Goal: Transaction & Acquisition: Purchase product/service

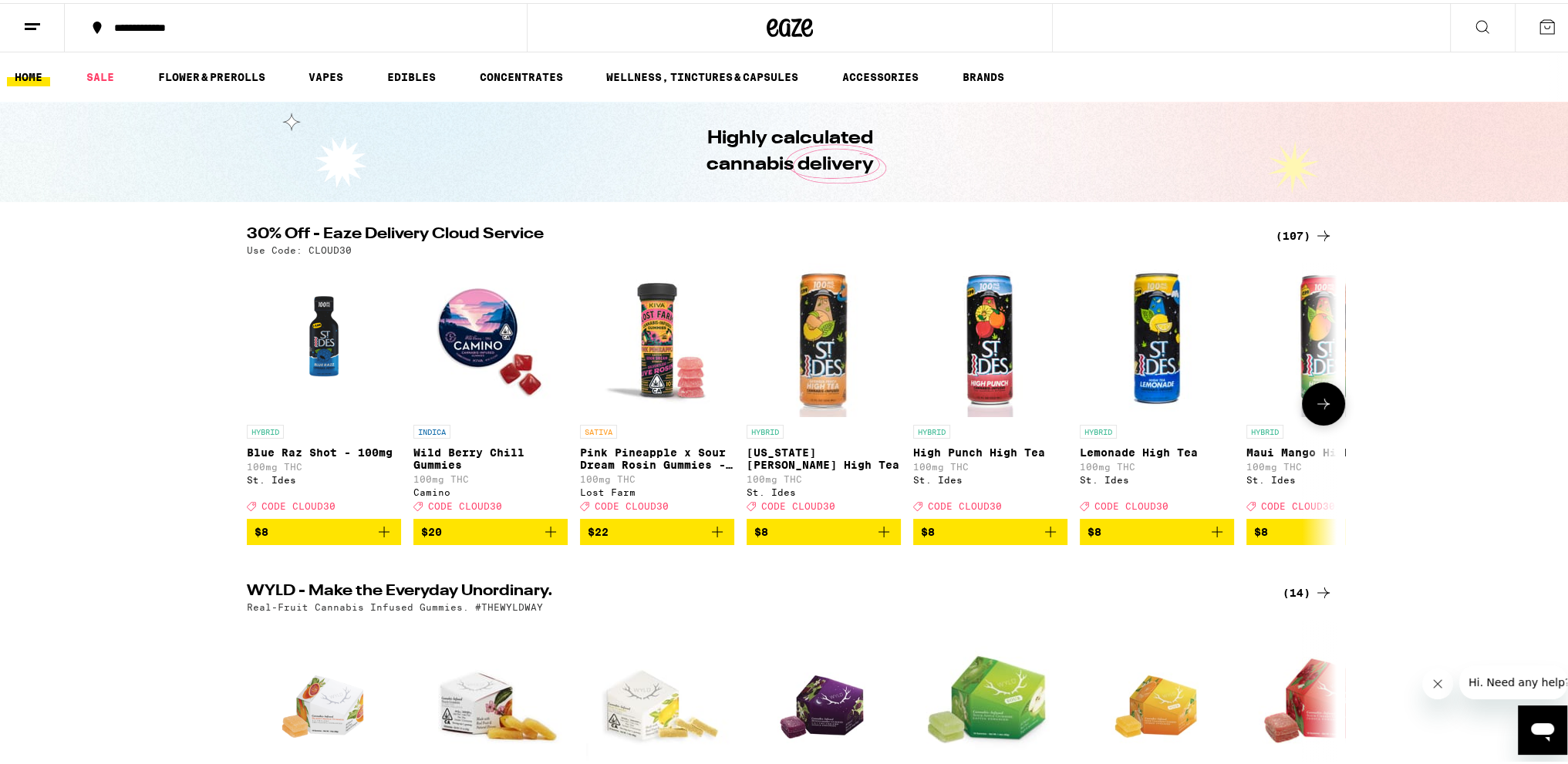
click at [1321, 410] on icon at bounding box center [1324, 401] width 19 height 19
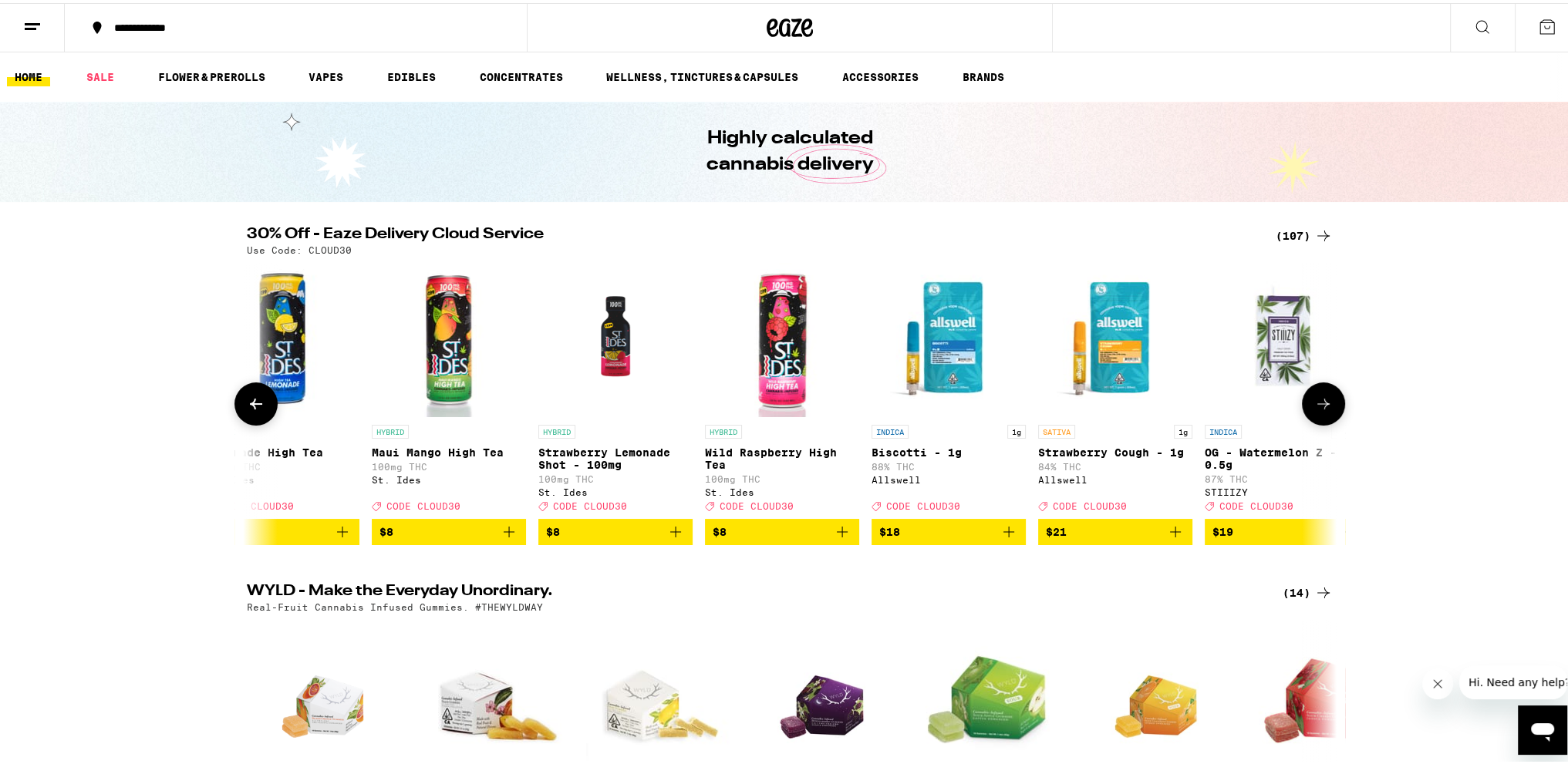
scroll to position [0, 918]
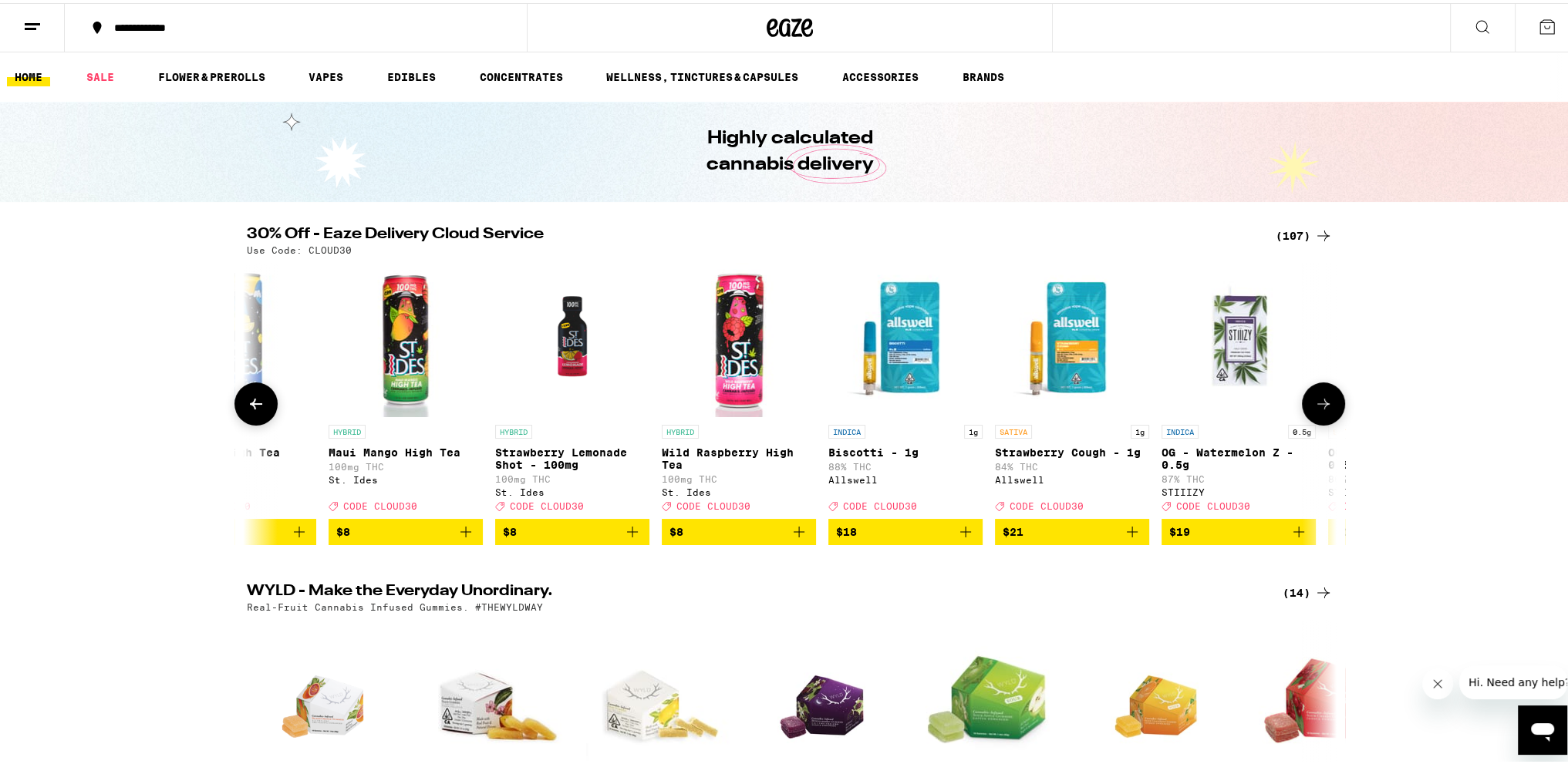
click at [1321, 410] on icon at bounding box center [1324, 401] width 19 height 19
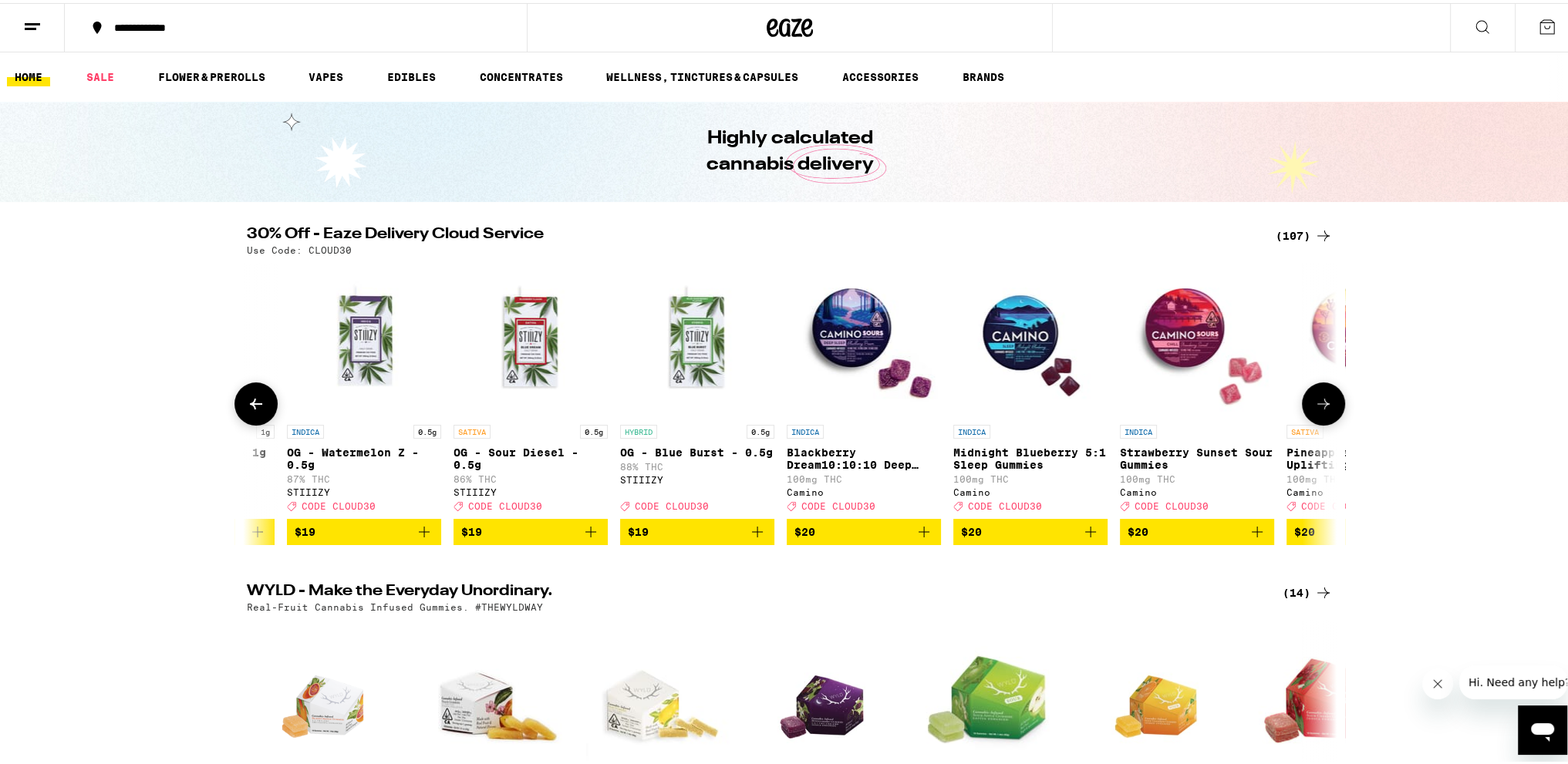
scroll to position [0, 1836]
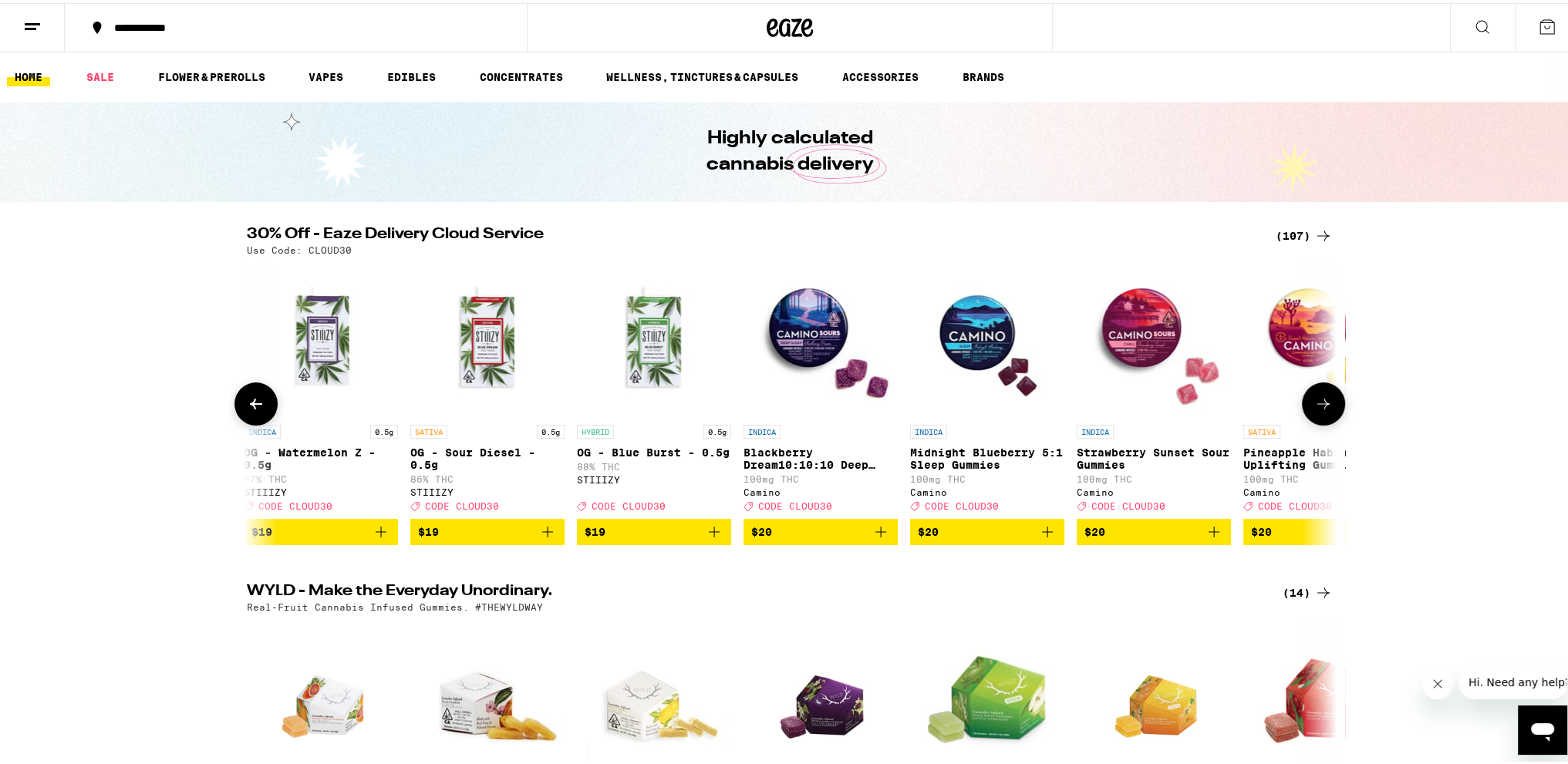
click at [1321, 410] on icon at bounding box center [1324, 401] width 19 height 19
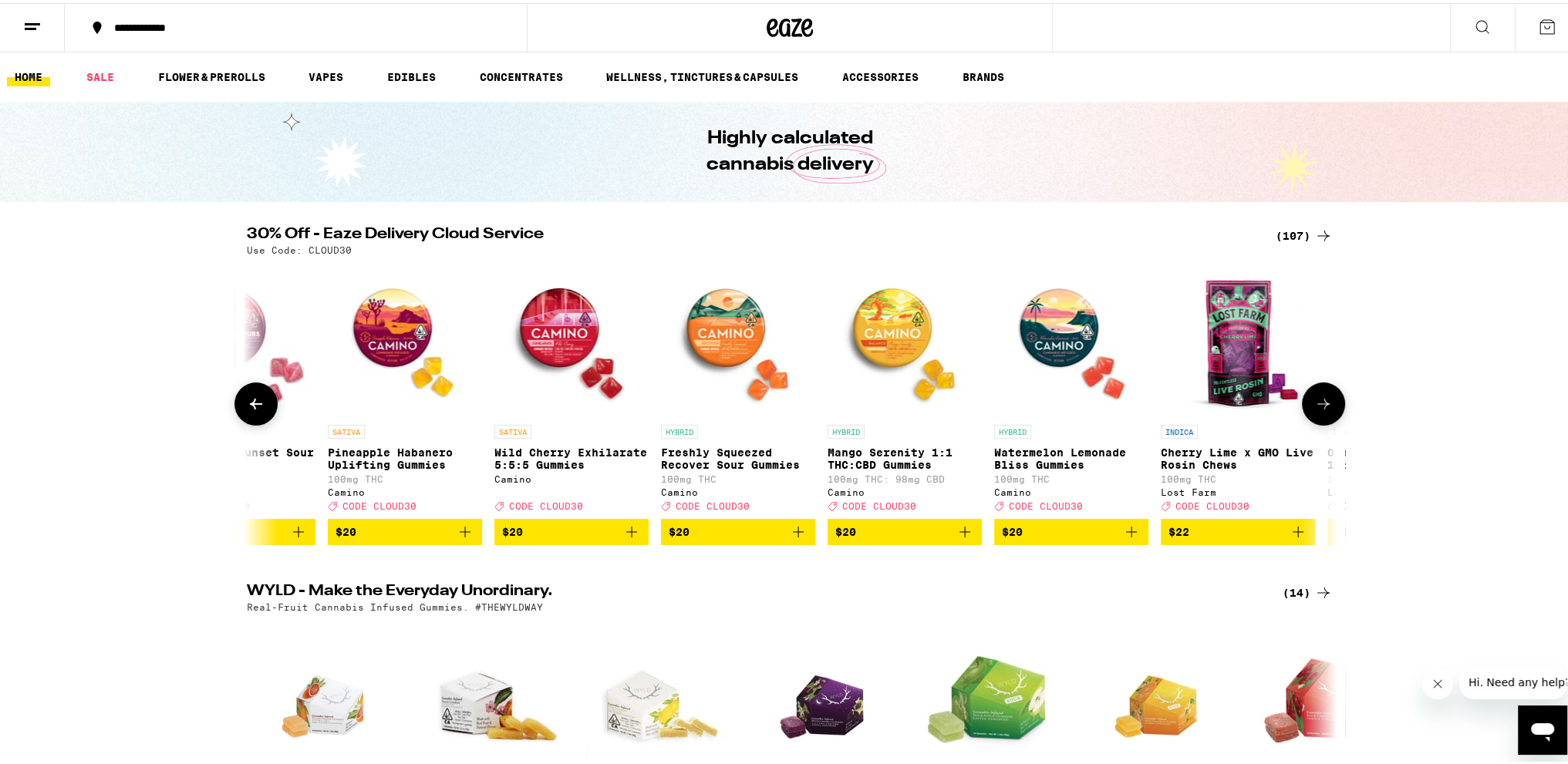
scroll to position [0, 2755]
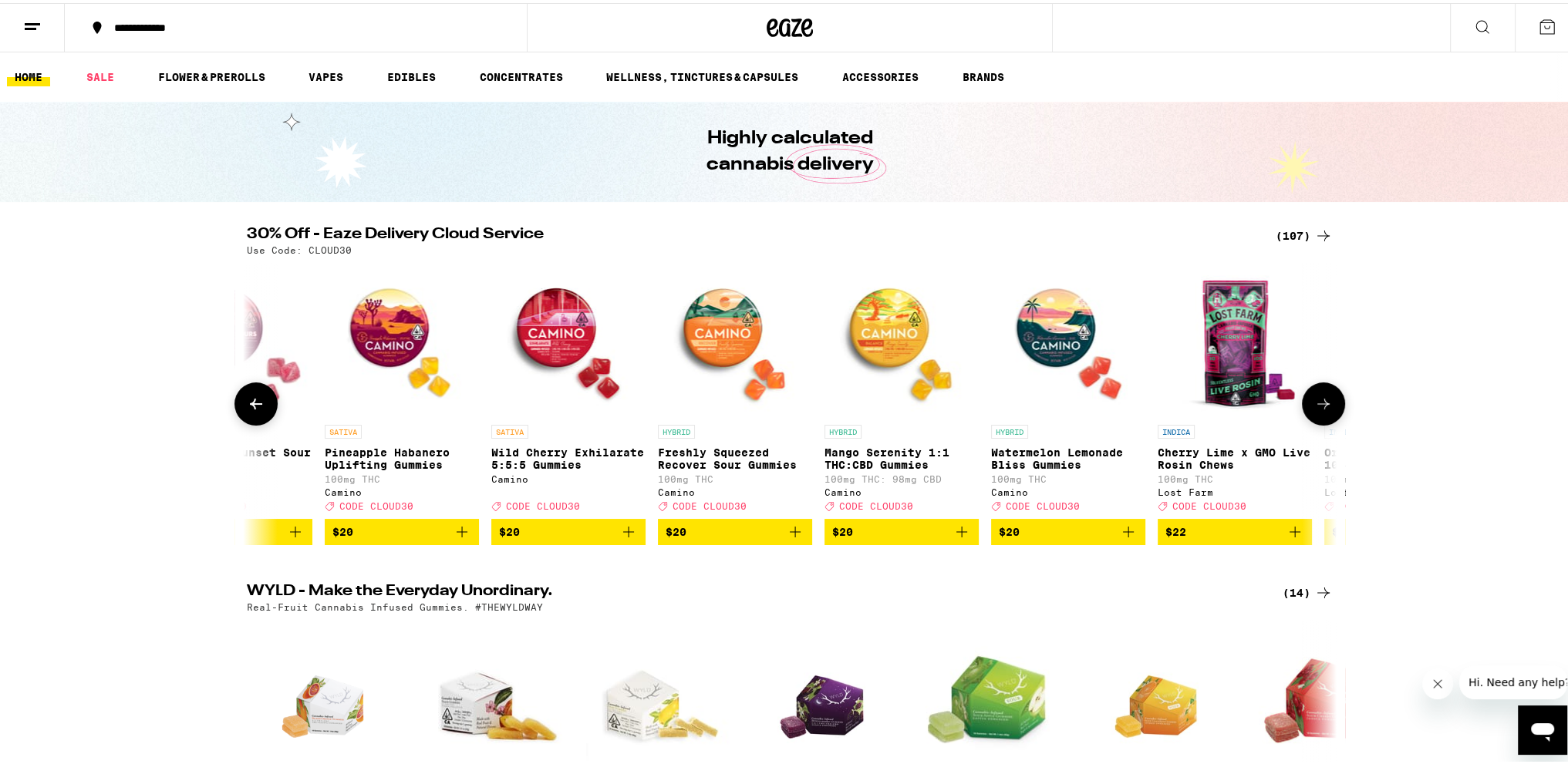
click at [1314, 402] on icon at bounding box center [1324, 401] width 19 height 19
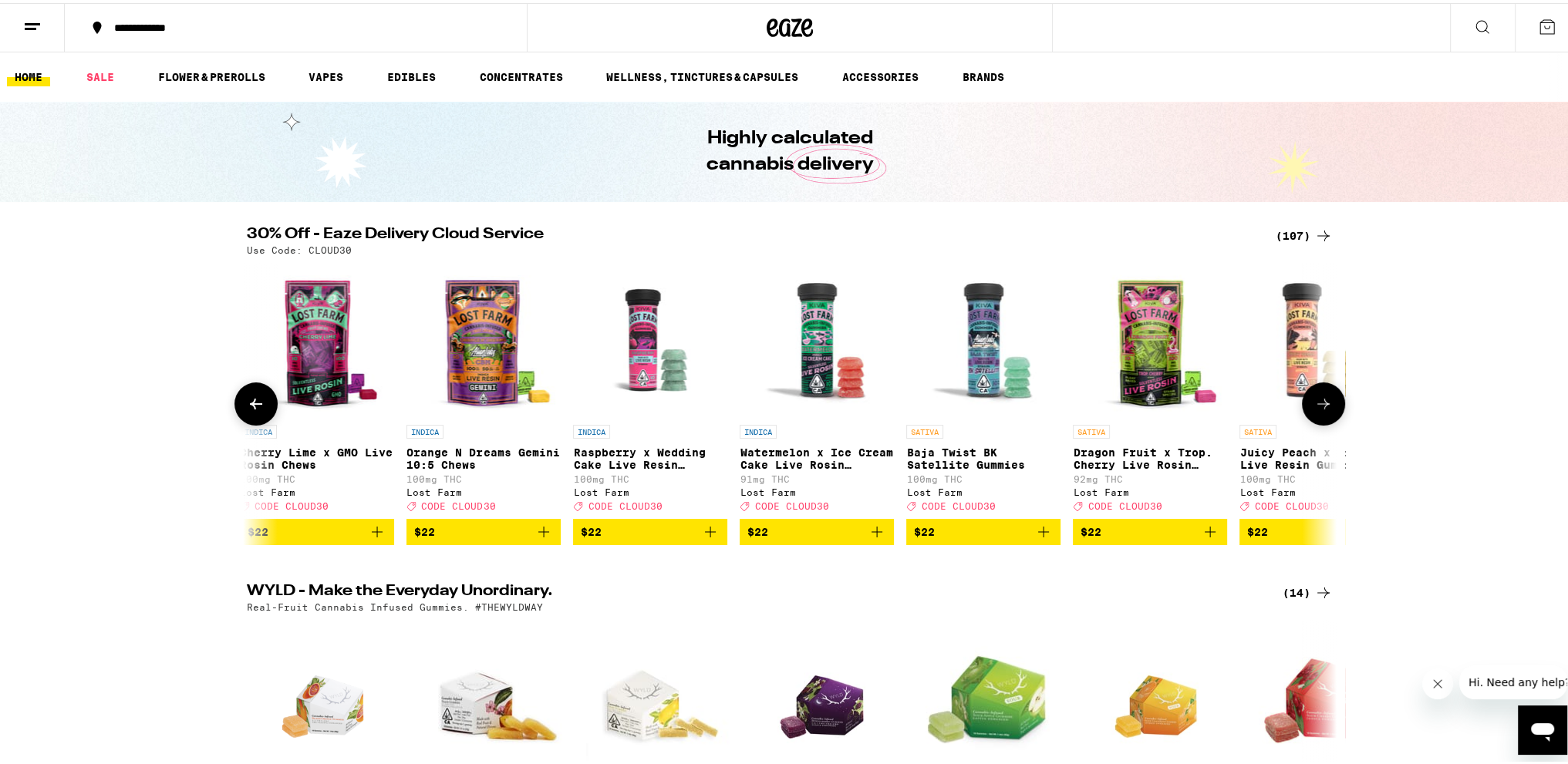
click at [1314, 402] on icon at bounding box center [1324, 401] width 19 height 19
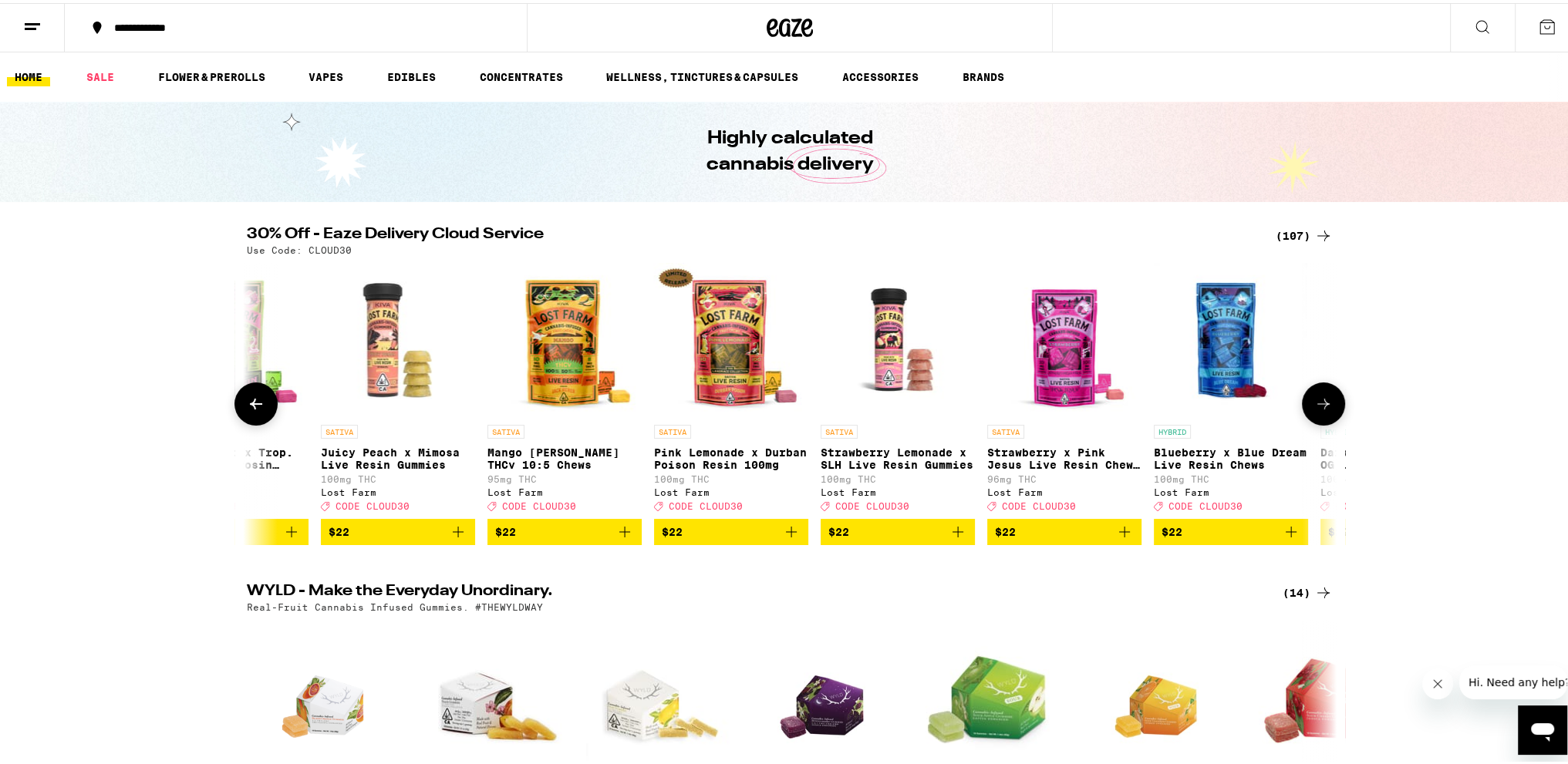
click at [1314, 402] on icon at bounding box center [1324, 401] width 19 height 19
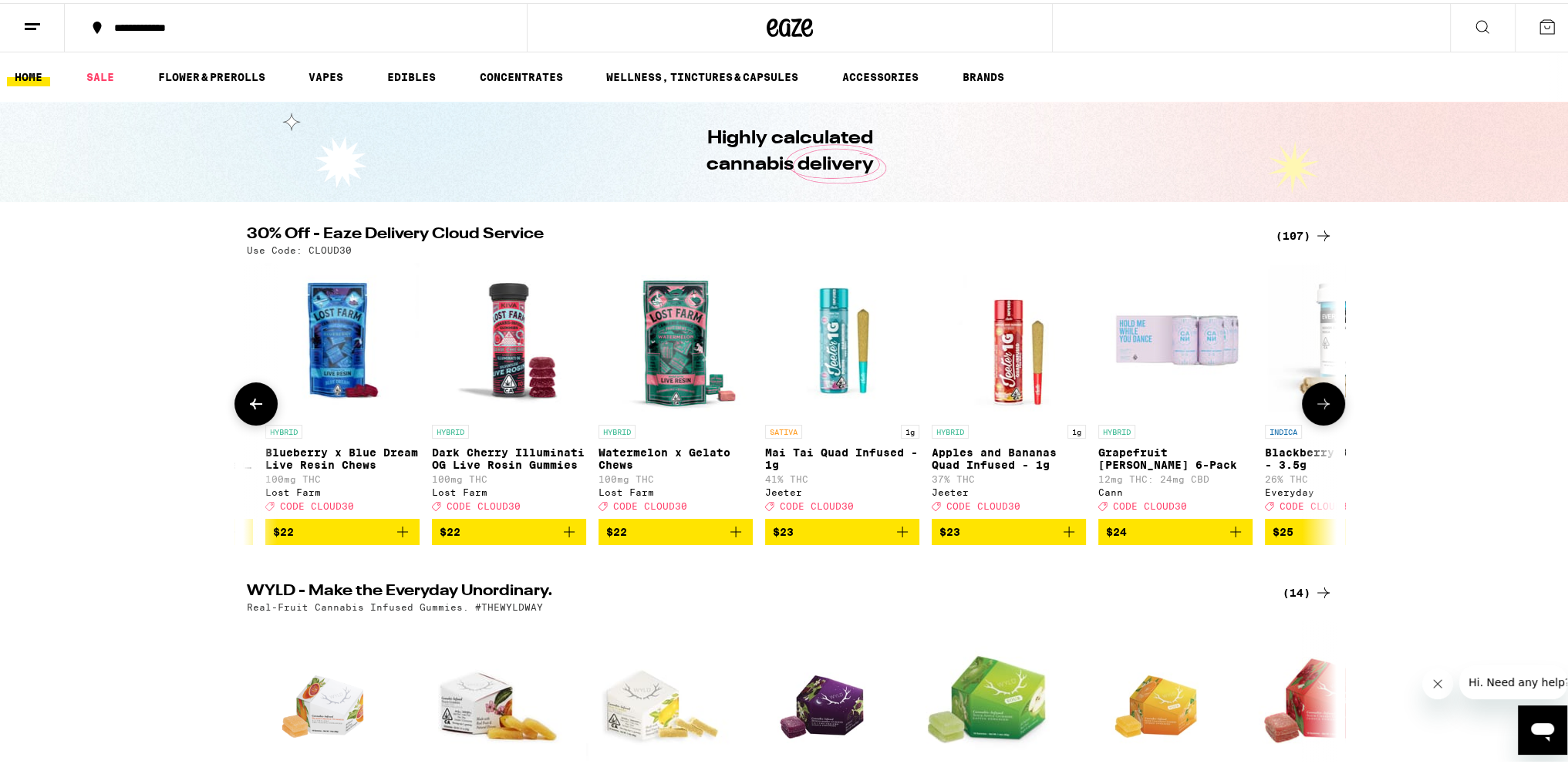
scroll to position [0, 5510]
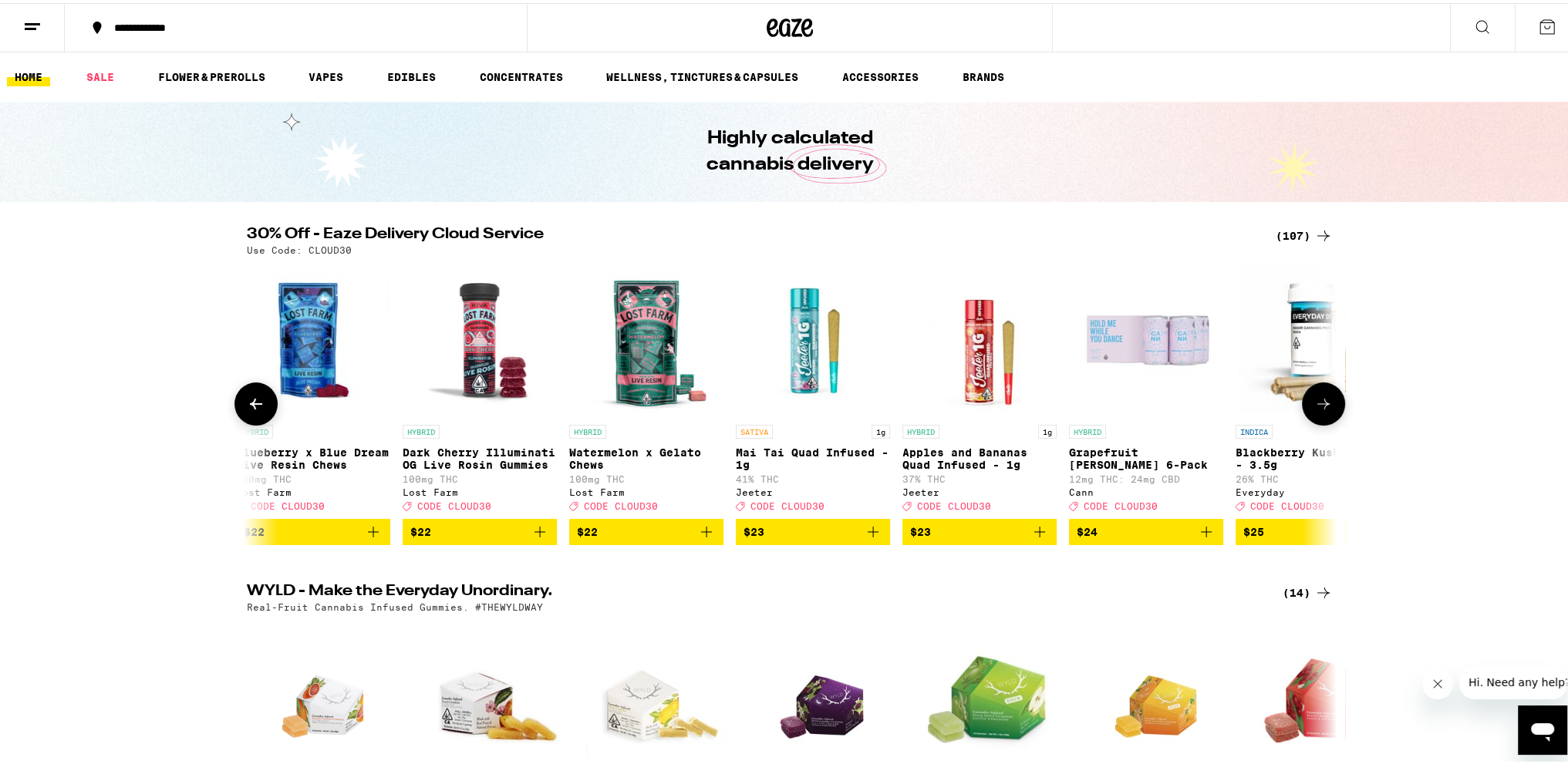
click at [1314, 402] on icon at bounding box center [1324, 401] width 19 height 19
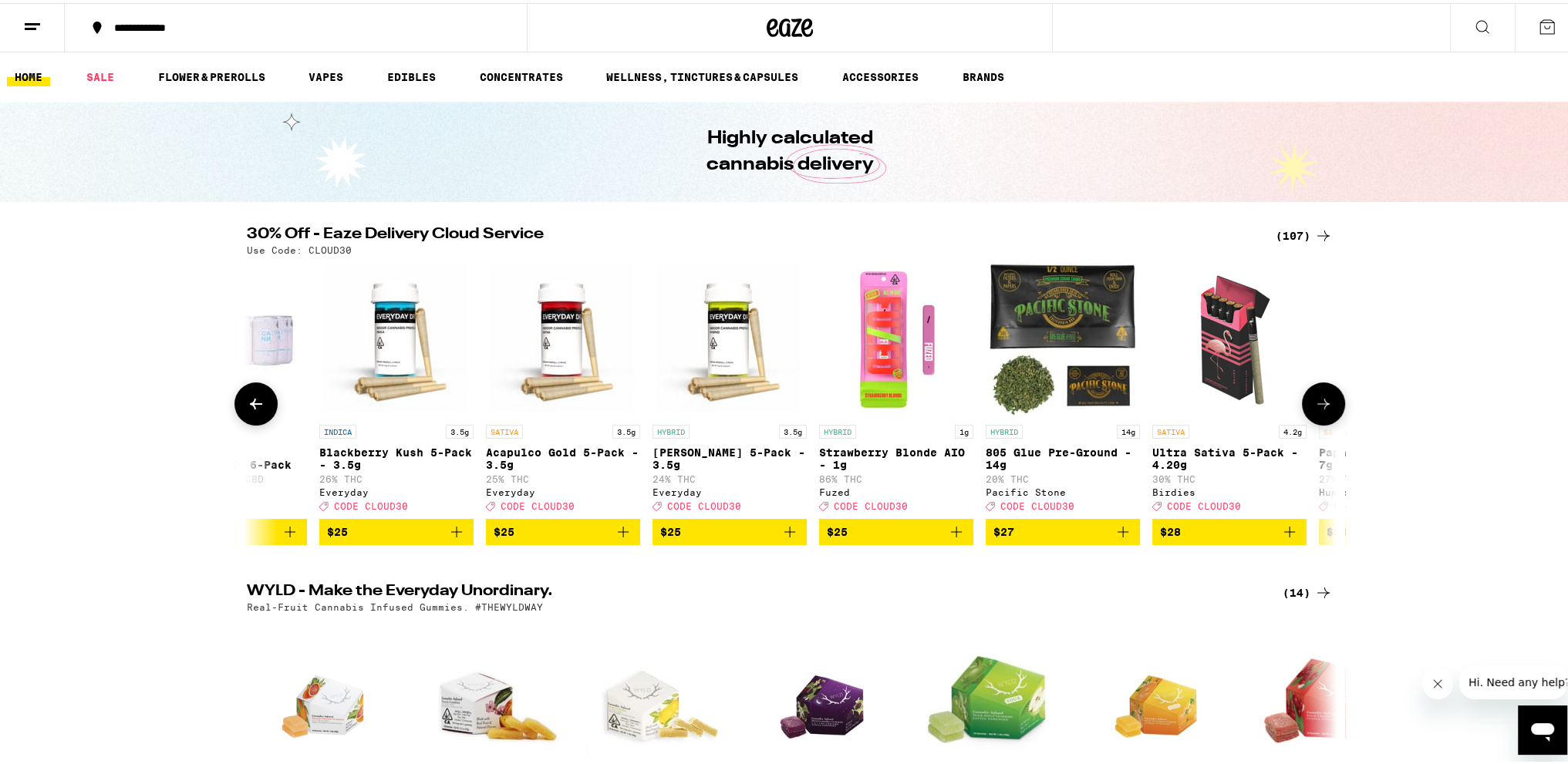
scroll to position [0, 6428]
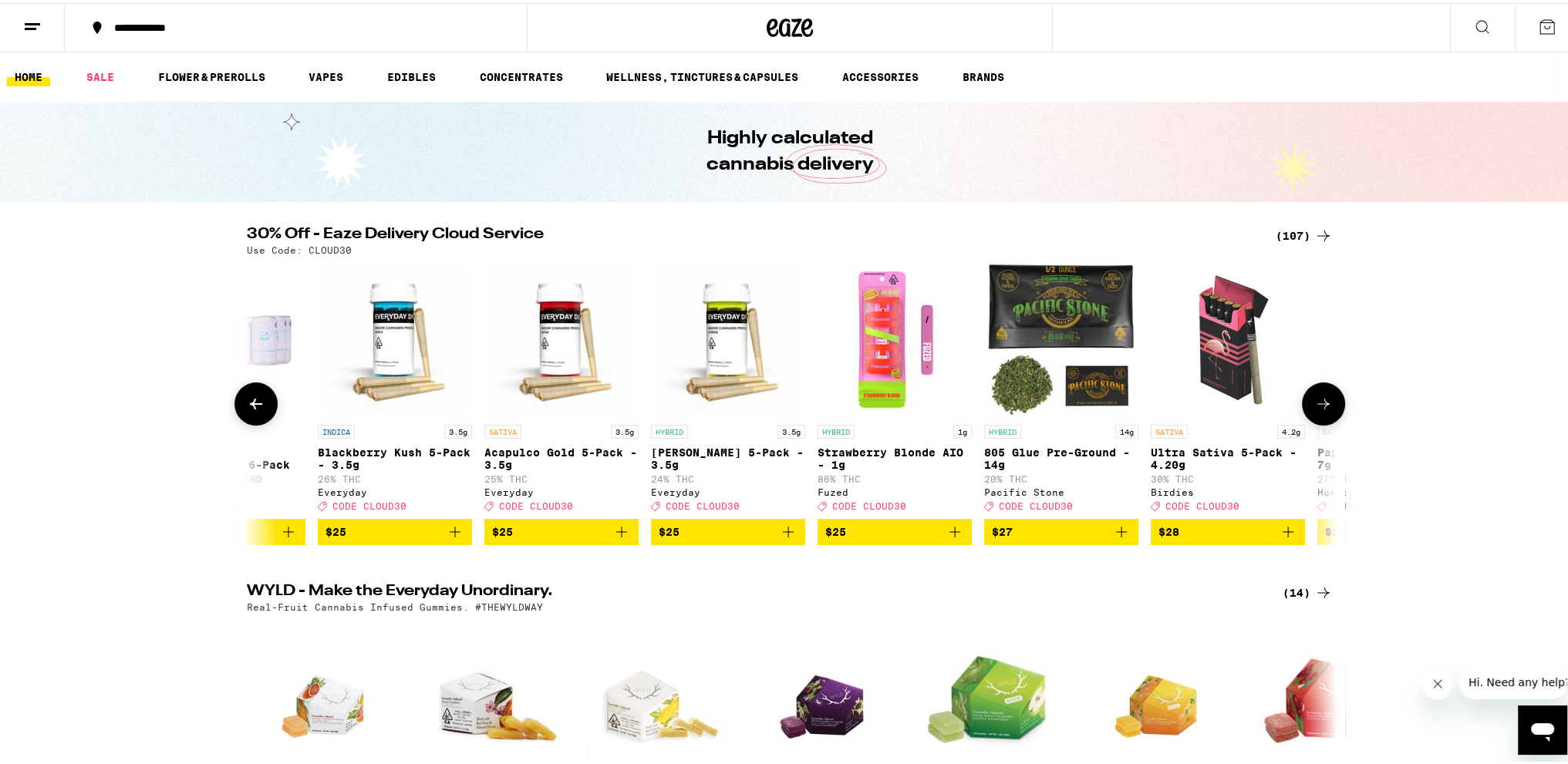
click at [1314, 402] on icon at bounding box center [1324, 401] width 19 height 19
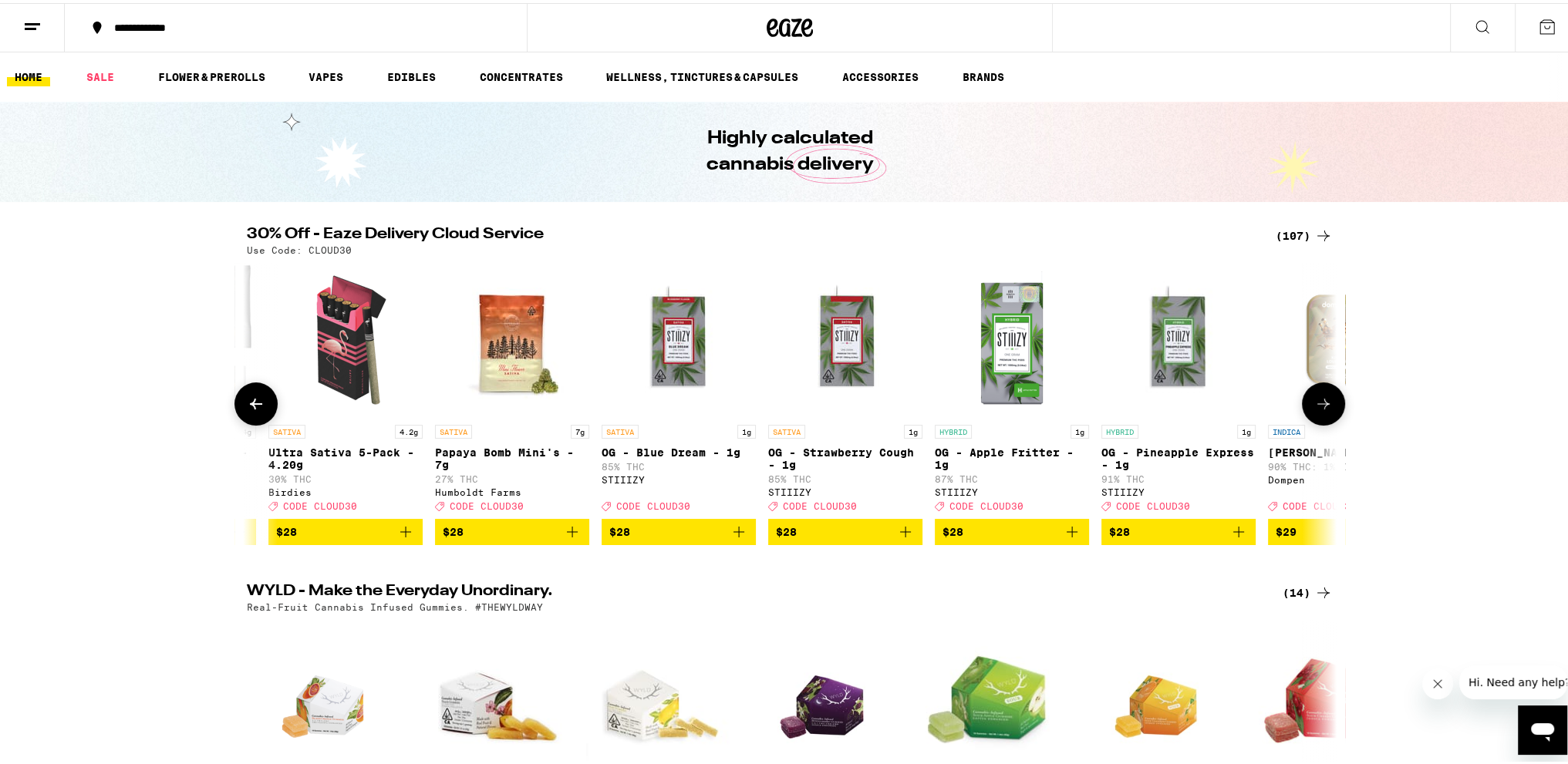
scroll to position [0, 7347]
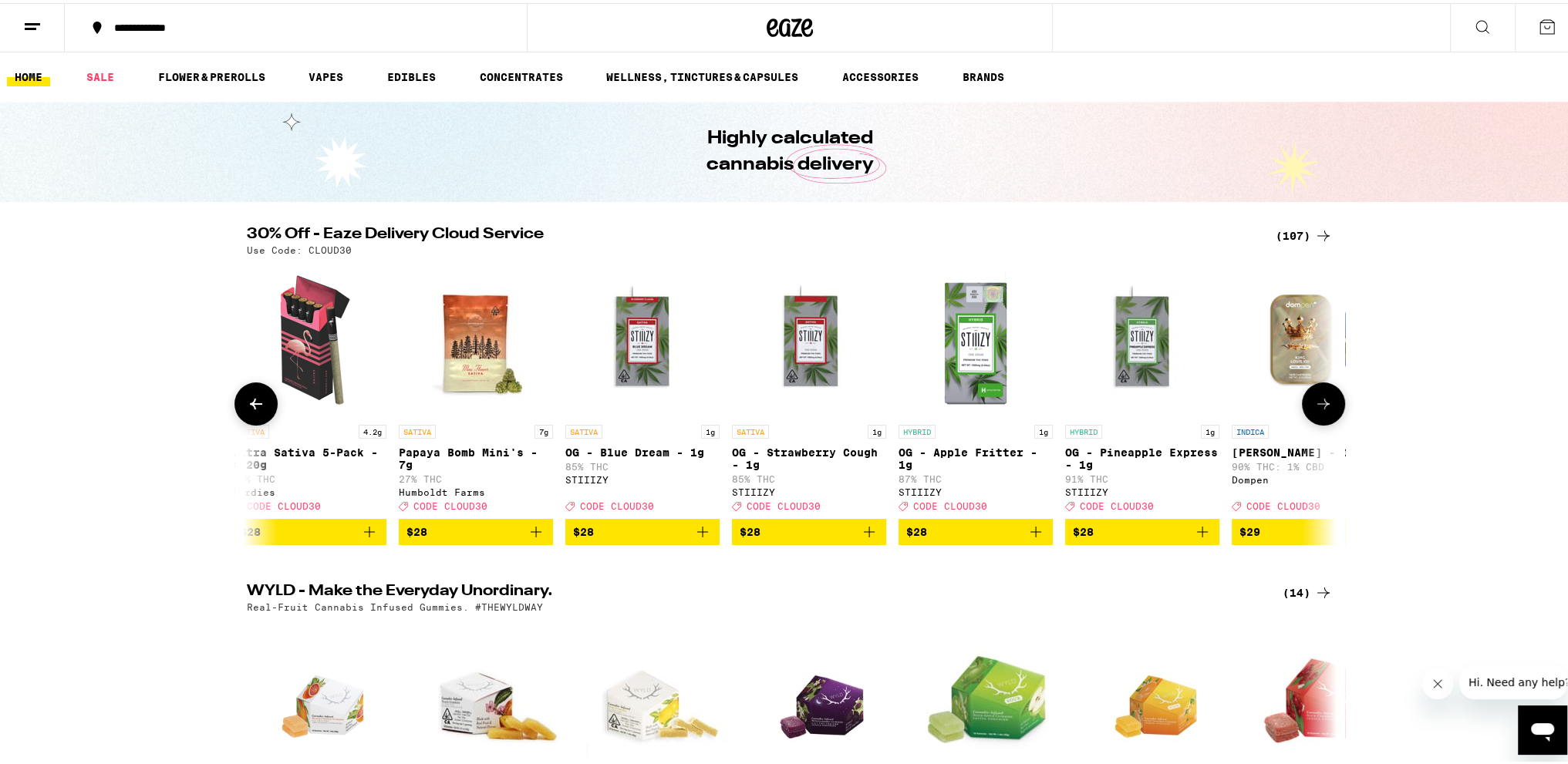
click at [1314, 401] on icon at bounding box center [1324, 401] width 19 height 19
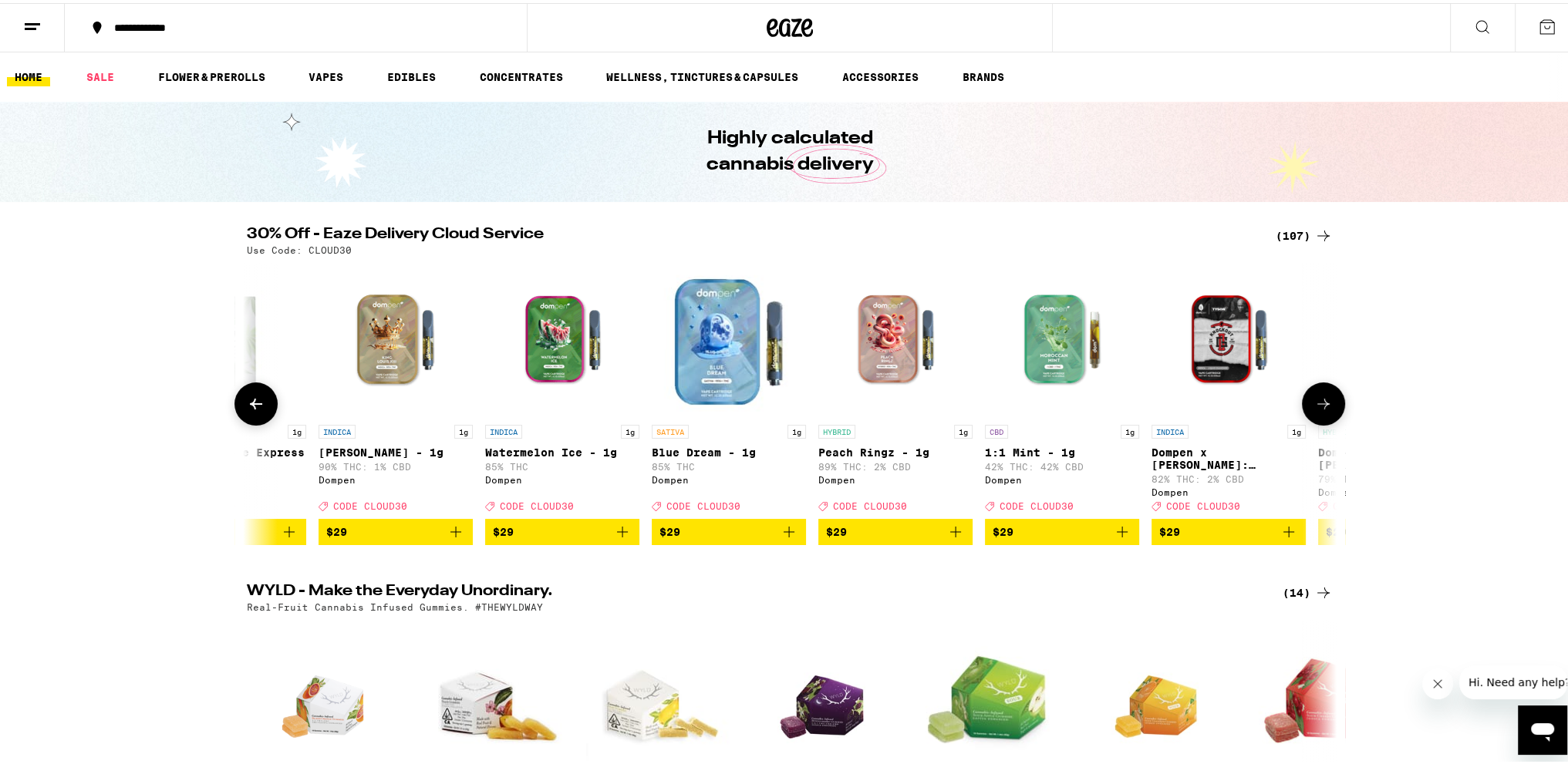
scroll to position [0, 8264]
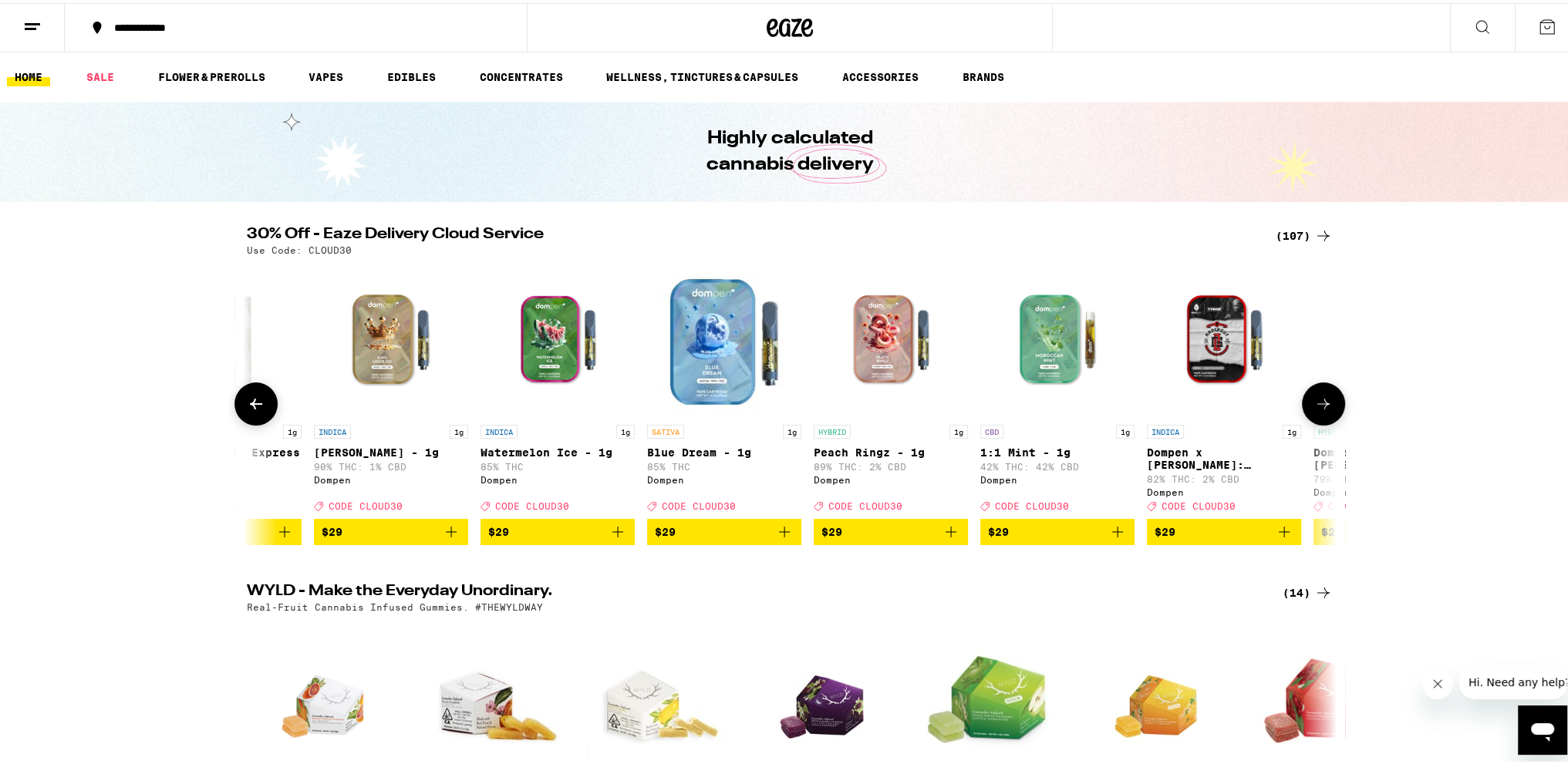
click at [1314, 401] on icon at bounding box center [1324, 401] width 19 height 19
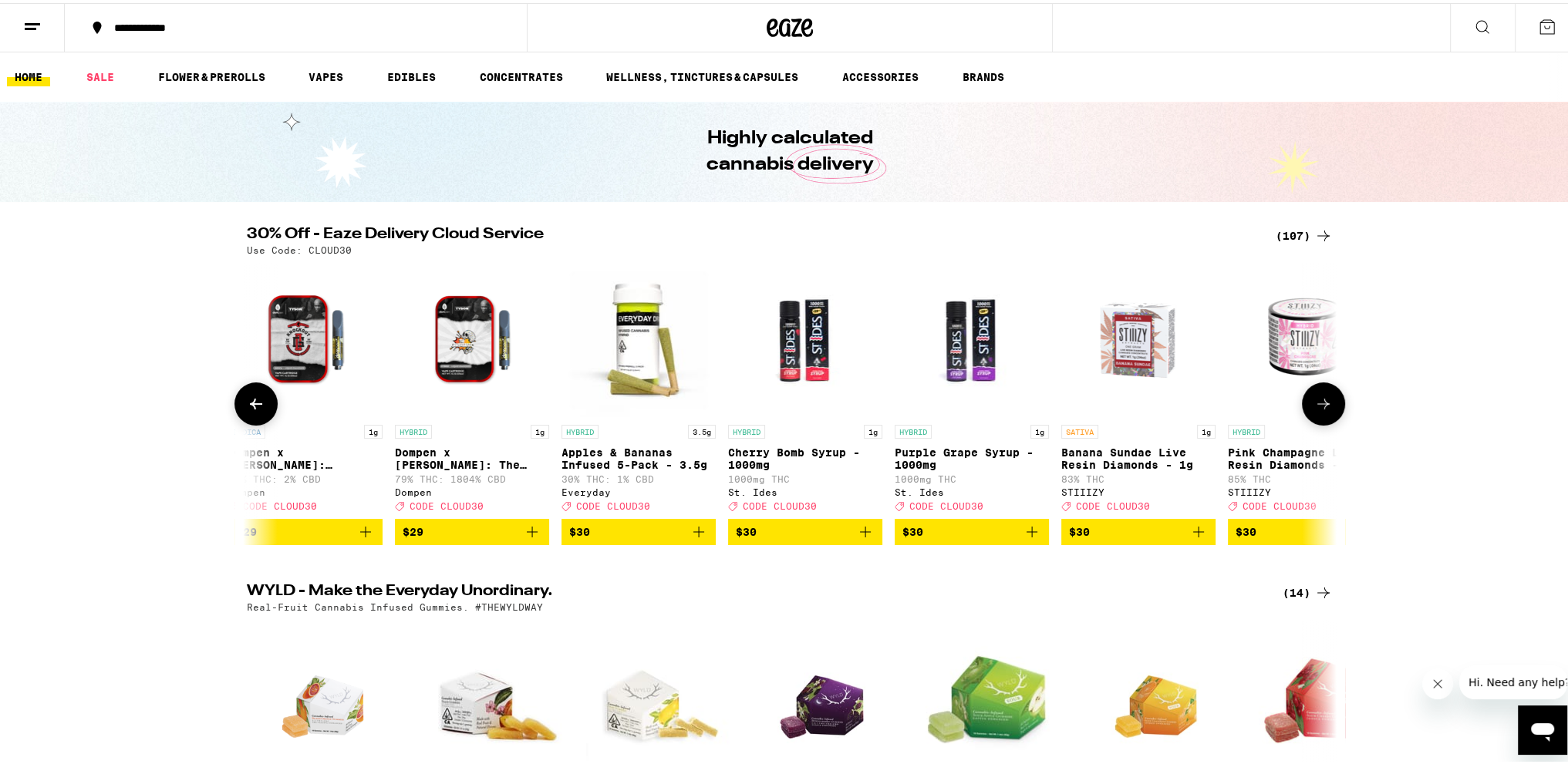
click at [1314, 401] on icon at bounding box center [1324, 401] width 19 height 19
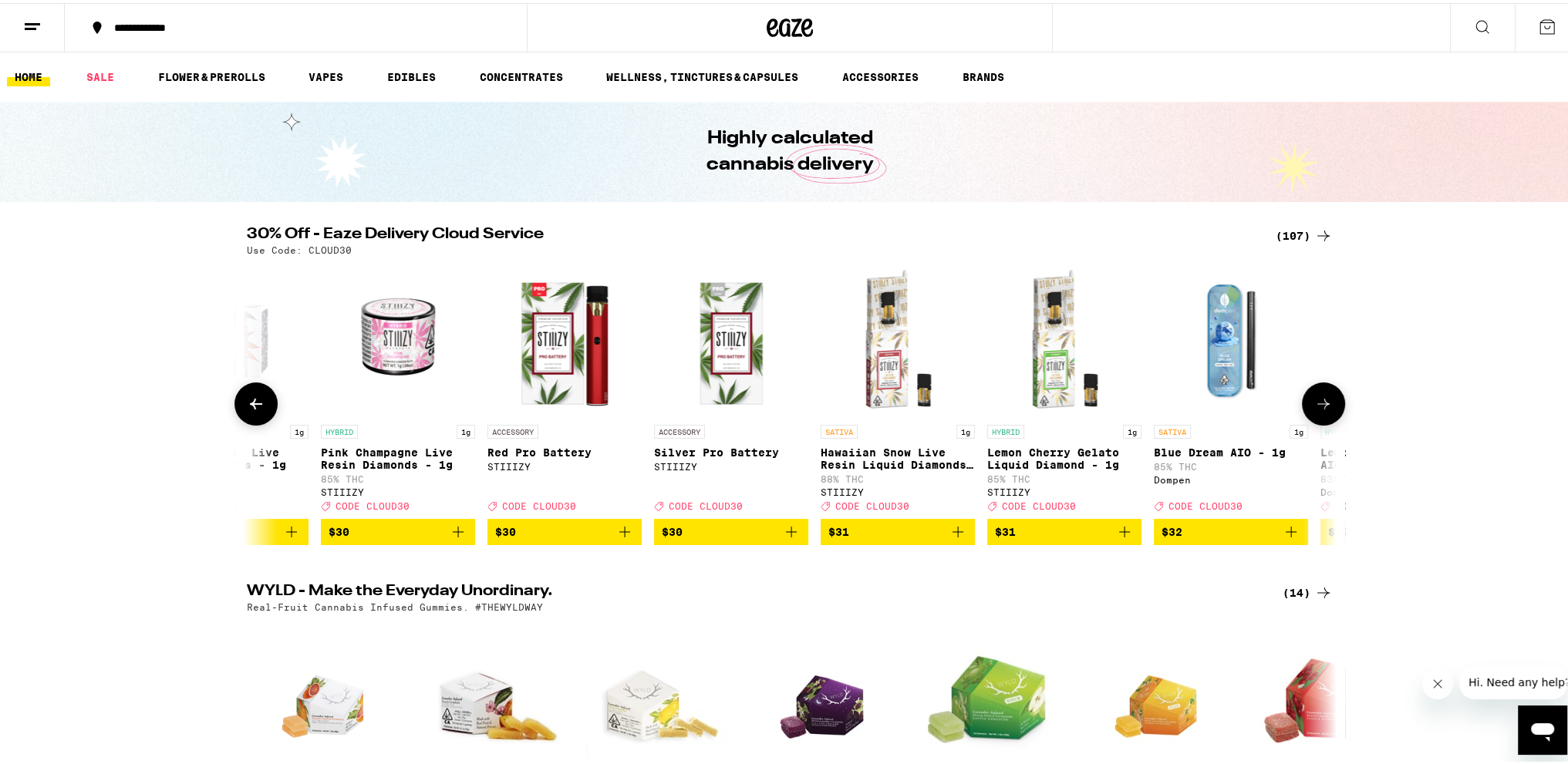
scroll to position [0, 10102]
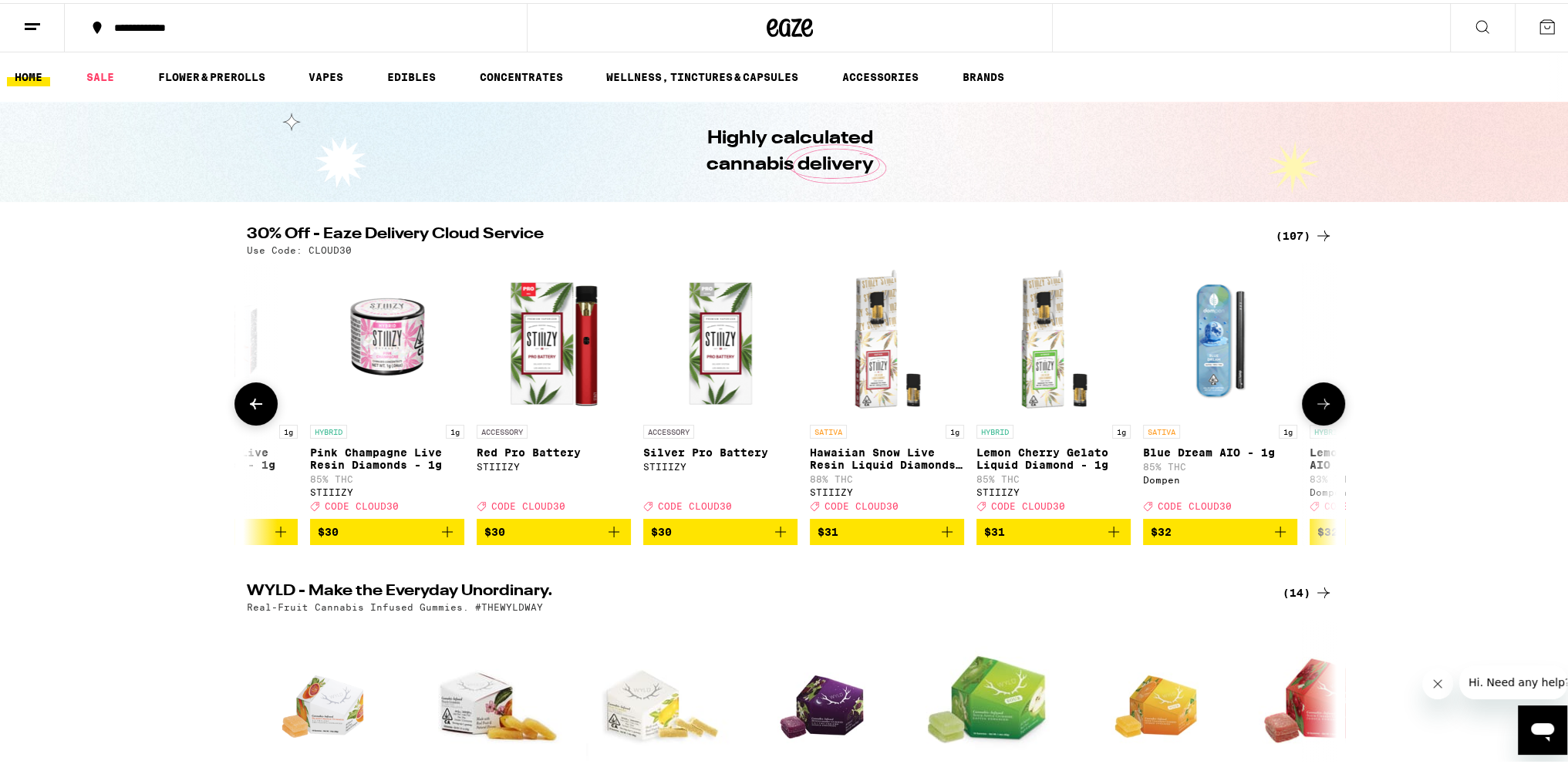
click at [1314, 410] on icon at bounding box center [1324, 401] width 19 height 19
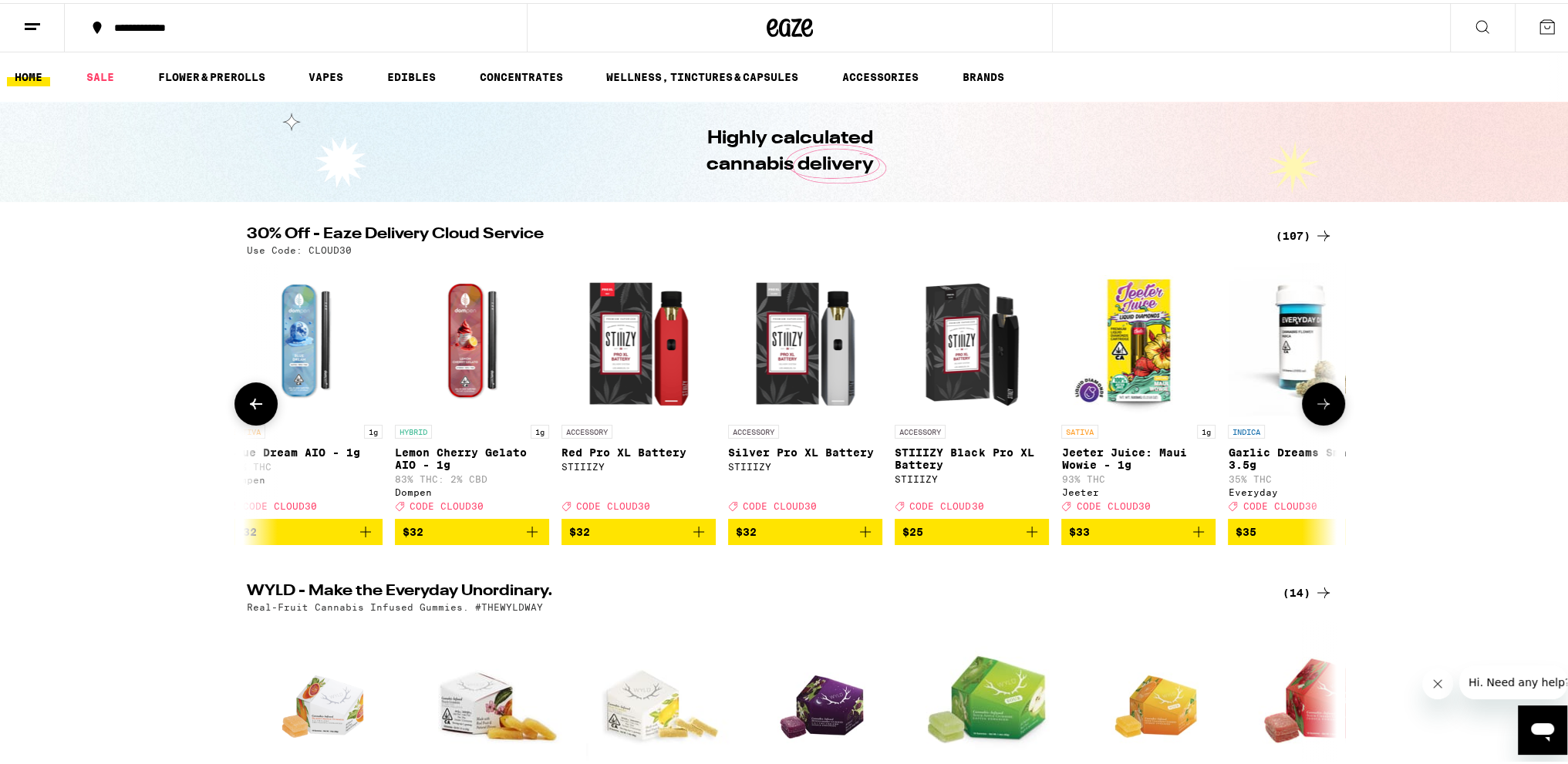
scroll to position [0, 11019]
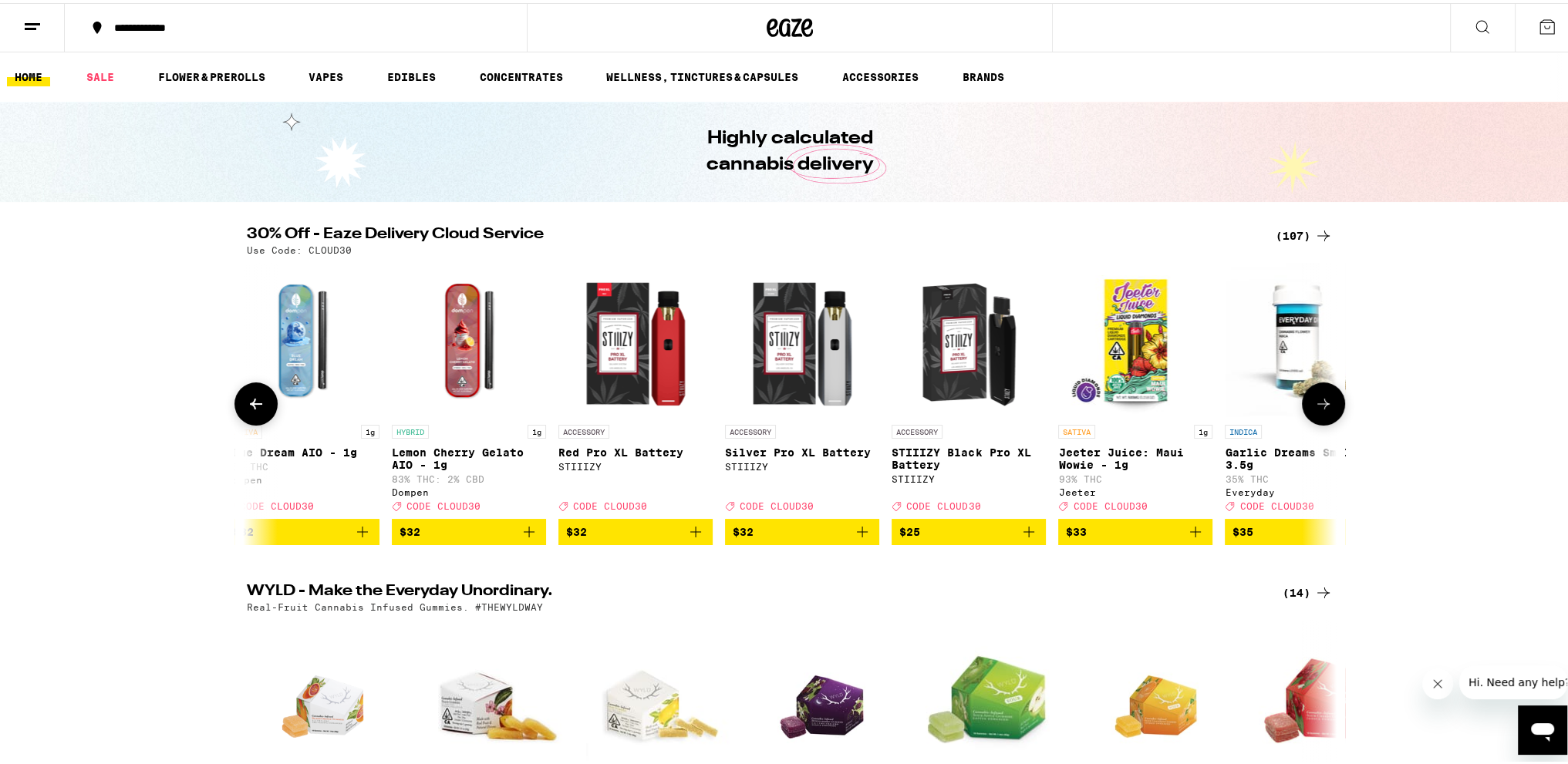
click at [1314, 410] on icon at bounding box center [1324, 401] width 19 height 19
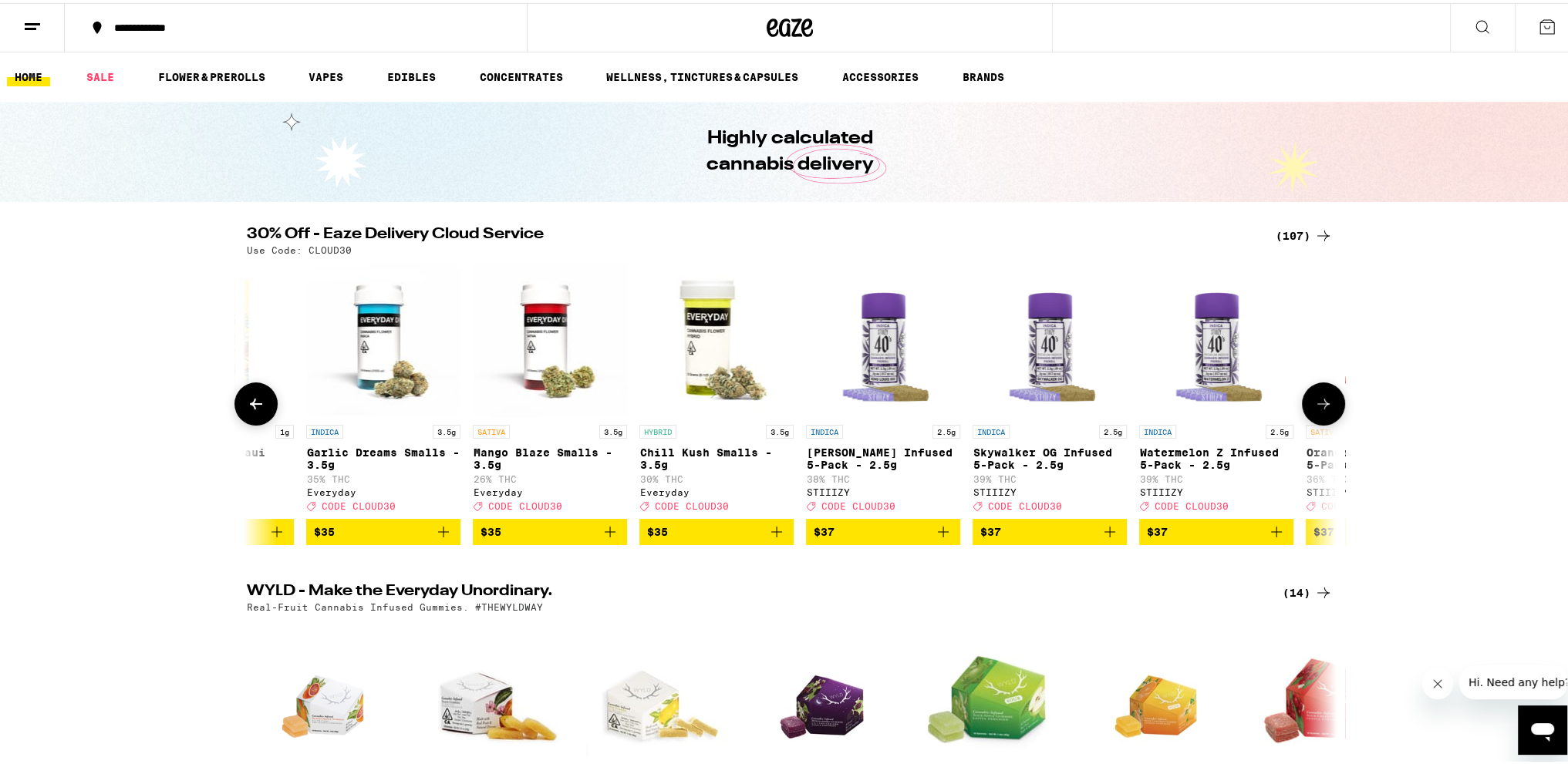
click at [1314, 410] on icon at bounding box center [1324, 401] width 19 height 19
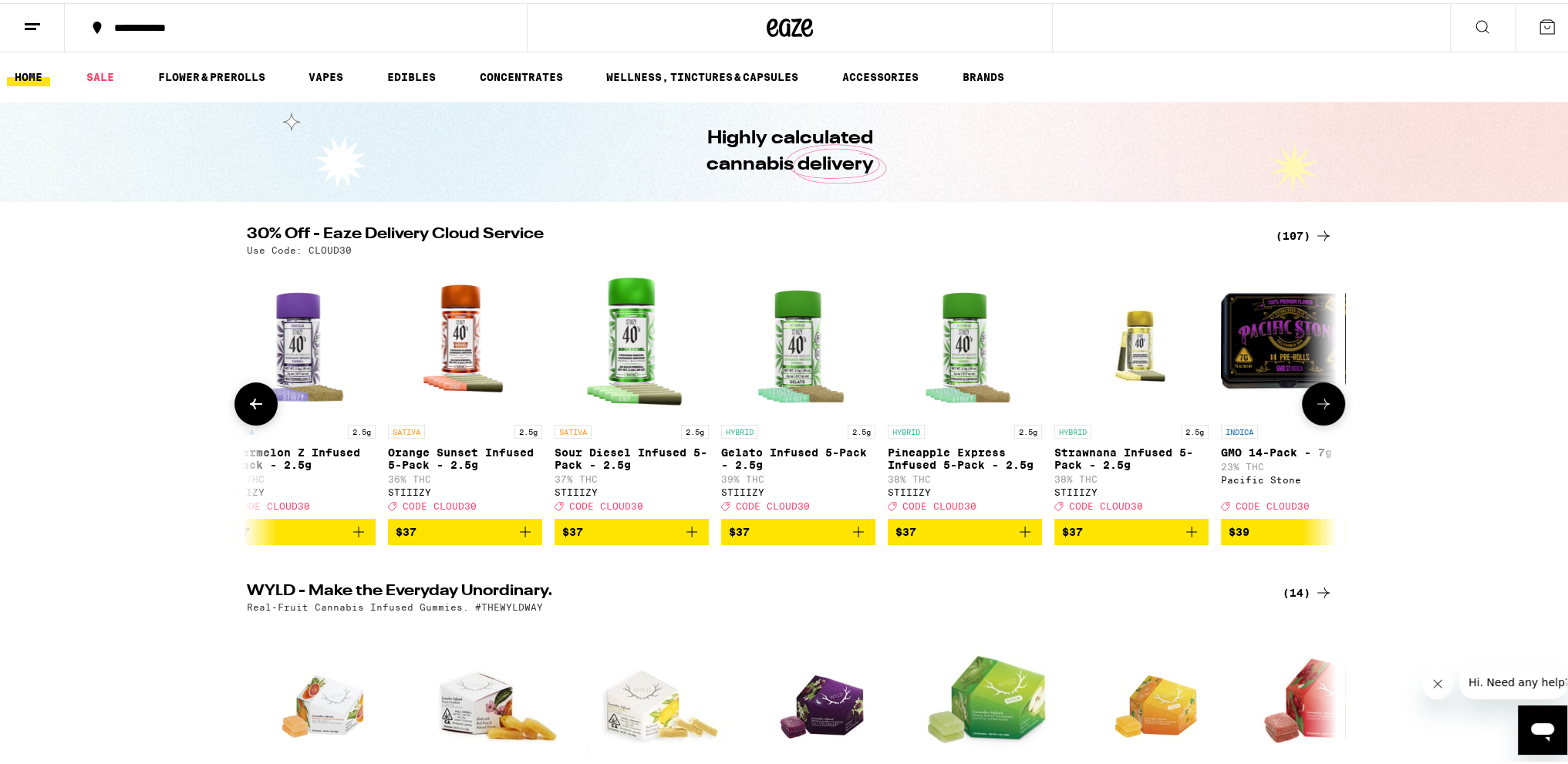
click at [1314, 410] on icon at bounding box center [1324, 401] width 19 height 19
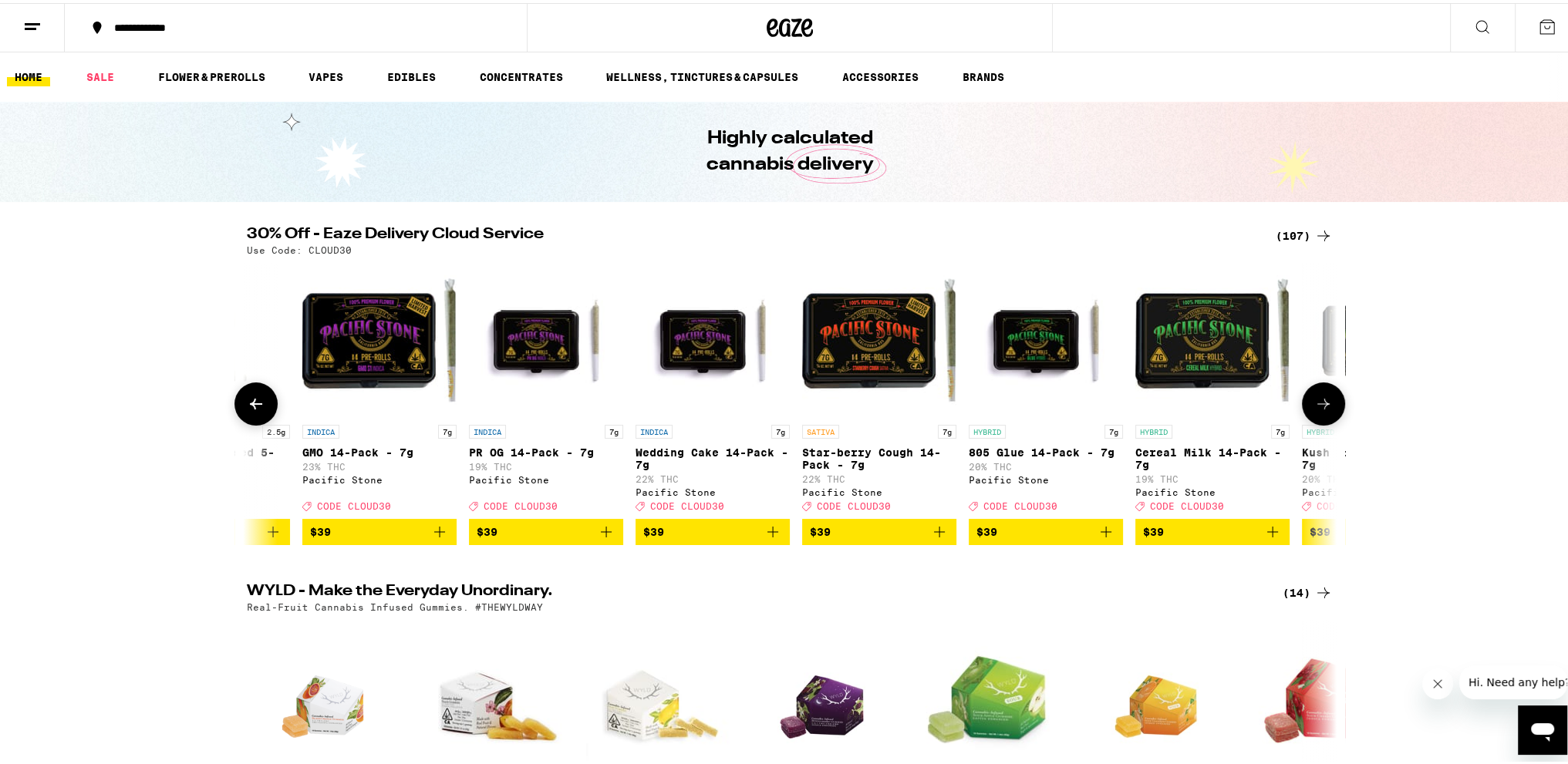
click at [1314, 410] on icon at bounding box center [1324, 401] width 19 height 19
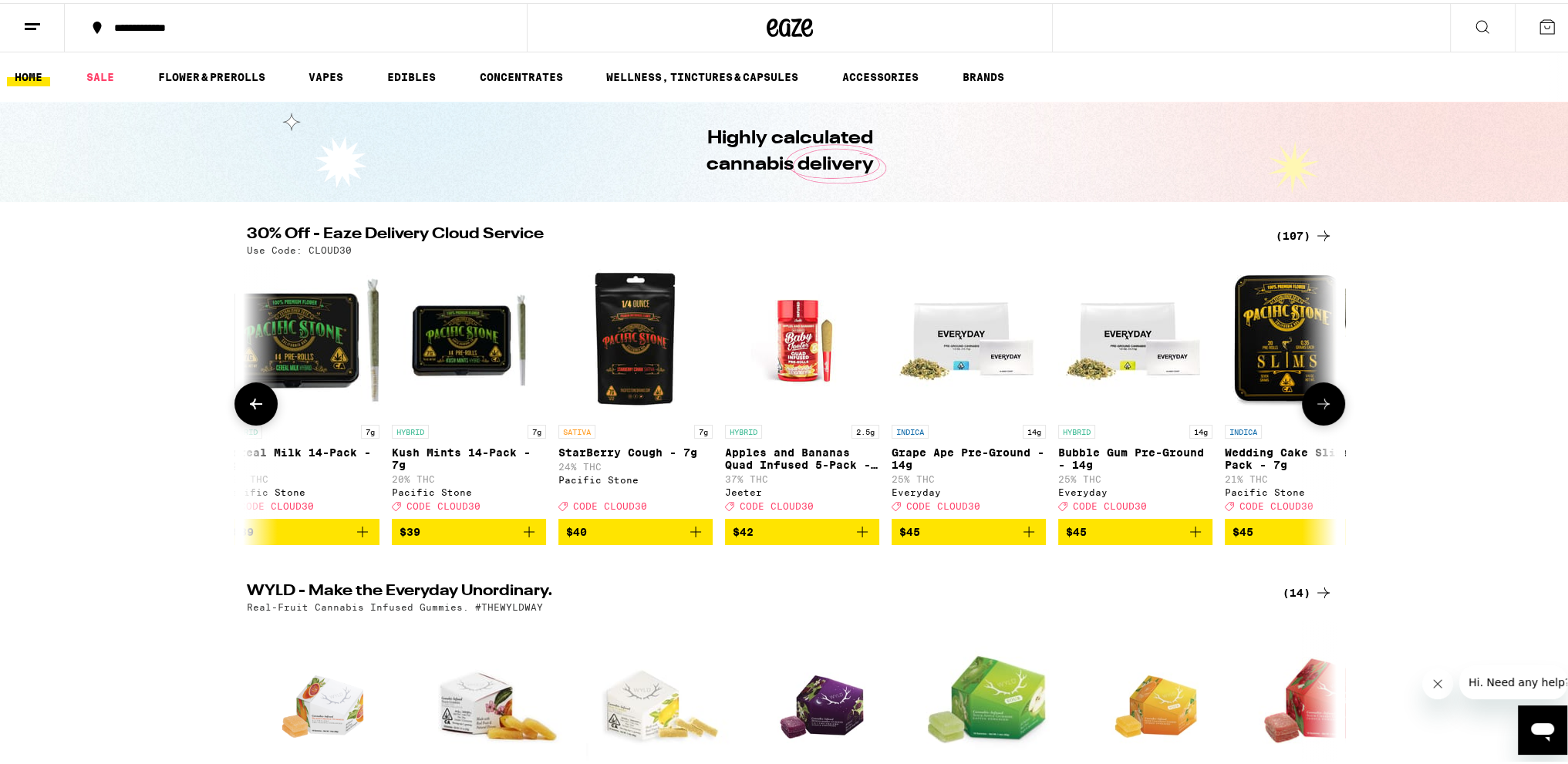
scroll to position [0, 14693]
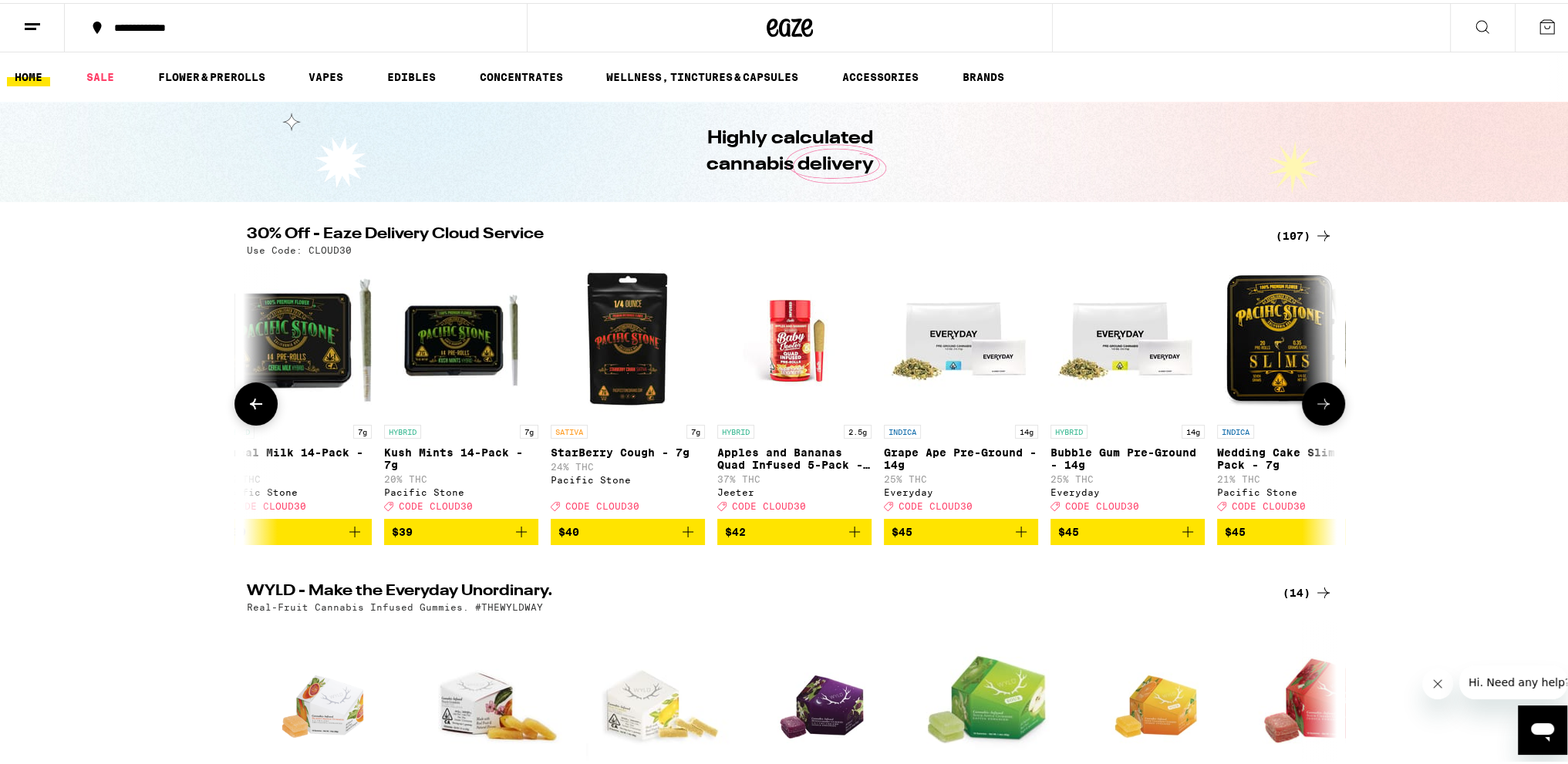
click at [1314, 410] on icon at bounding box center [1324, 401] width 19 height 19
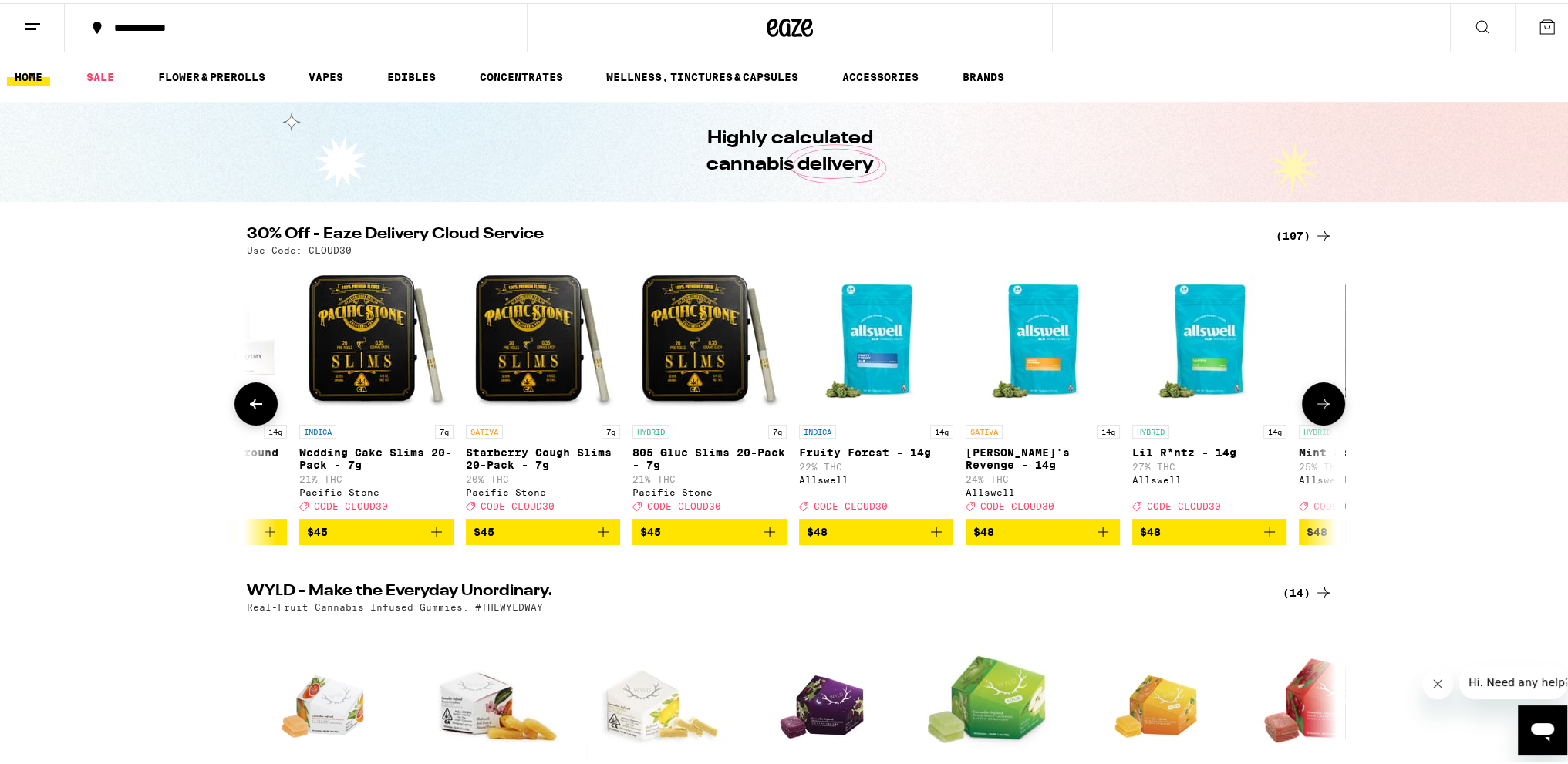
click at [1314, 410] on icon at bounding box center [1324, 401] width 19 height 19
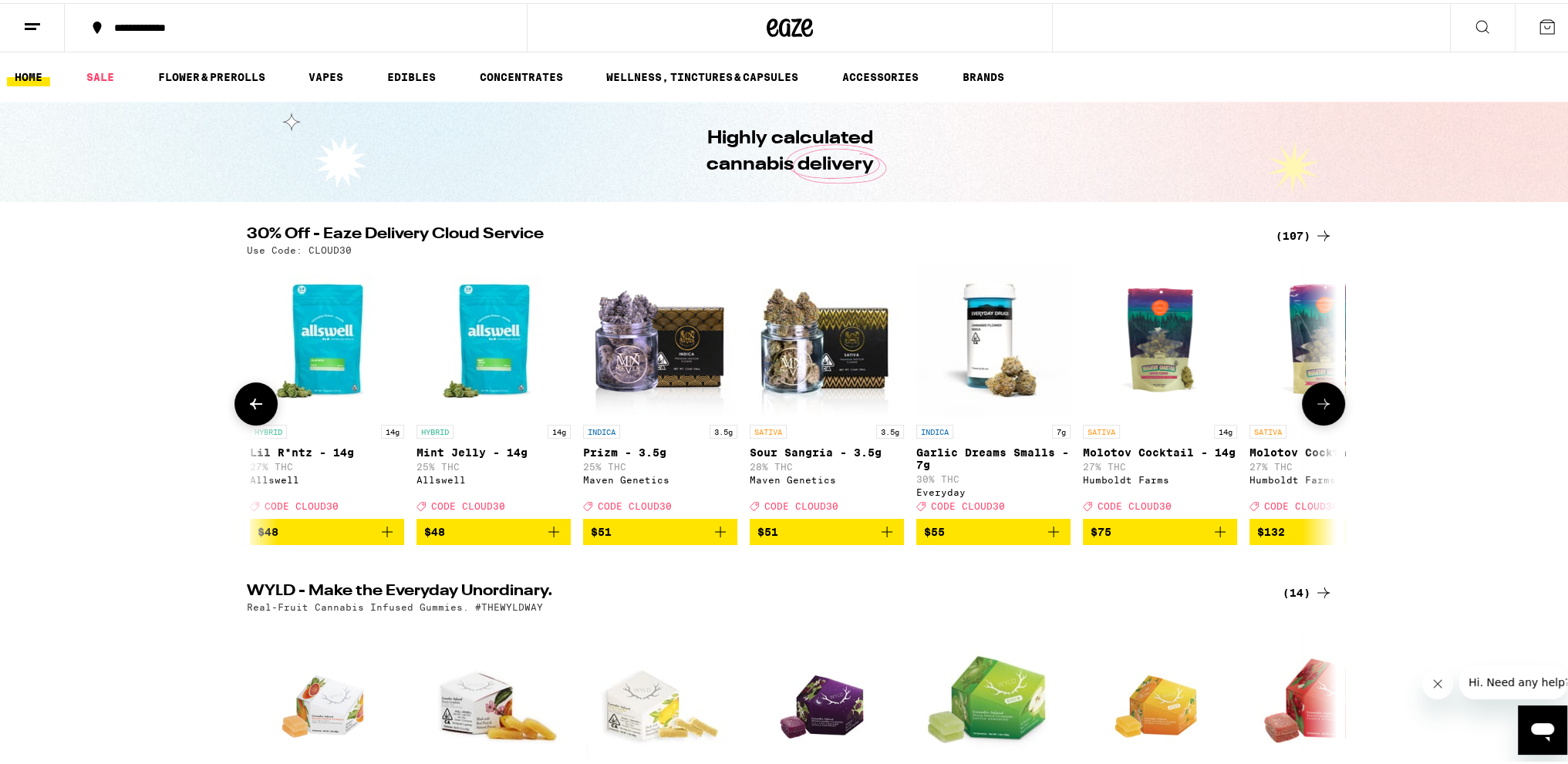
scroll to position [0, 16530]
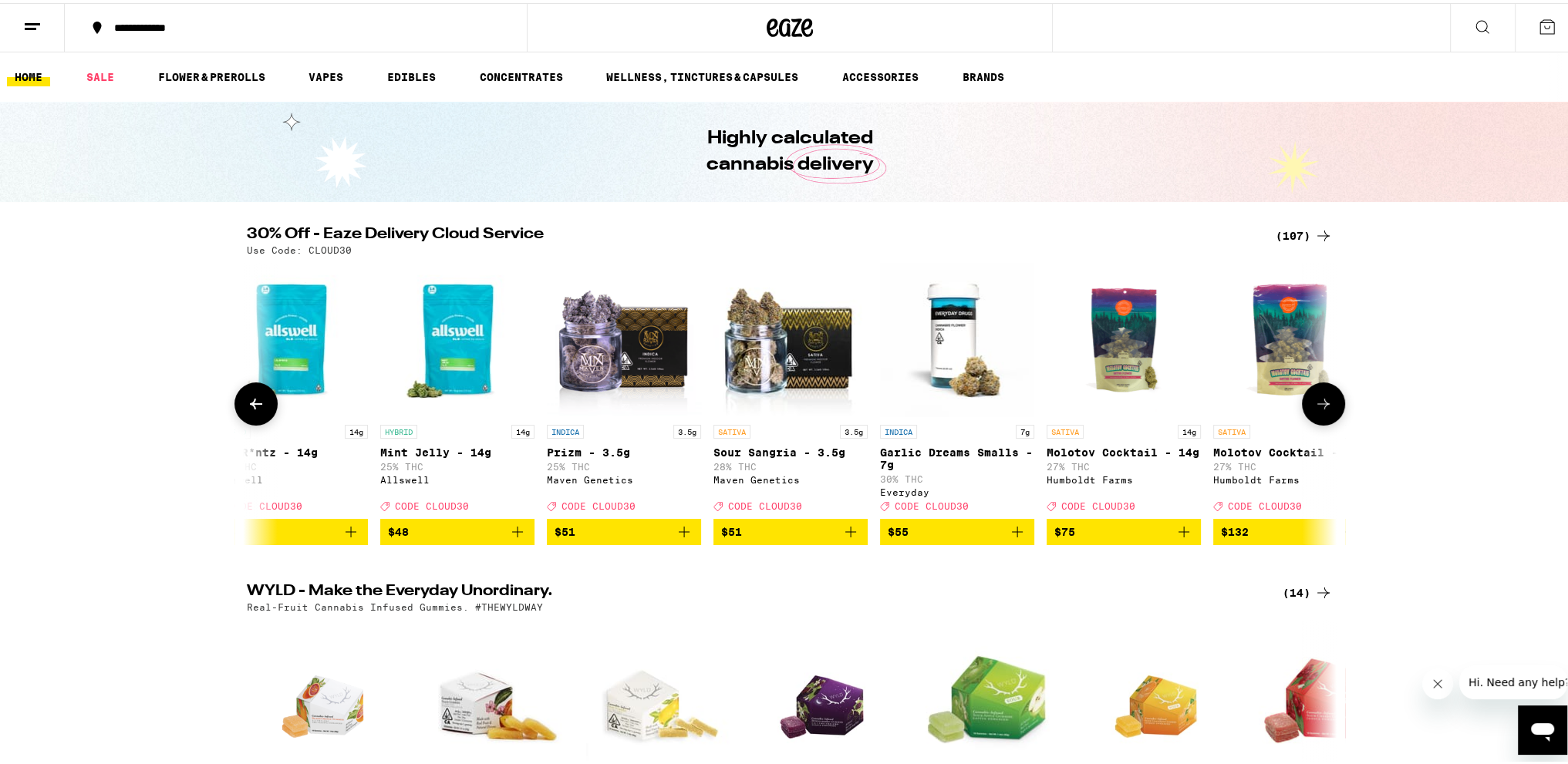
click at [1314, 399] on icon at bounding box center [1324, 401] width 19 height 19
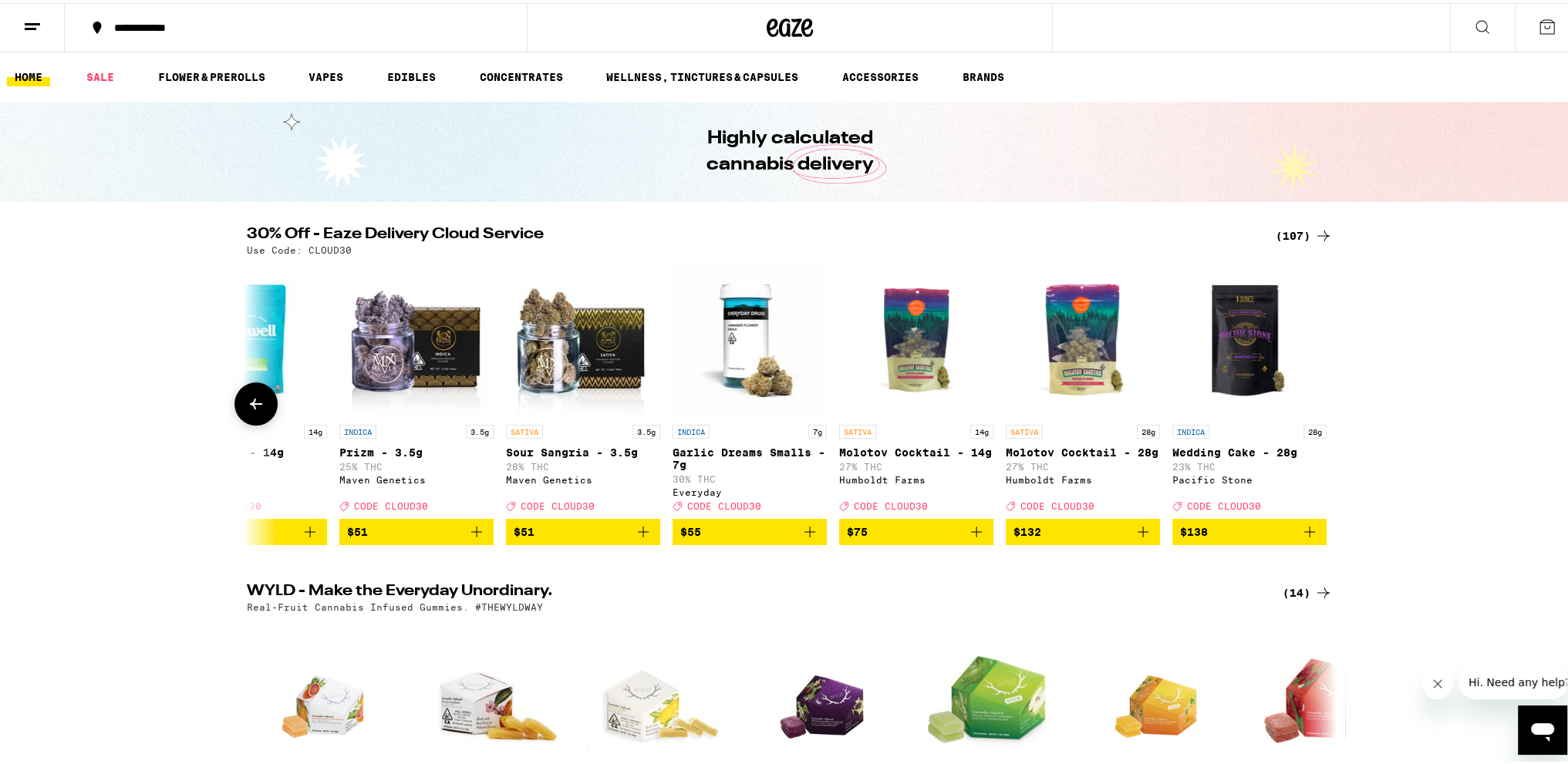
scroll to position [0, 16744]
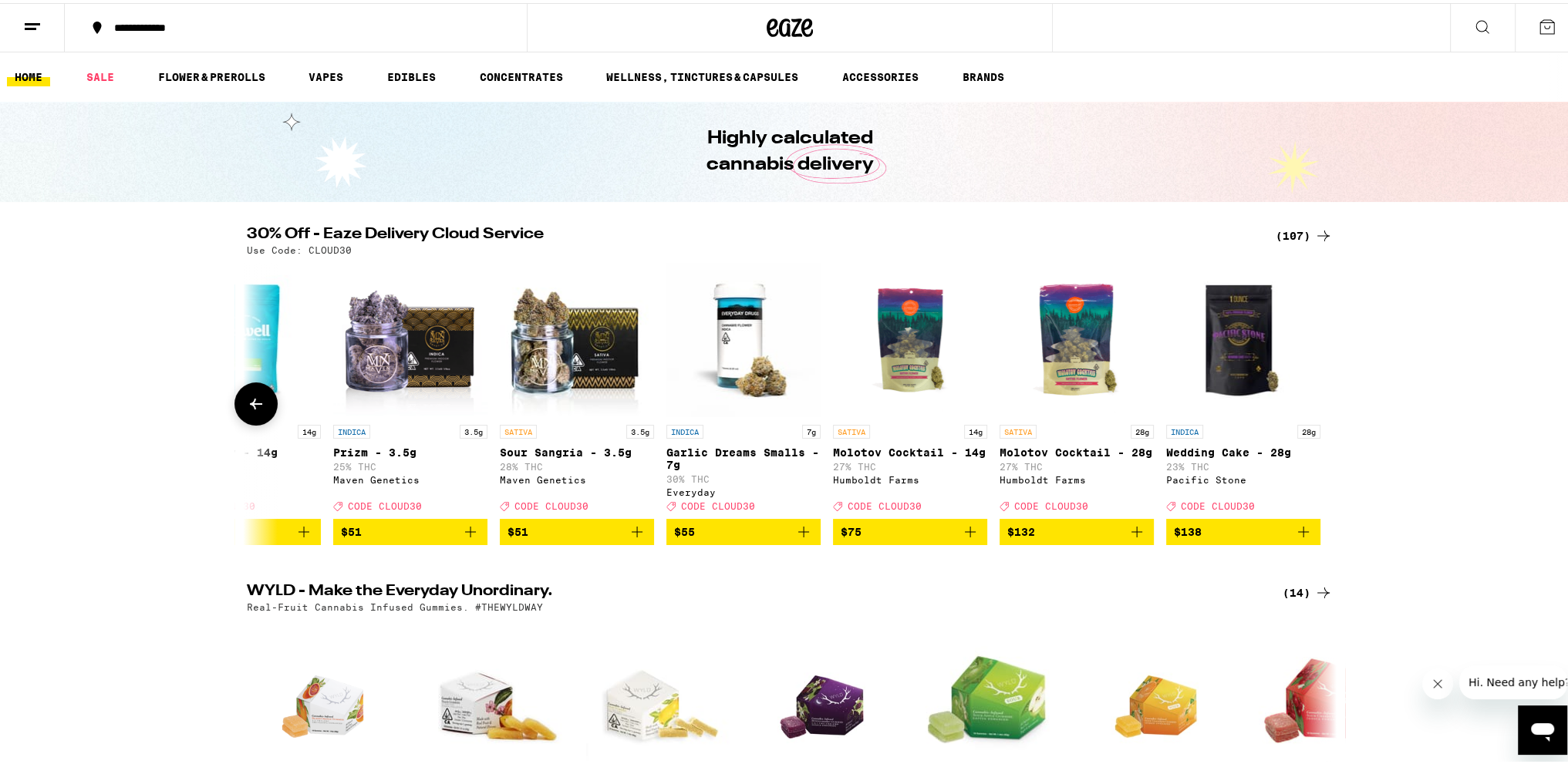
click at [250, 407] on icon at bounding box center [256, 401] width 13 height 11
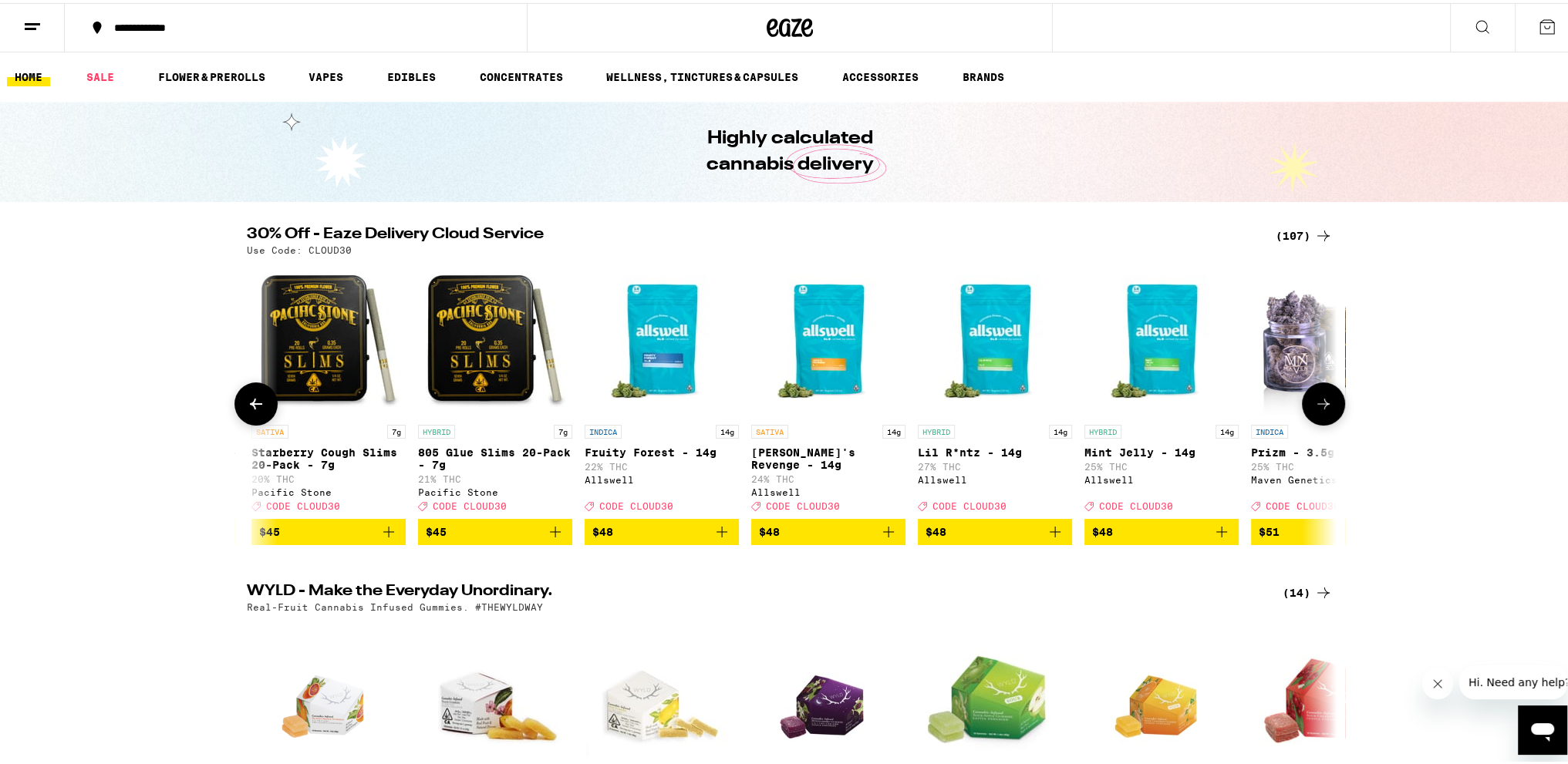
click at [250, 407] on icon at bounding box center [256, 401] width 13 height 11
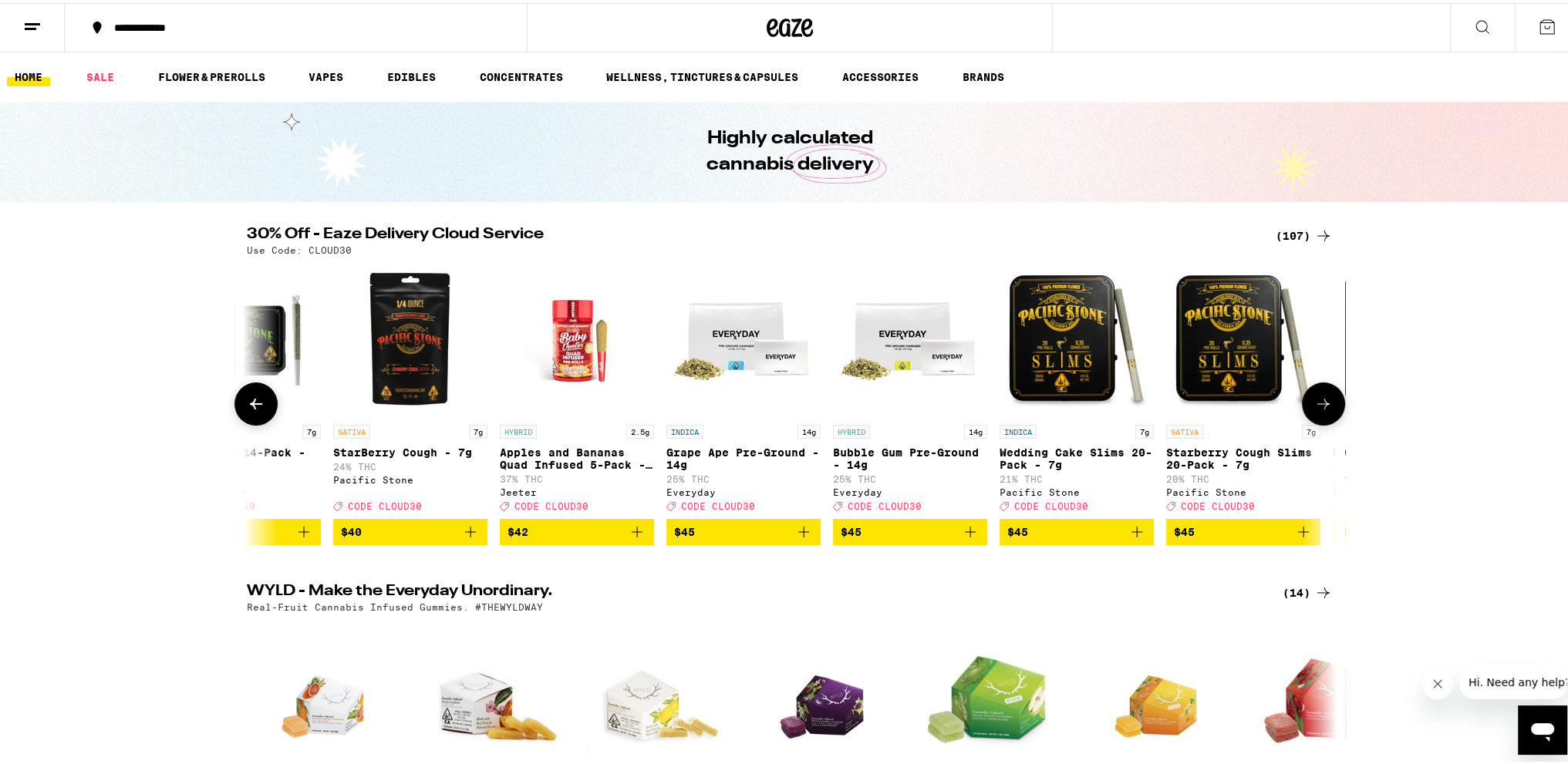
scroll to position [0, 14908]
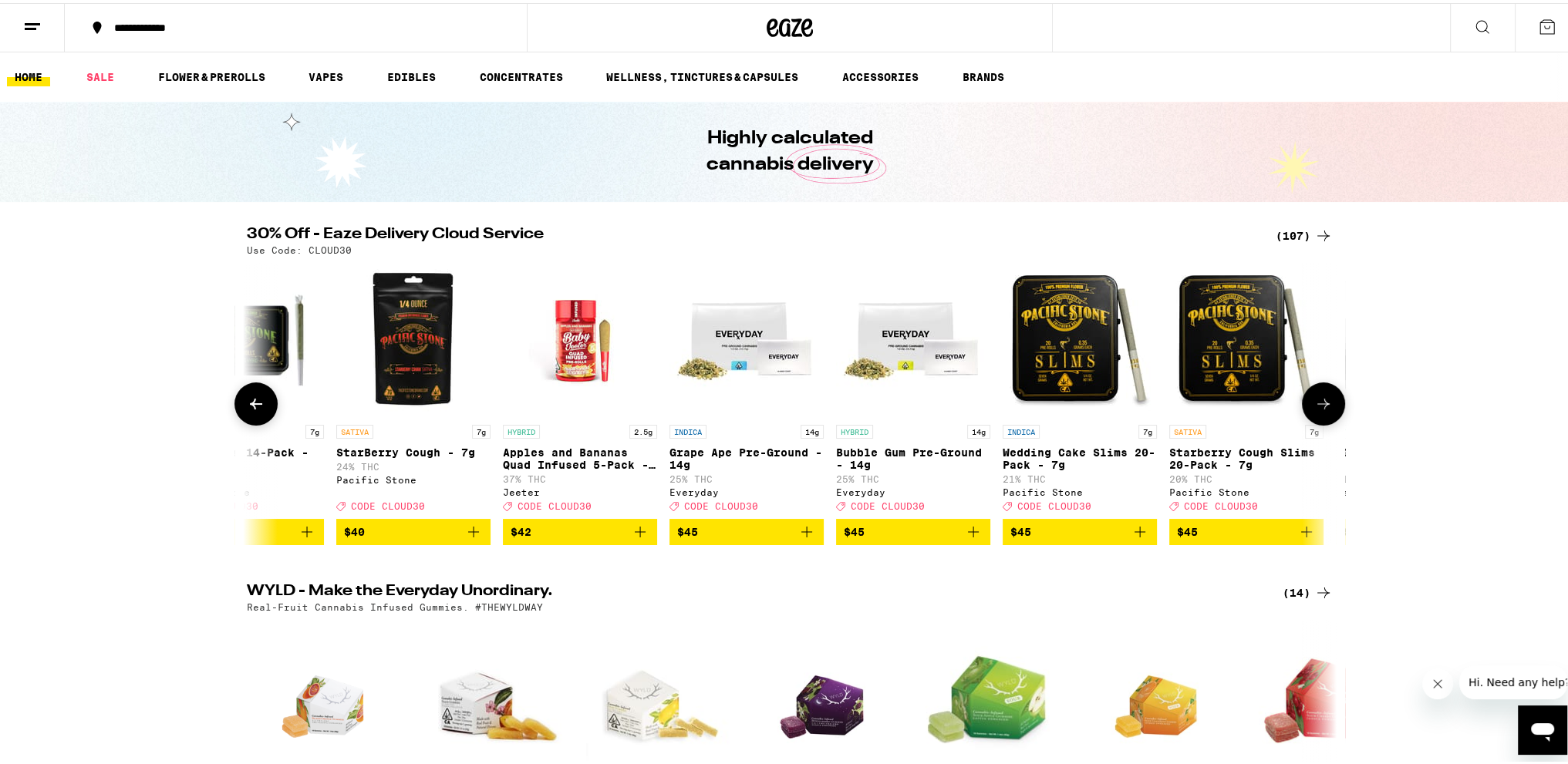
click at [250, 407] on icon at bounding box center [256, 401] width 13 height 11
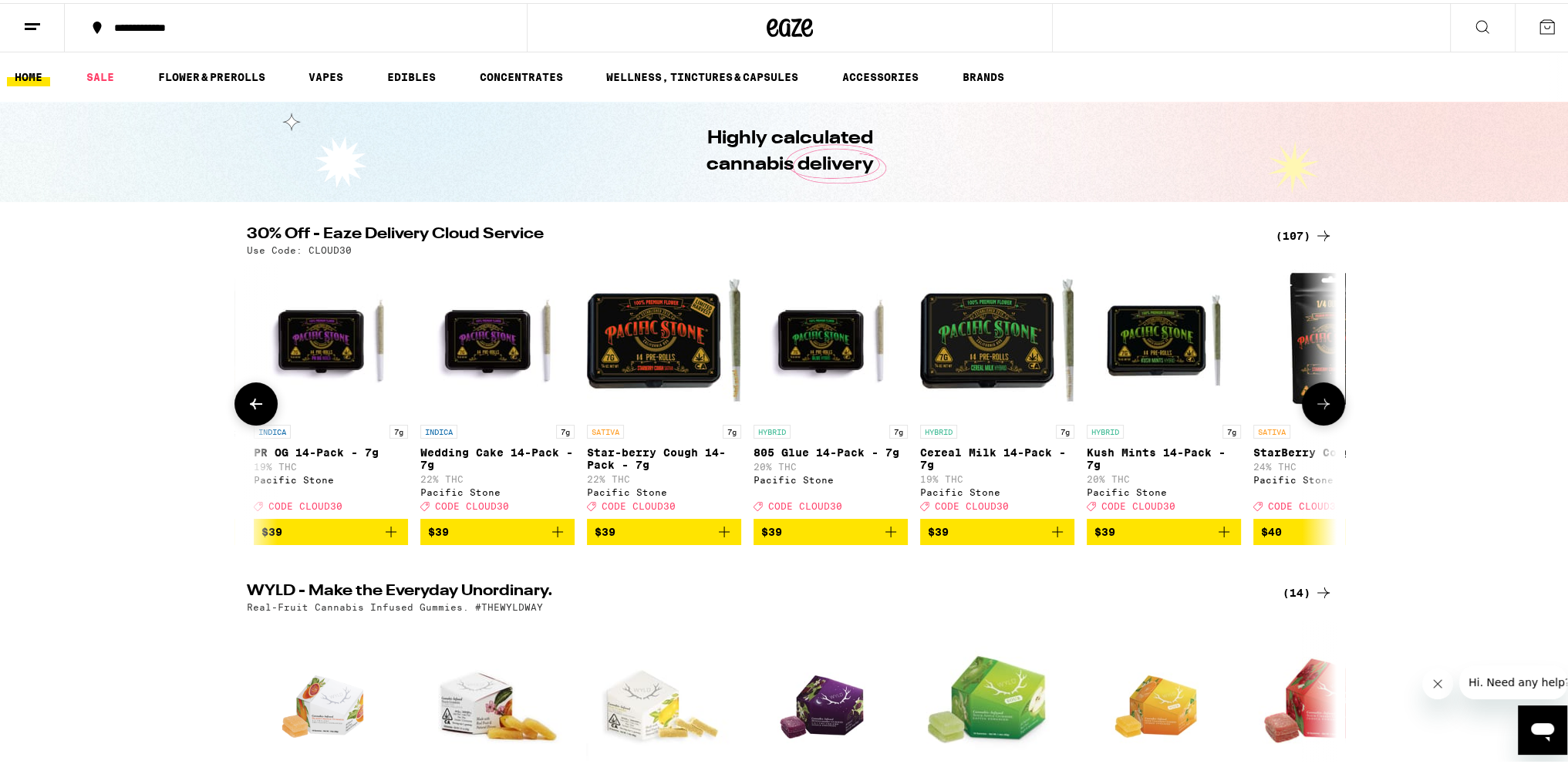
click at [250, 407] on icon at bounding box center [256, 401] width 13 height 11
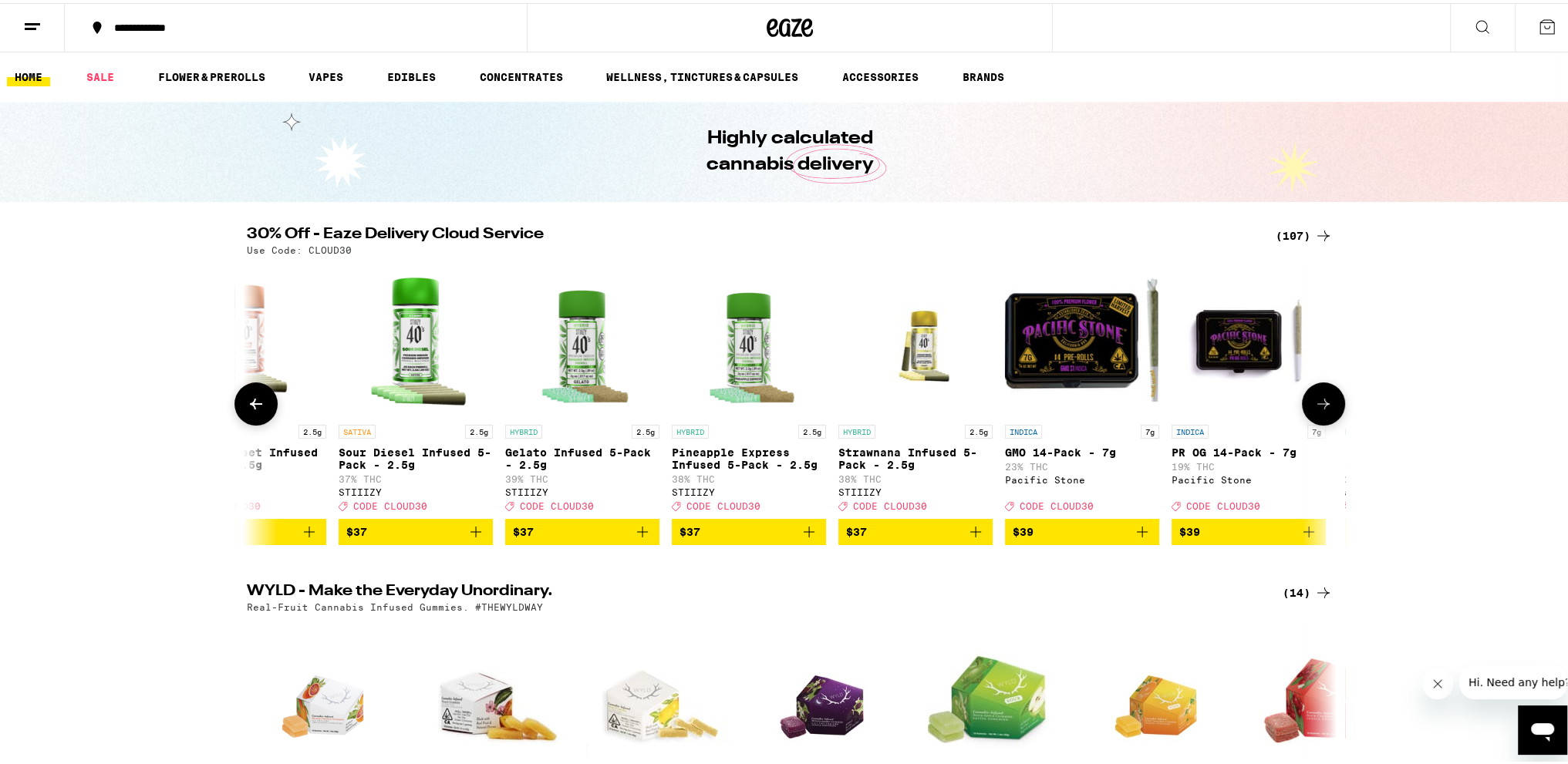
click at [250, 407] on icon at bounding box center [256, 401] width 13 height 11
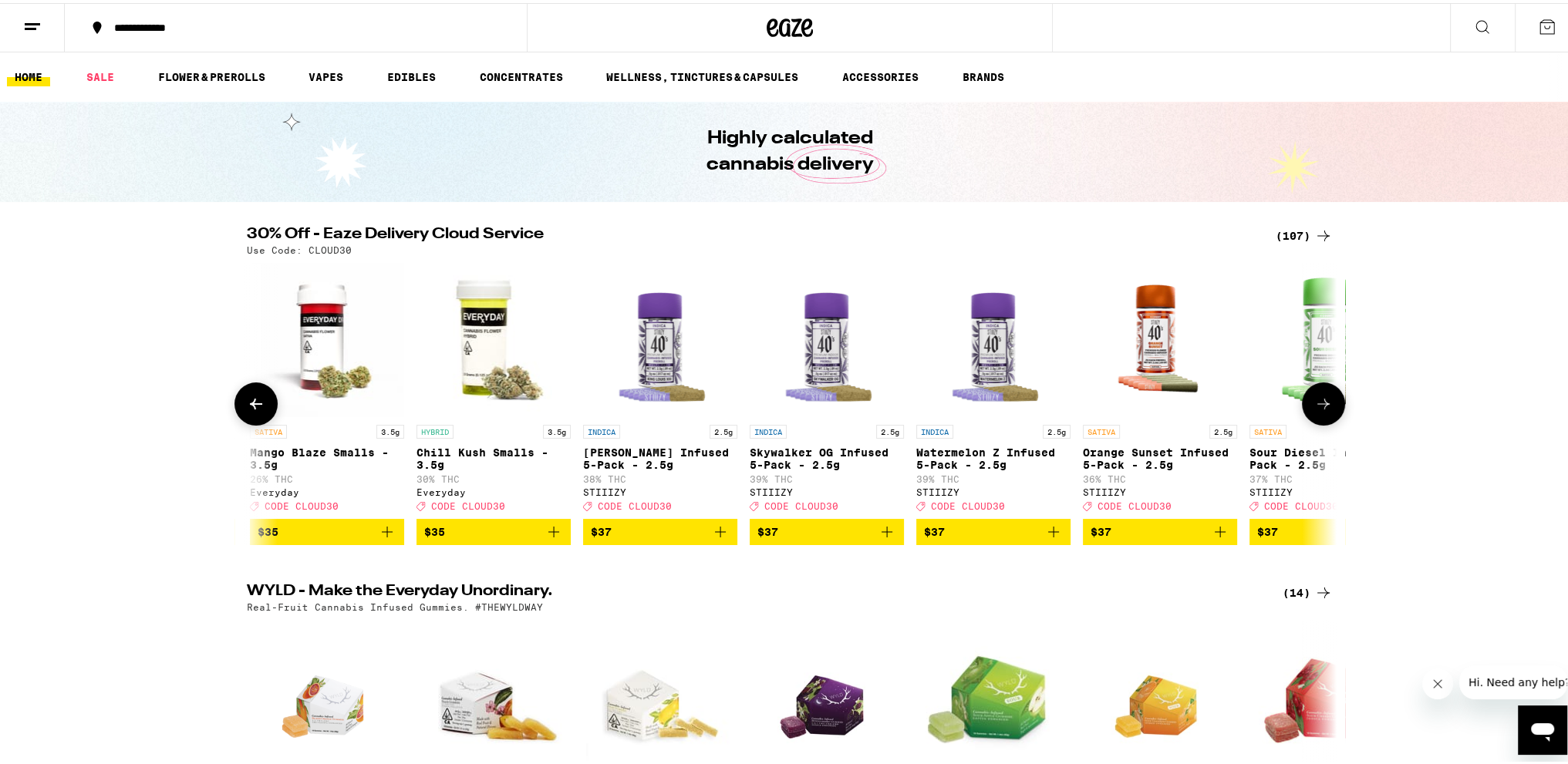
scroll to position [0, 12155]
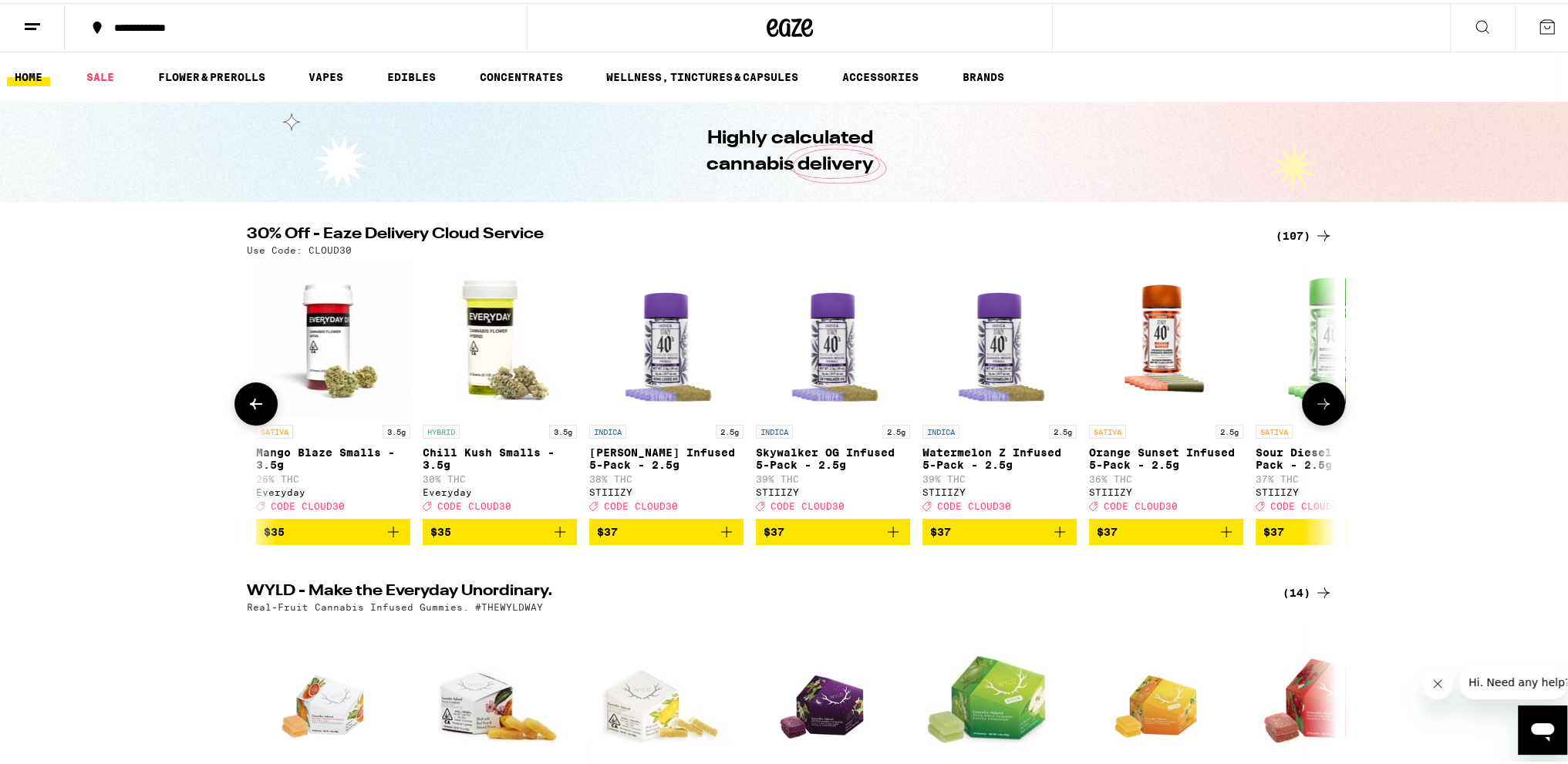
click at [250, 407] on icon at bounding box center [256, 401] width 13 height 11
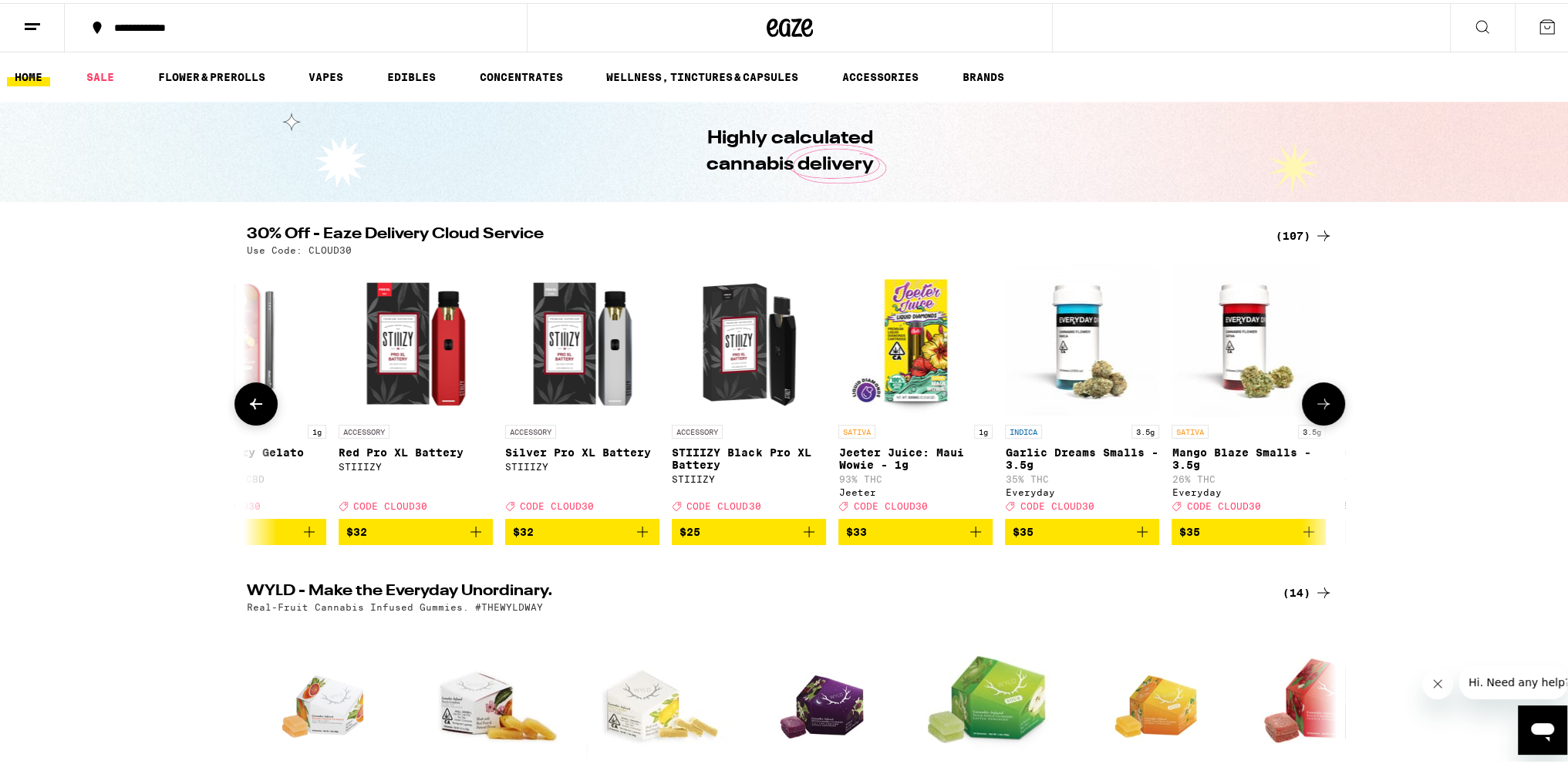
scroll to position [0, 11237]
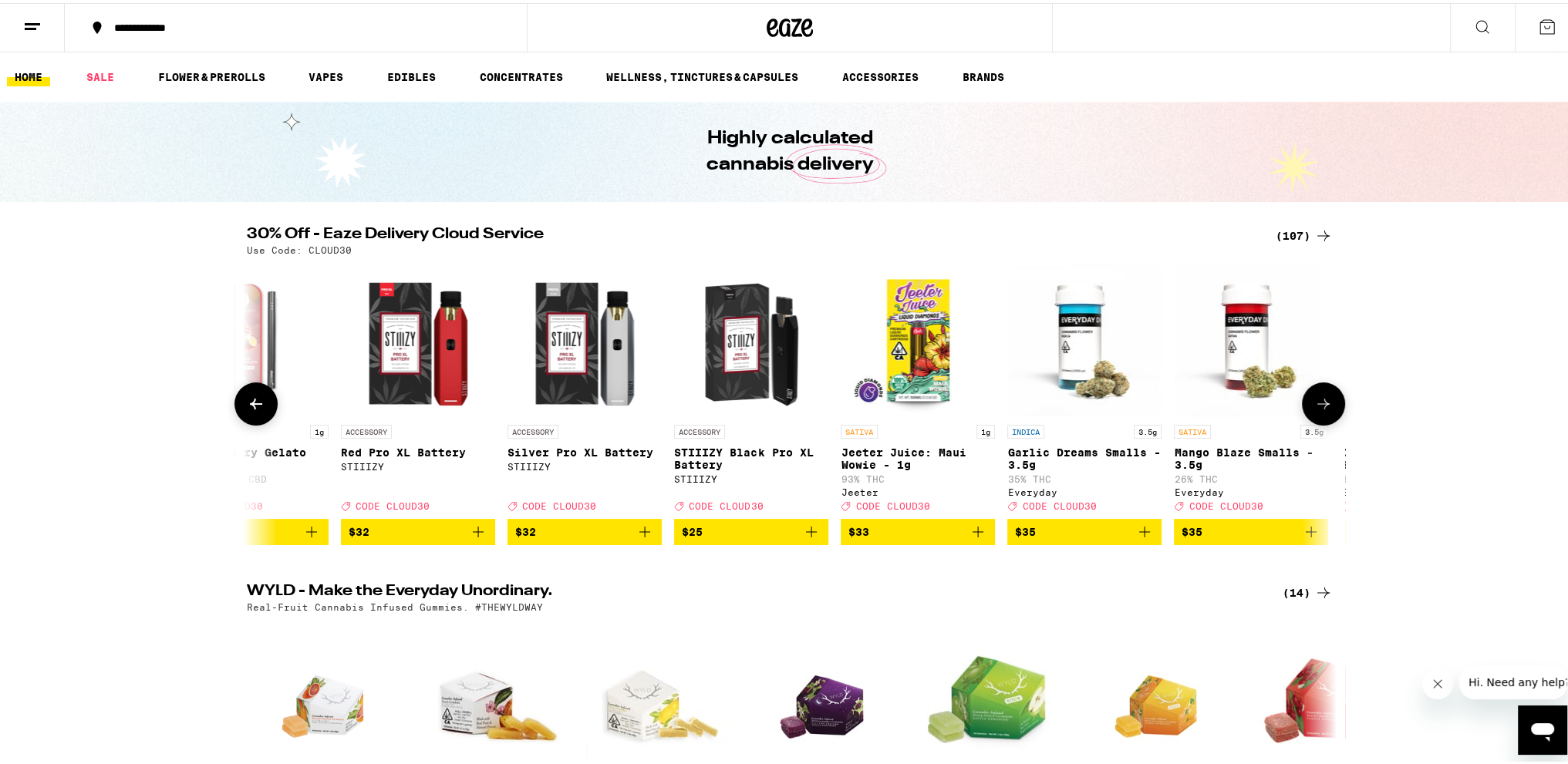
click at [250, 407] on icon at bounding box center [256, 401] width 13 height 11
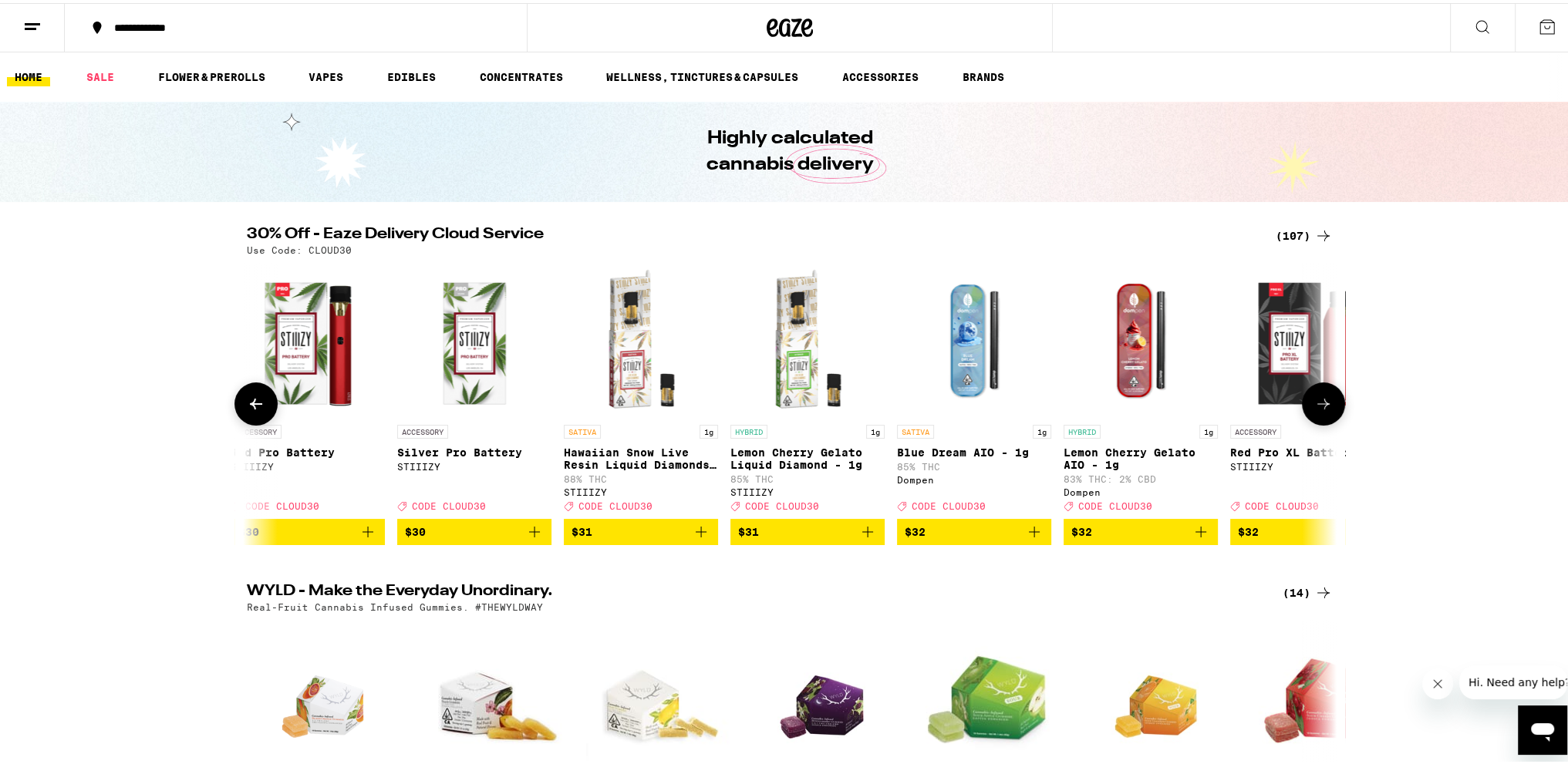
scroll to position [0, 10318]
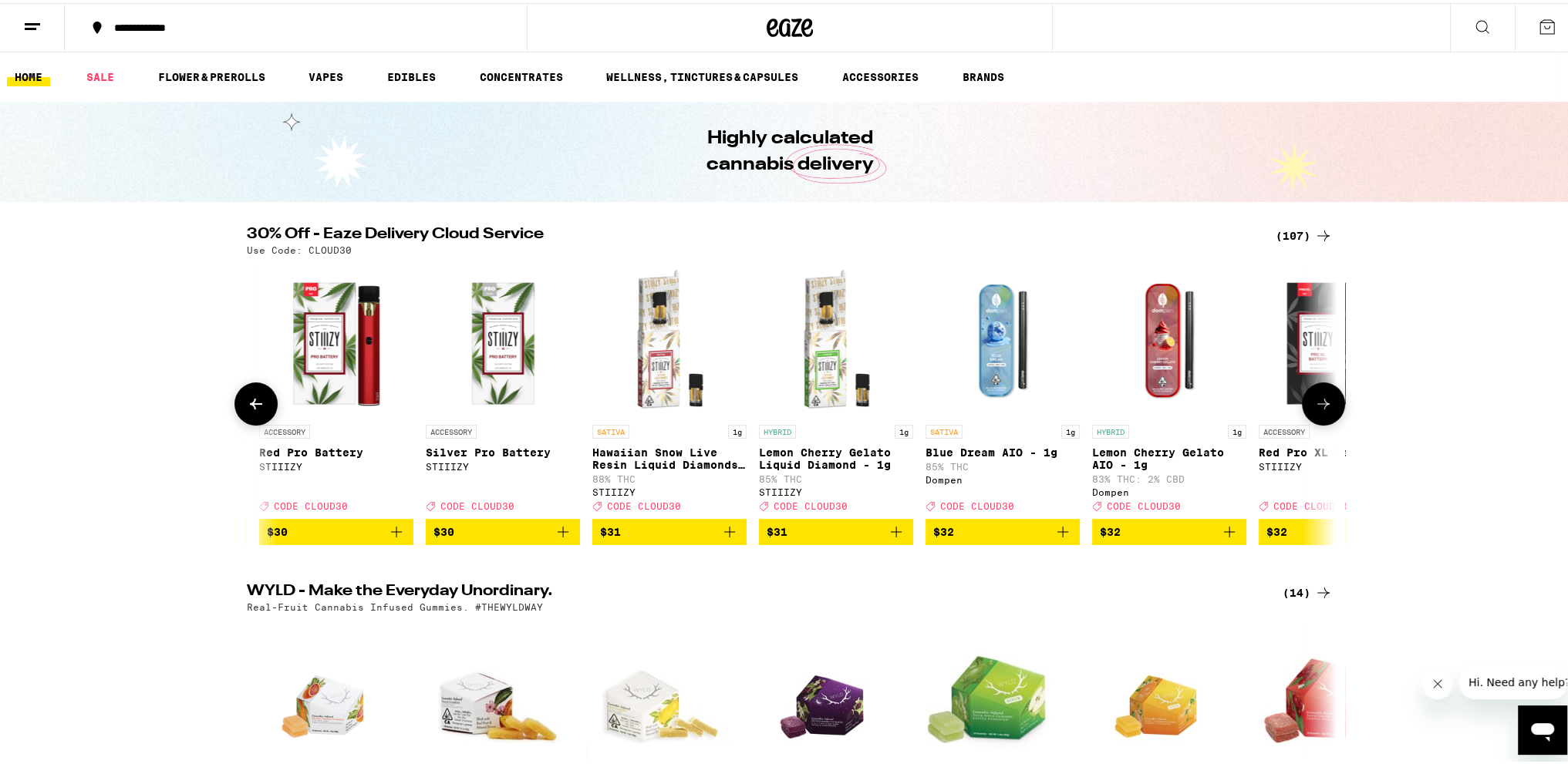
click at [721, 537] on icon "Add to bag" at bounding box center [730, 529] width 19 height 19
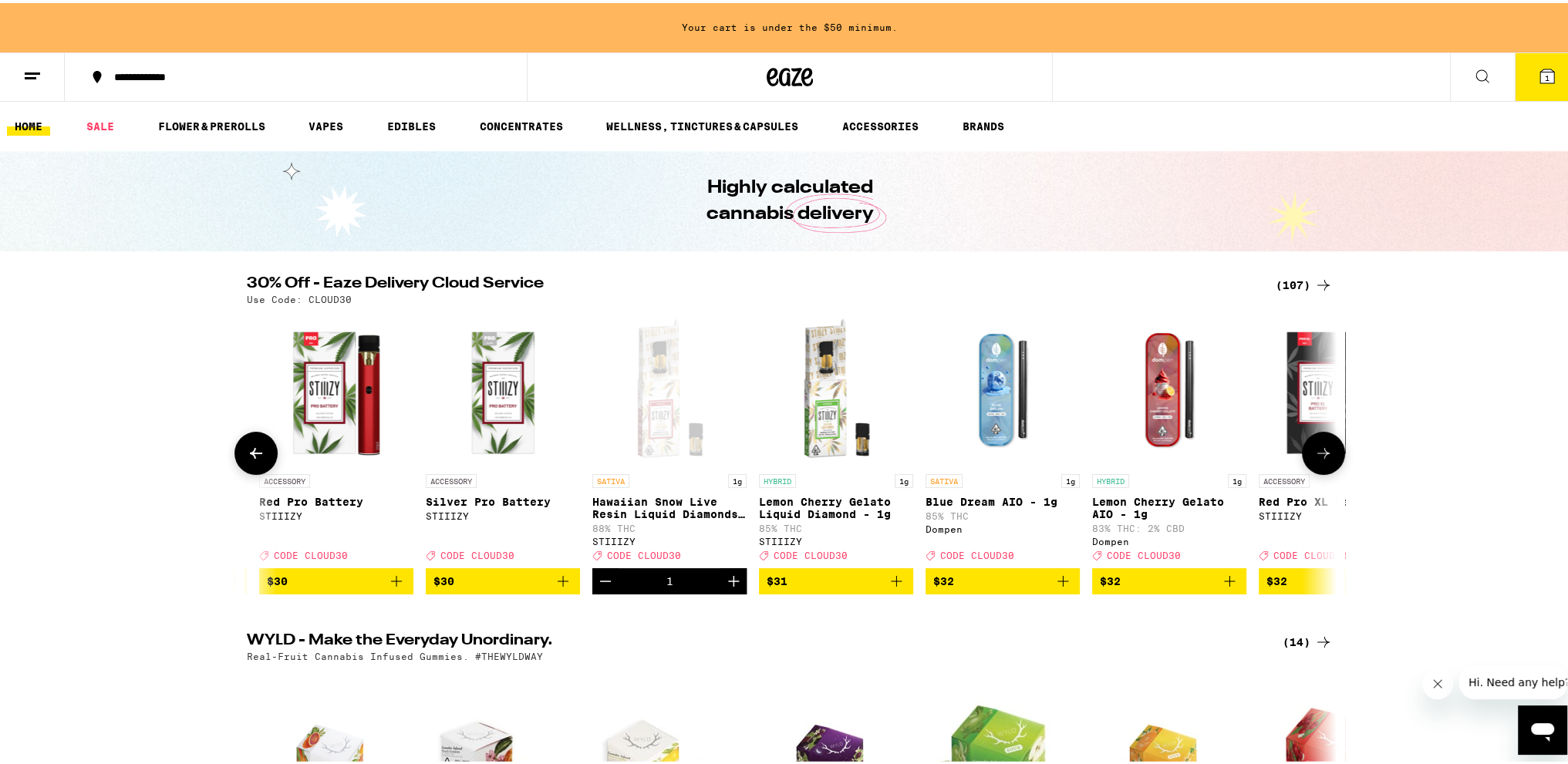
click at [251, 455] on icon at bounding box center [256, 451] width 13 height 11
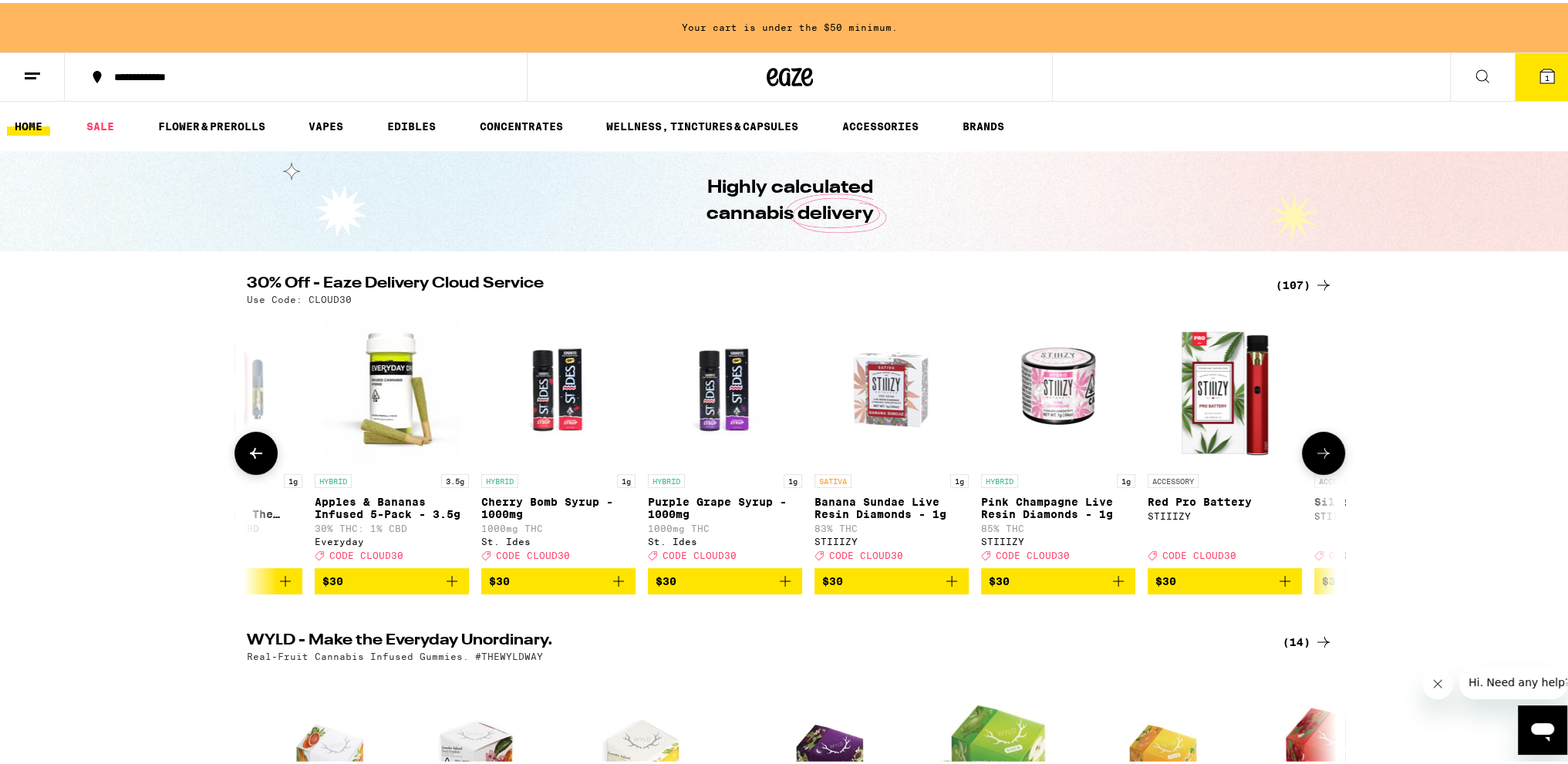
scroll to position [0, 9402]
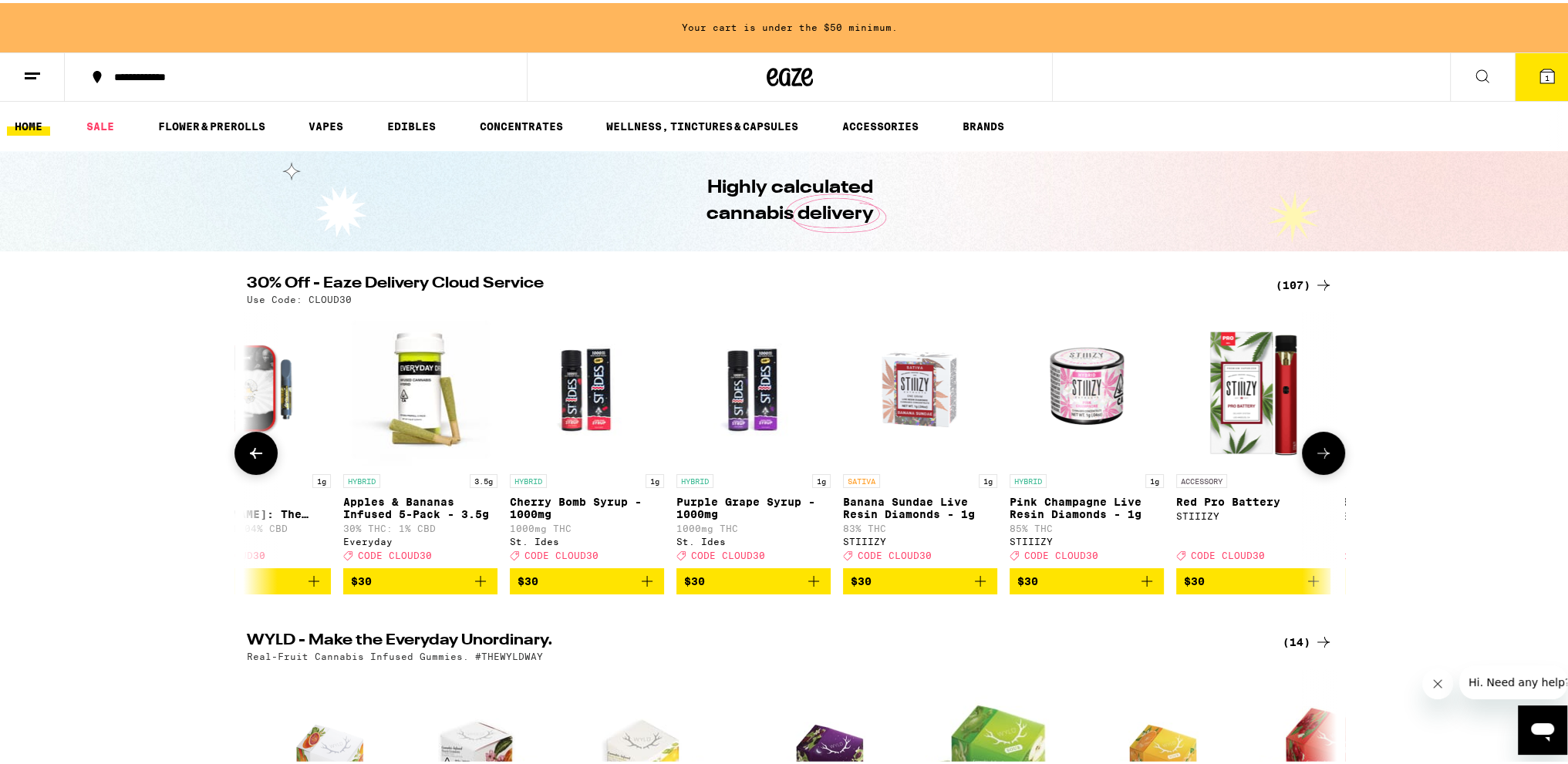
click at [251, 455] on icon at bounding box center [256, 451] width 13 height 11
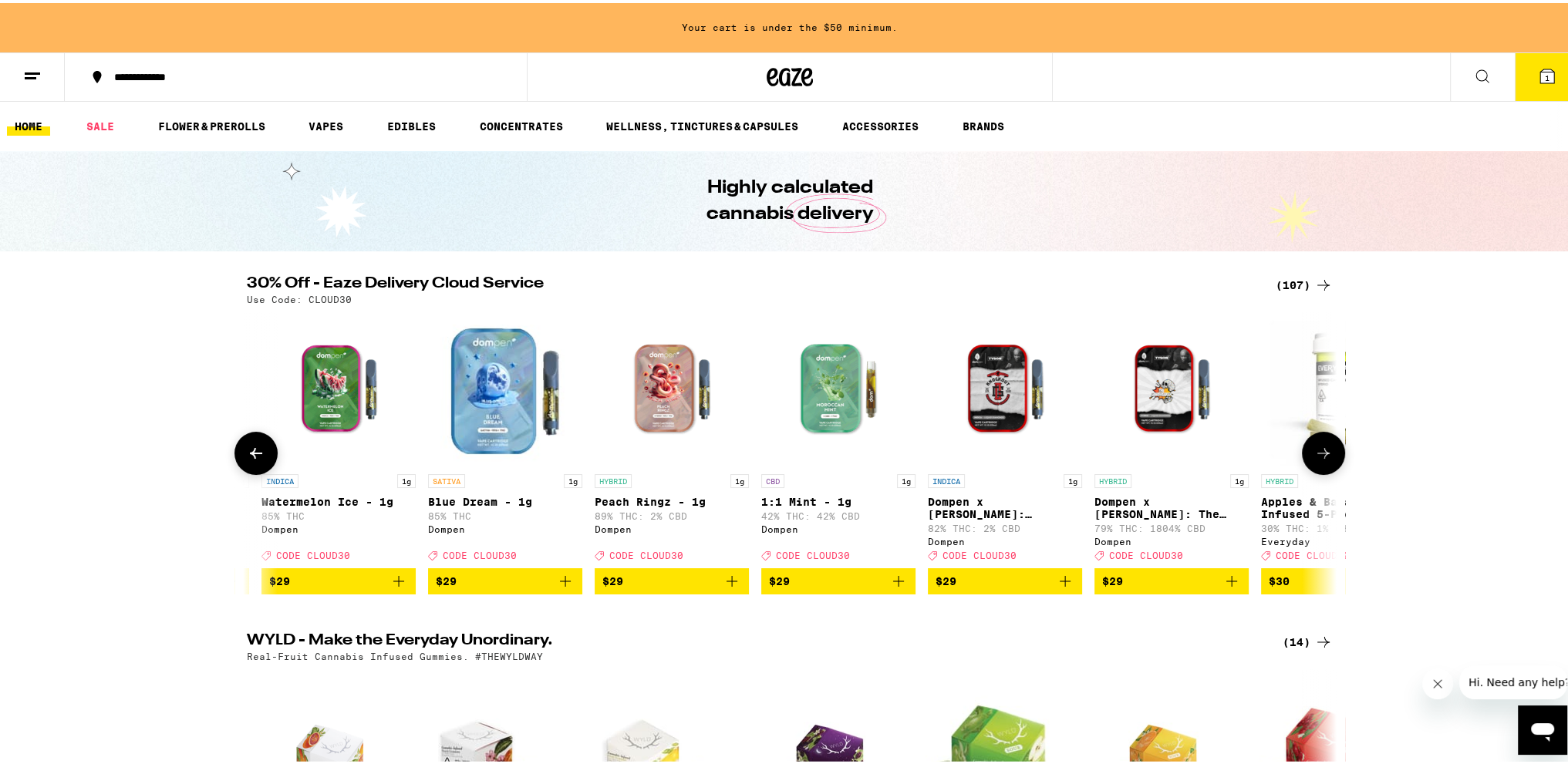
click at [251, 455] on icon at bounding box center [256, 451] width 13 height 11
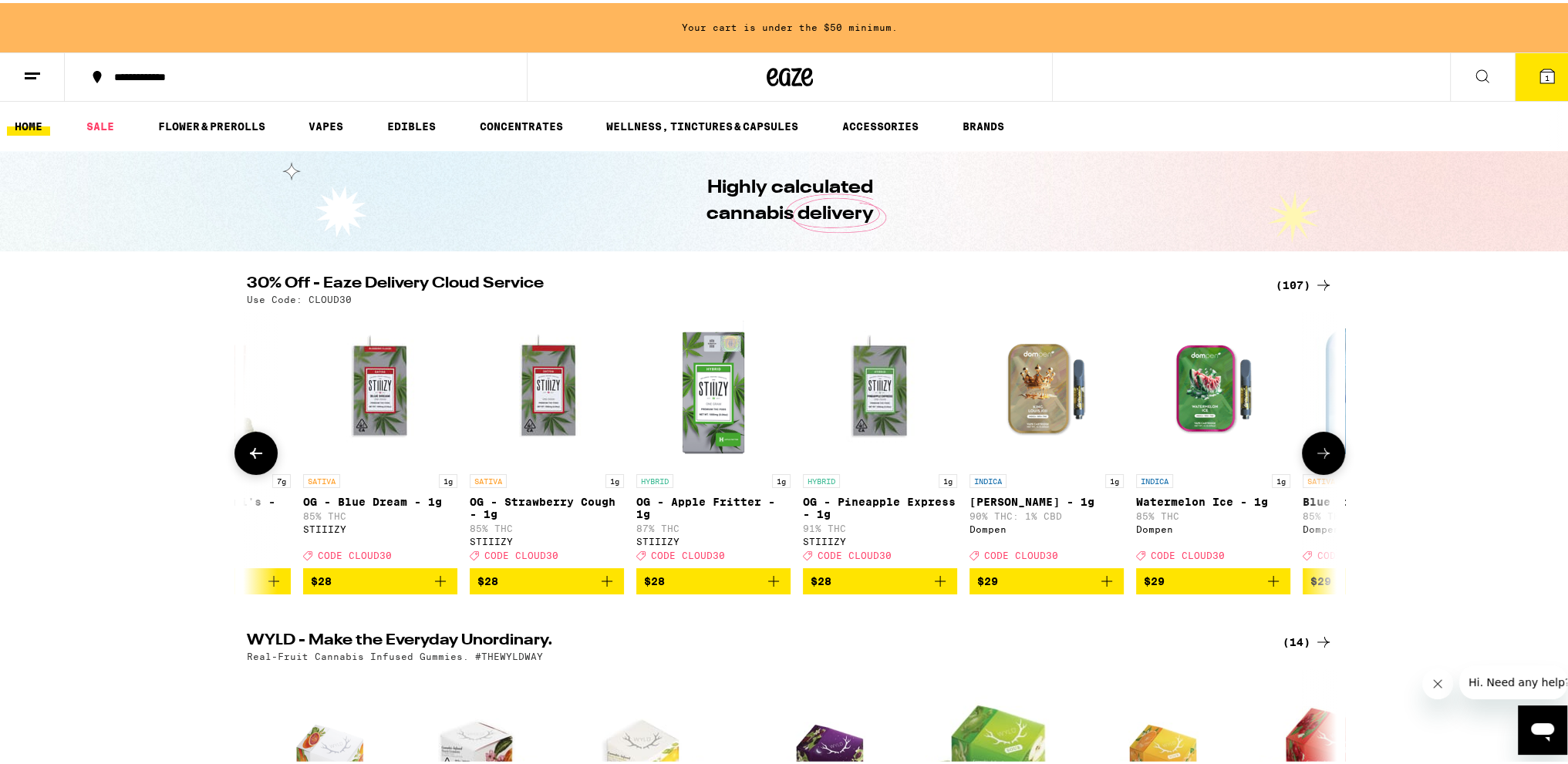
scroll to position [0, 7567]
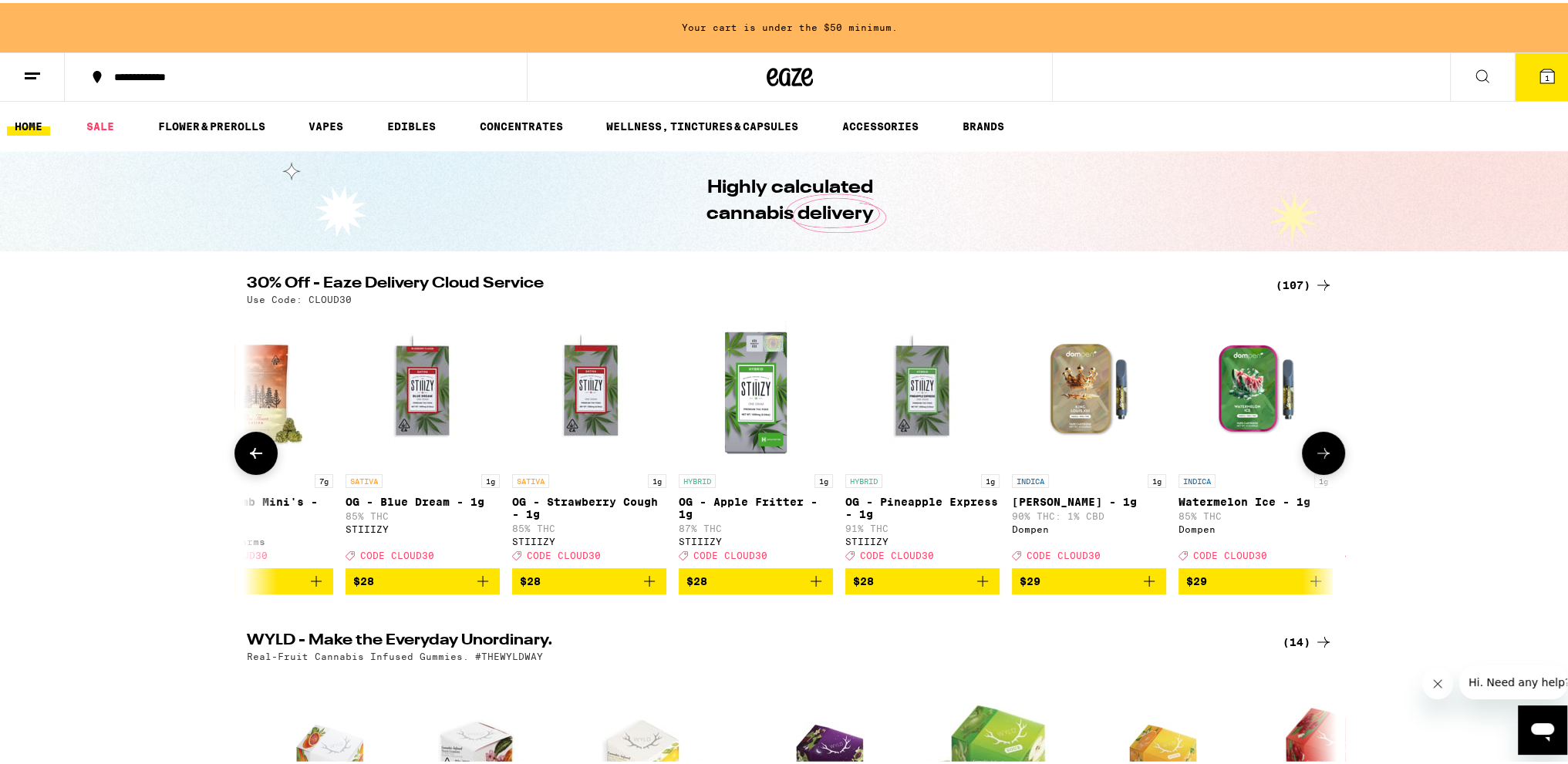
click at [251, 455] on icon at bounding box center [256, 451] width 13 height 11
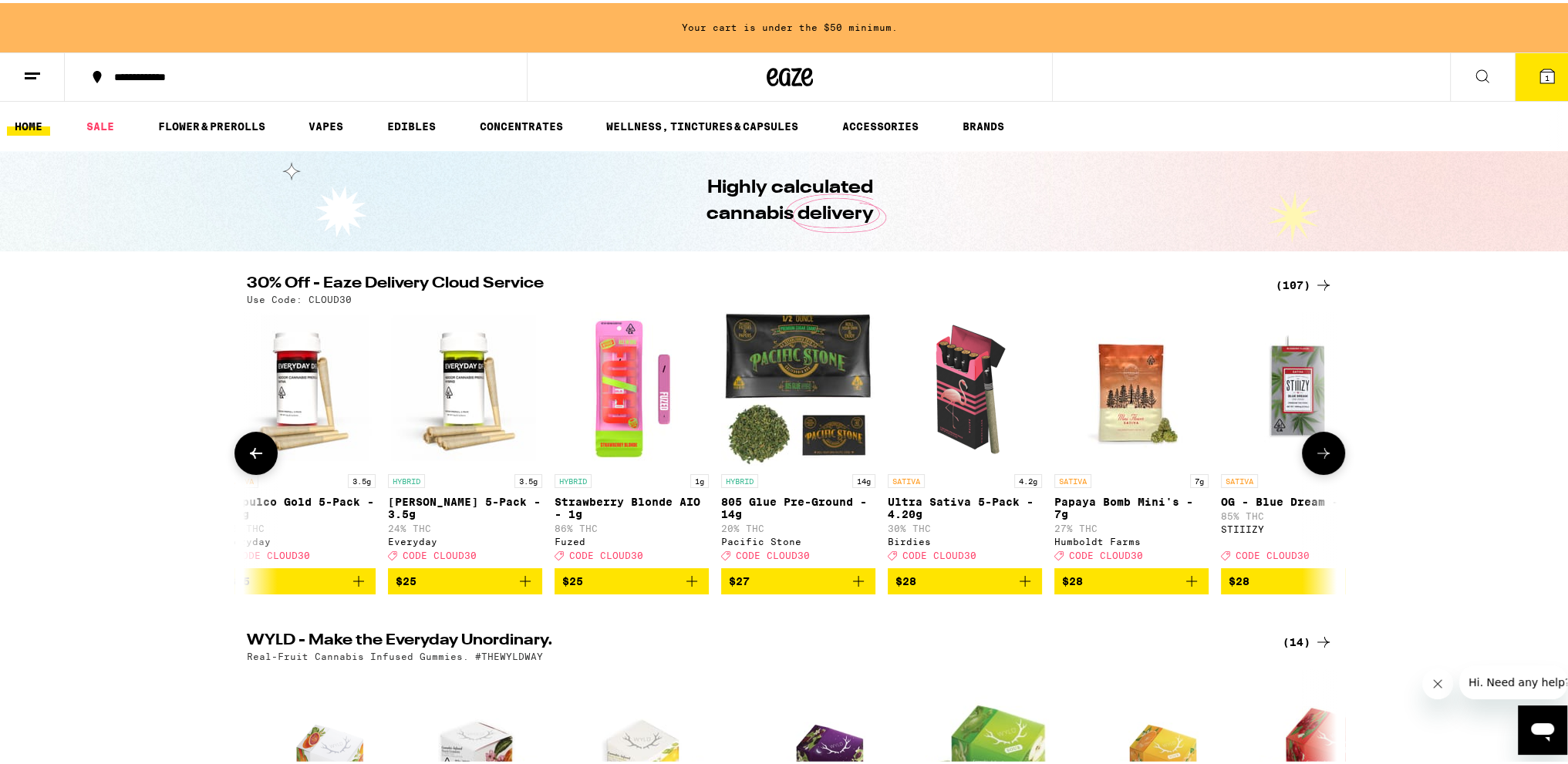
scroll to position [0, 6648]
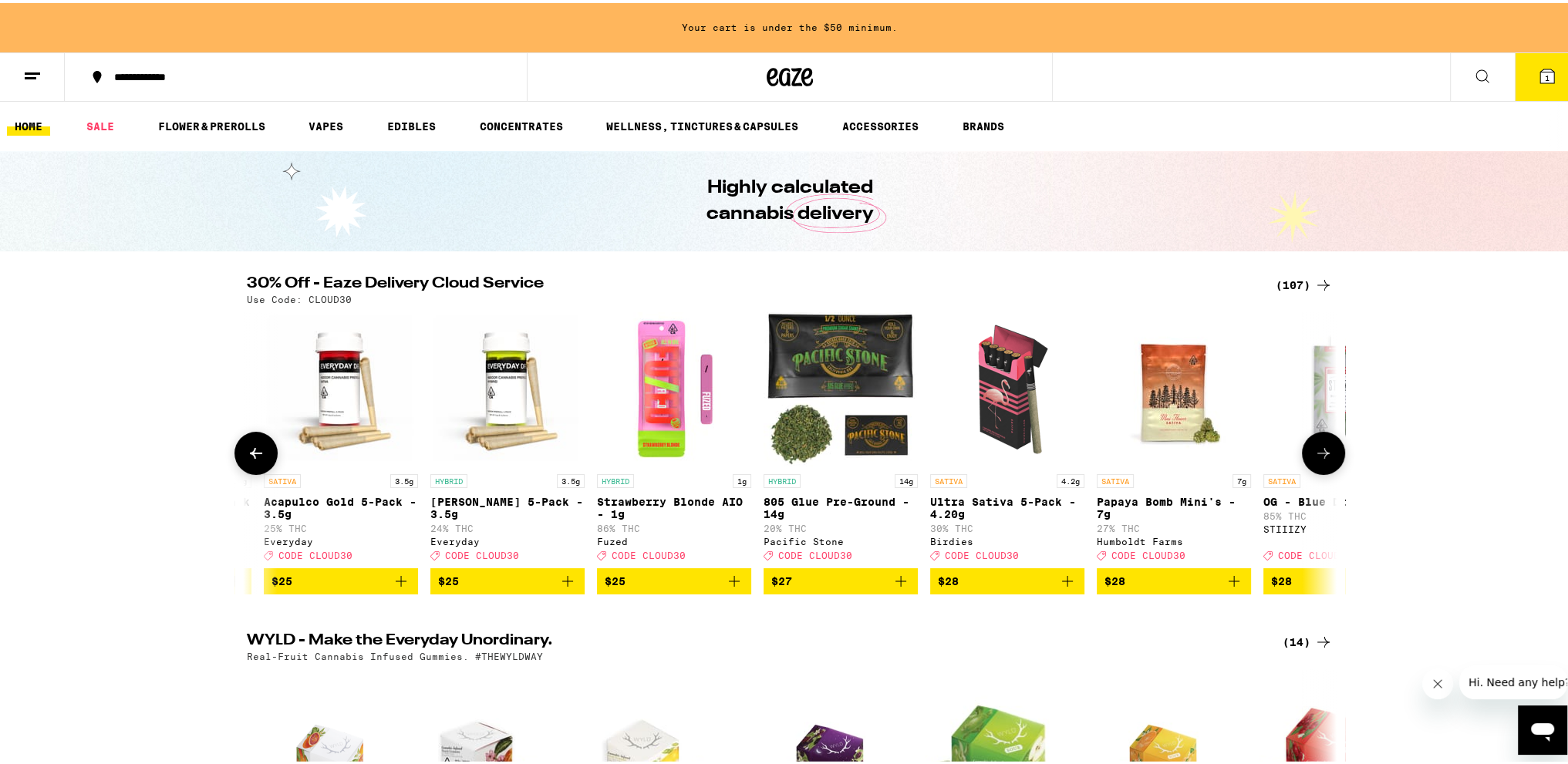
click at [1314, 451] on icon at bounding box center [1324, 451] width 19 height 19
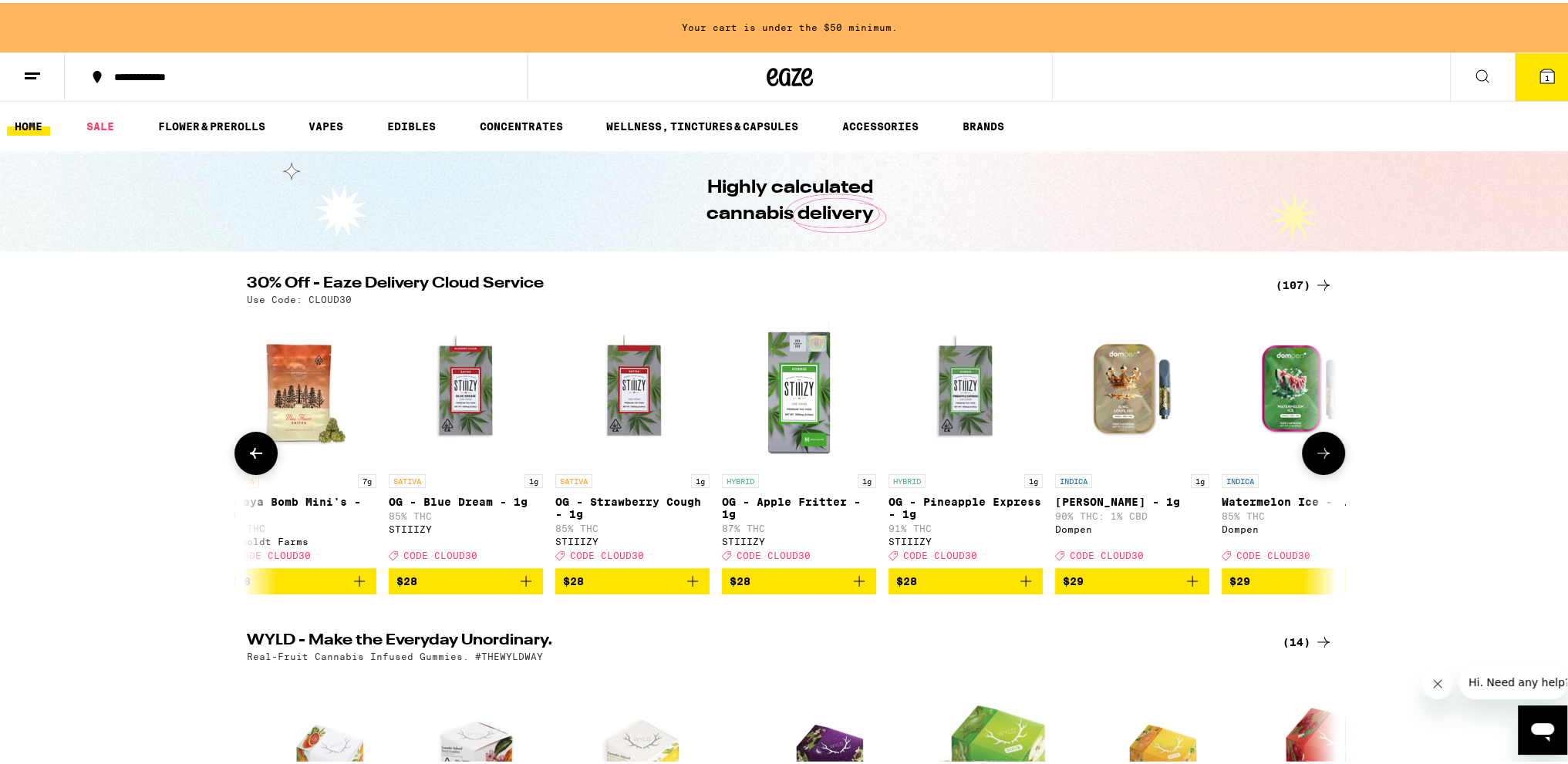
scroll to position [0, 7567]
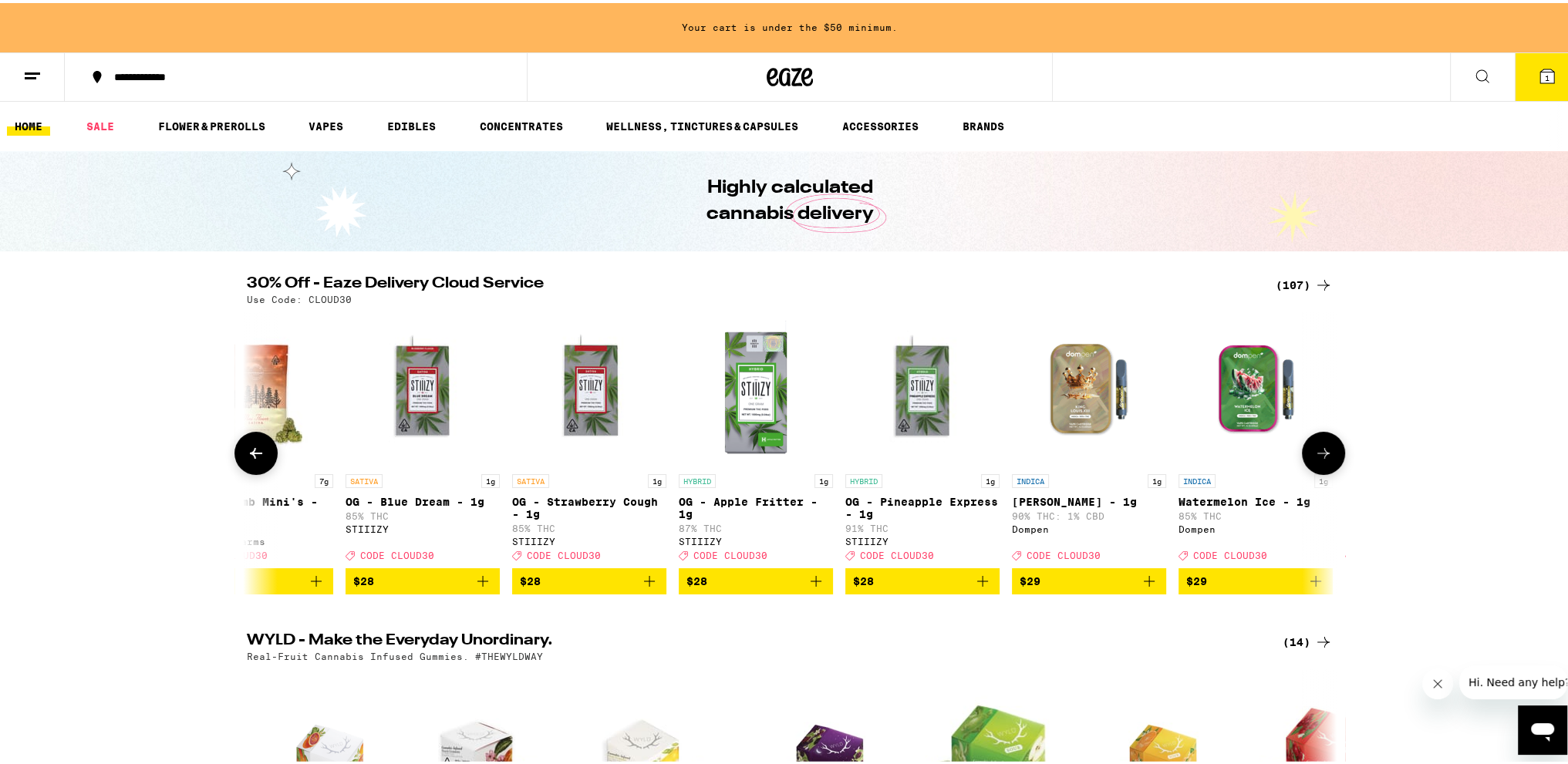
click at [810, 587] on icon "Add to bag" at bounding box center [816, 579] width 19 height 19
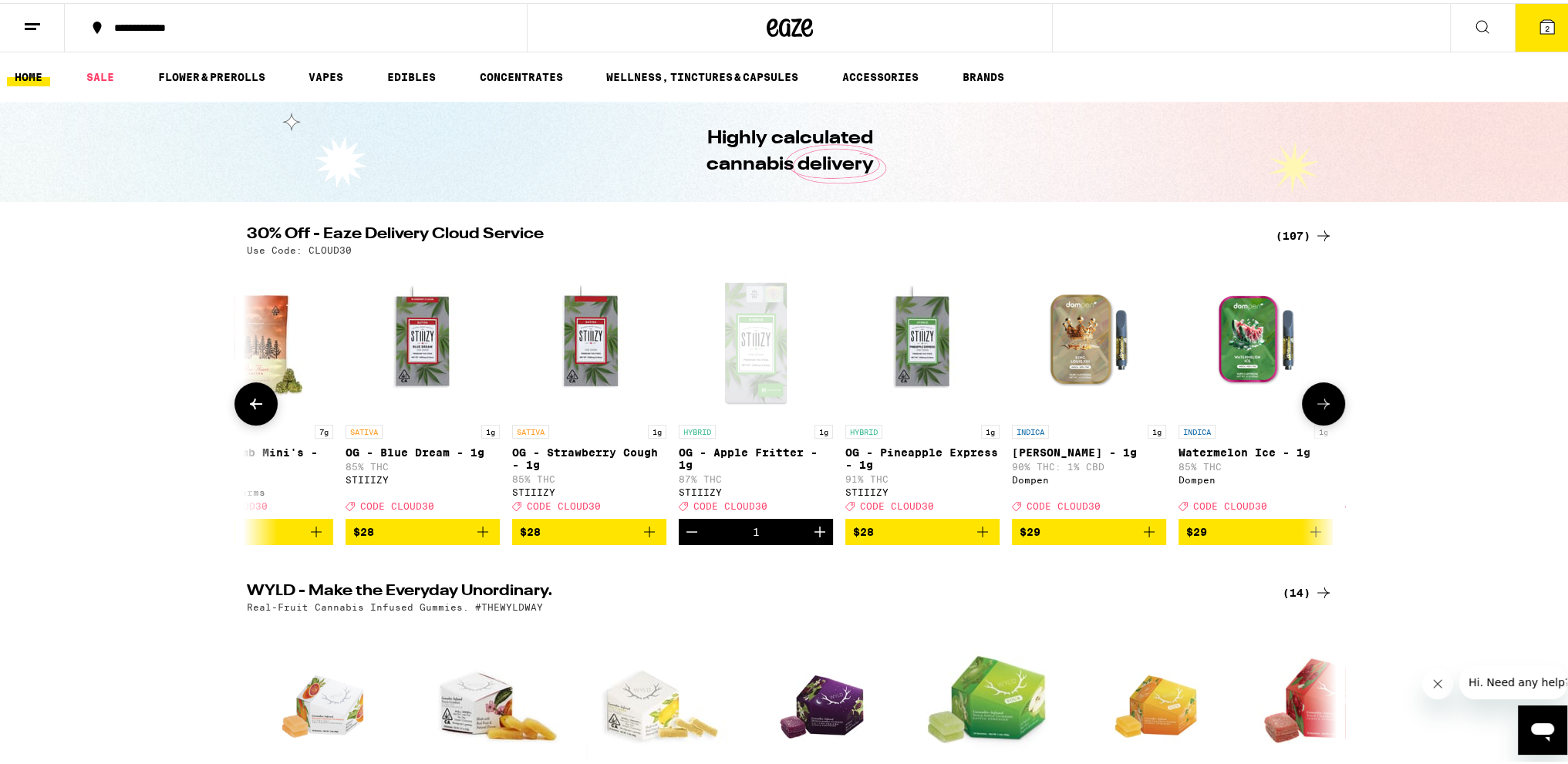
click at [977, 535] on icon "Add to bag" at bounding box center [983, 529] width 11 height 11
click at [252, 404] on icon at bounding box center [256, 401] width 19 height 19
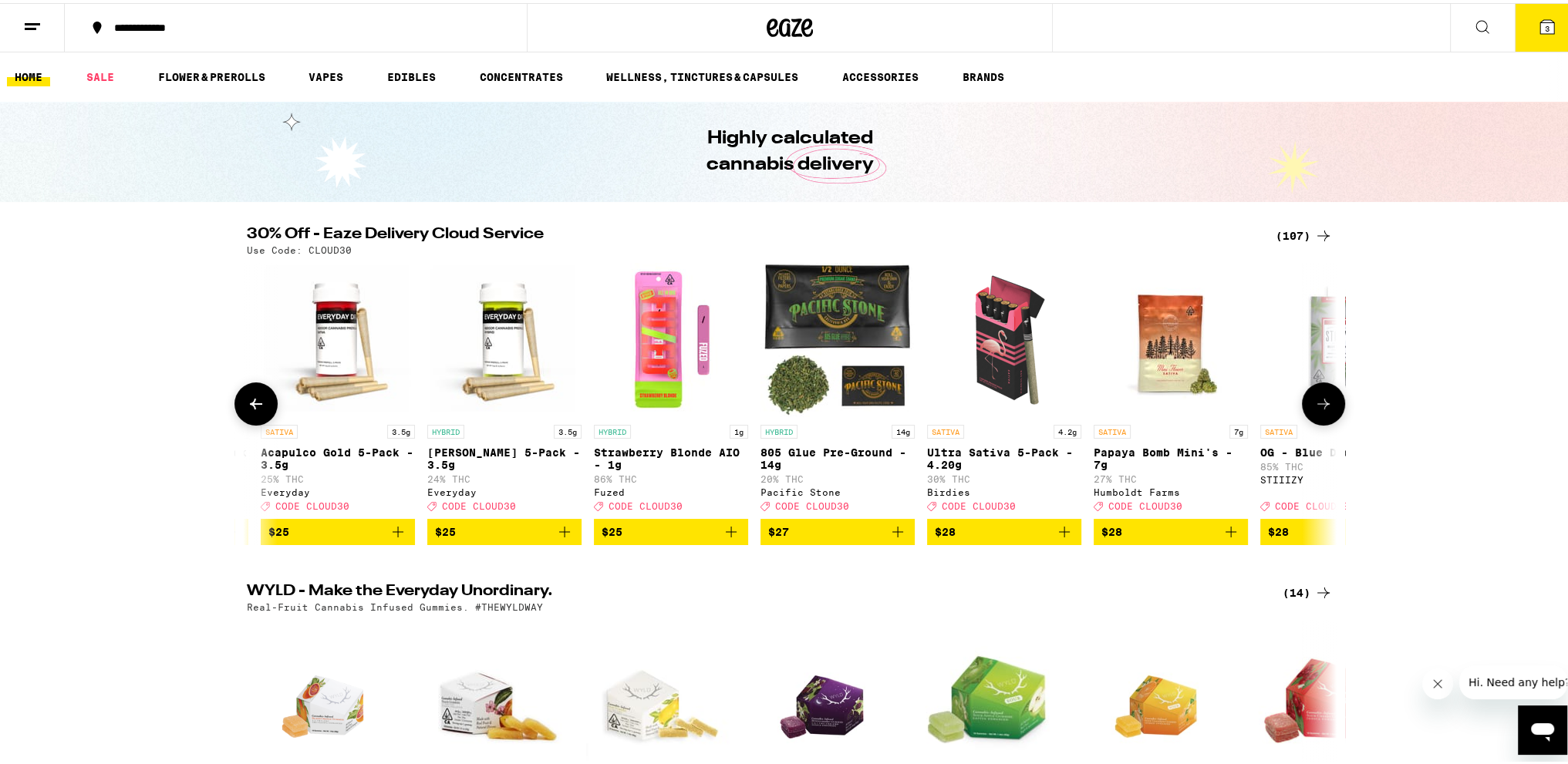
scroll to position [0, 6649]
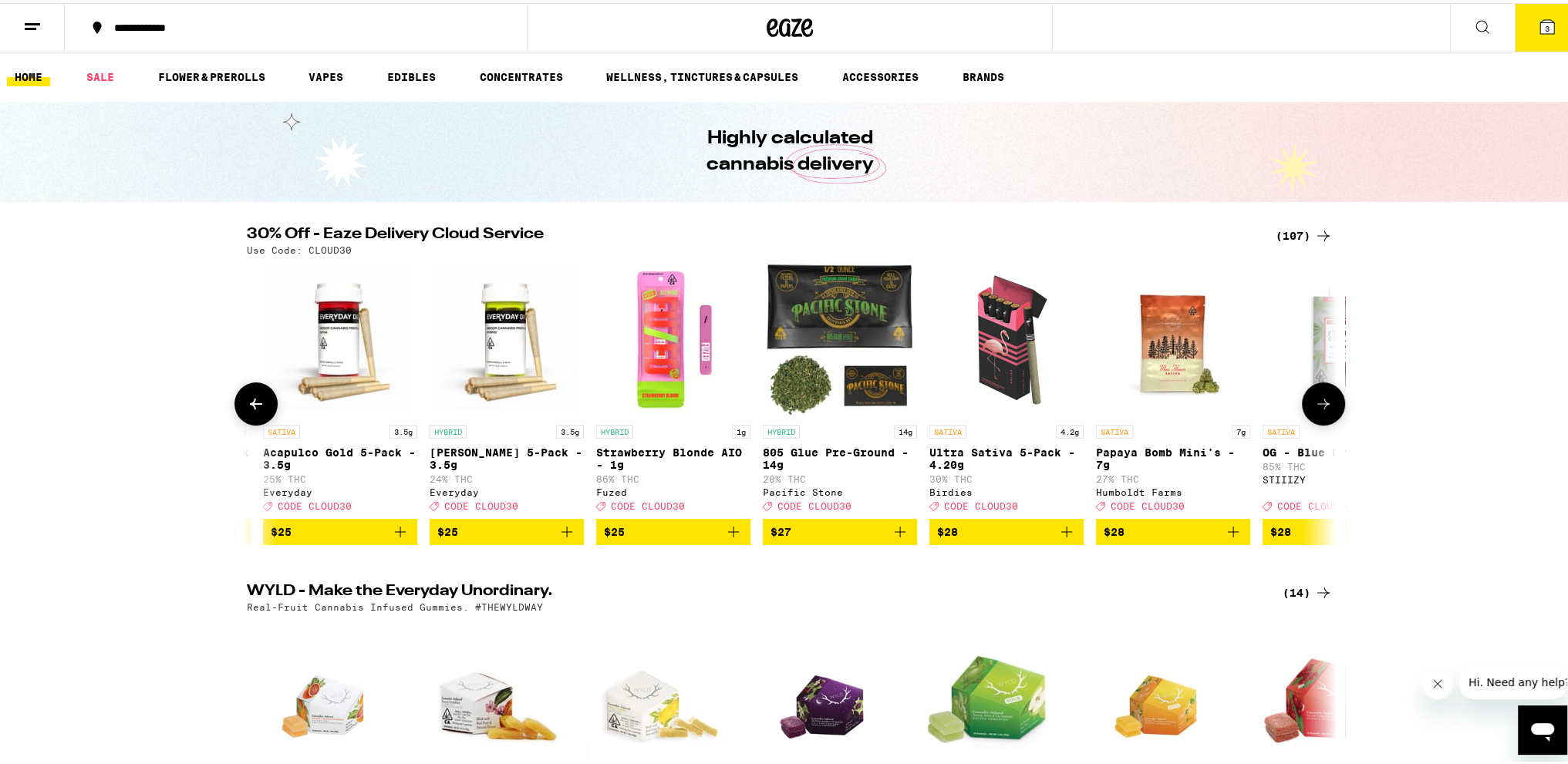
click at [252, 404] on icon at bounding box center [256, 401] width 19 height 19
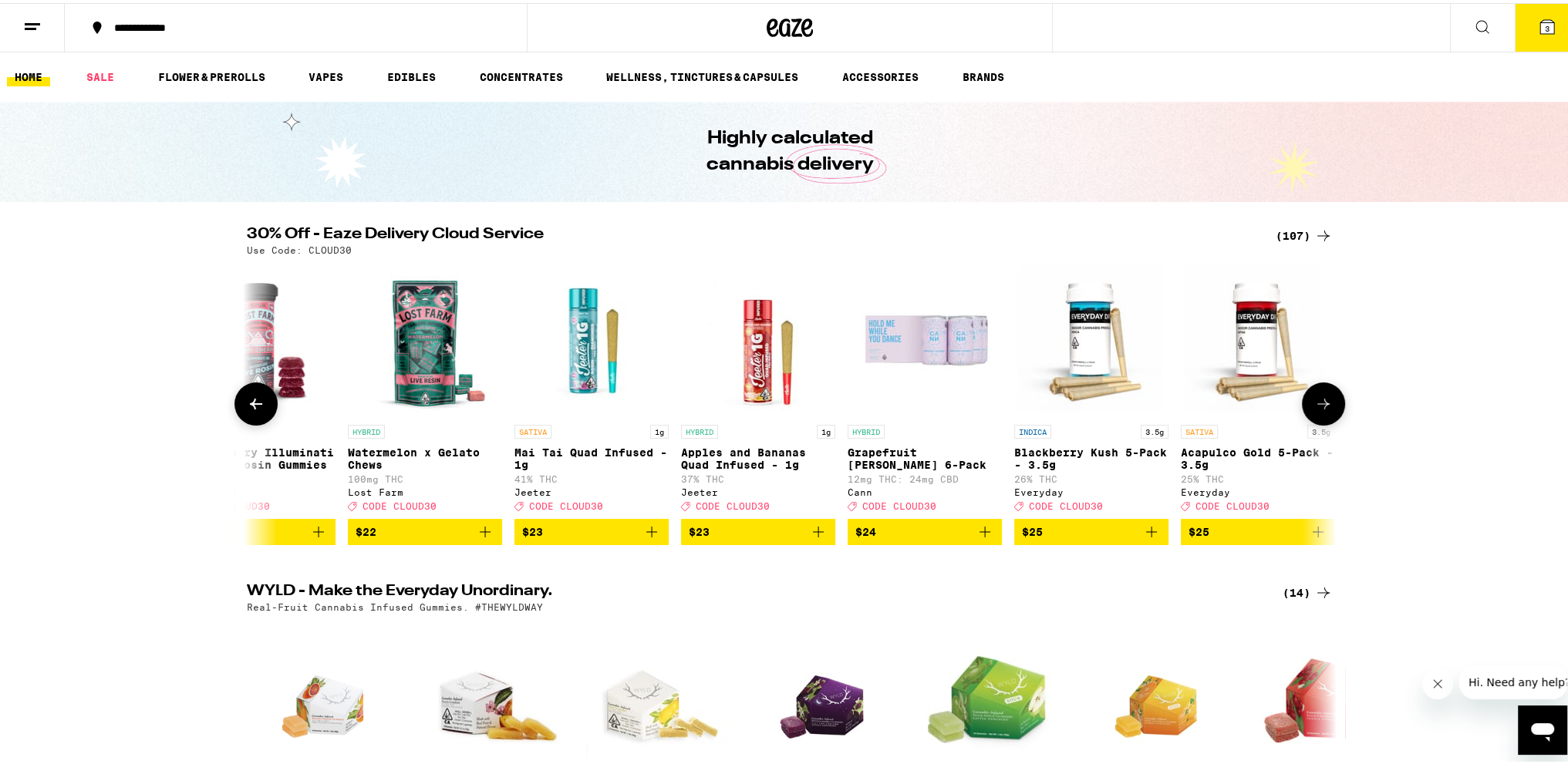
click at [252, 404] on icon at bounding box center [256, 401] width 19 height 19
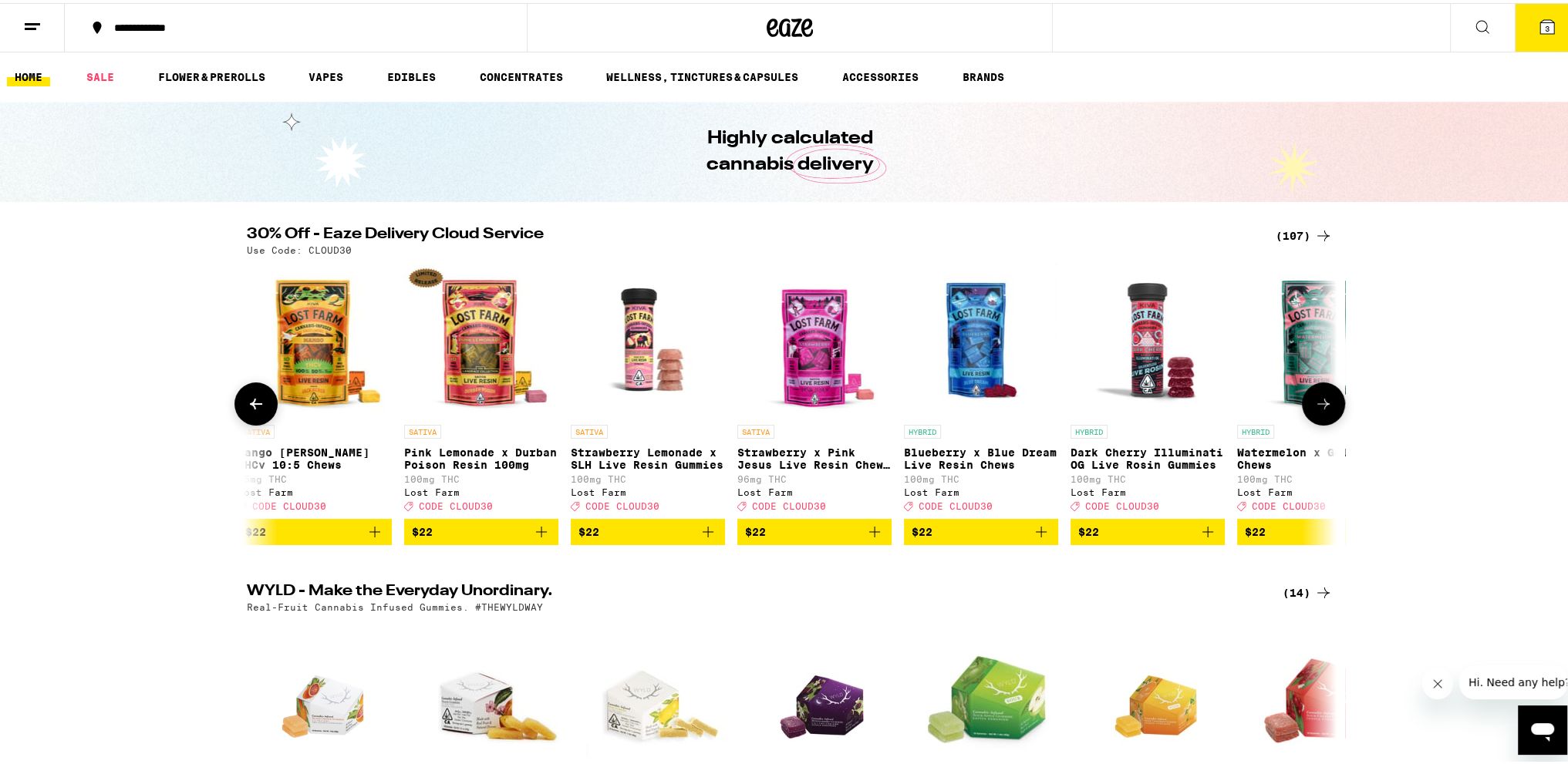
scroll to position [0, 4814]
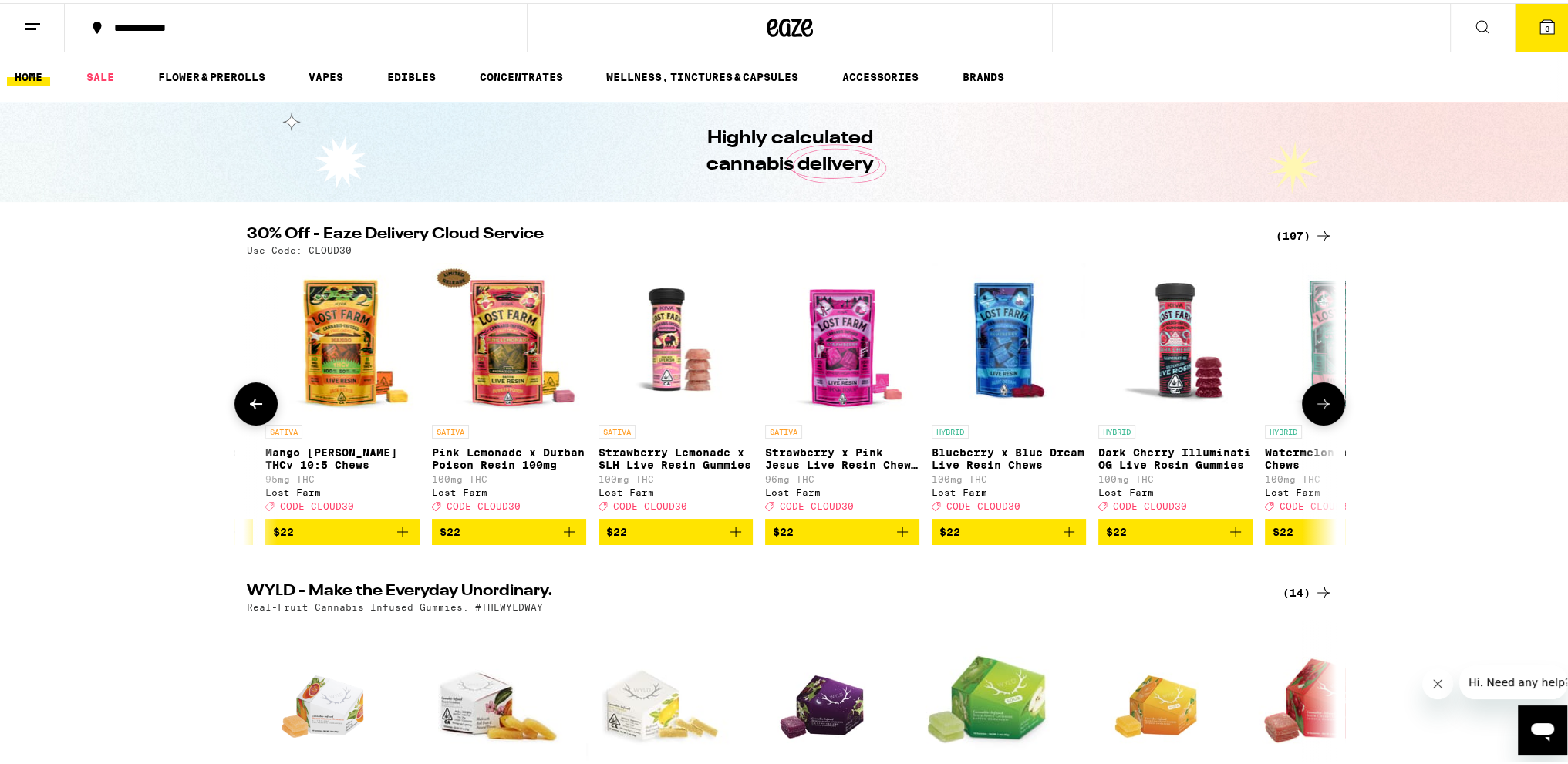
click at [252, 404] on icon at bounding box center [256, 401] width 19 height 19
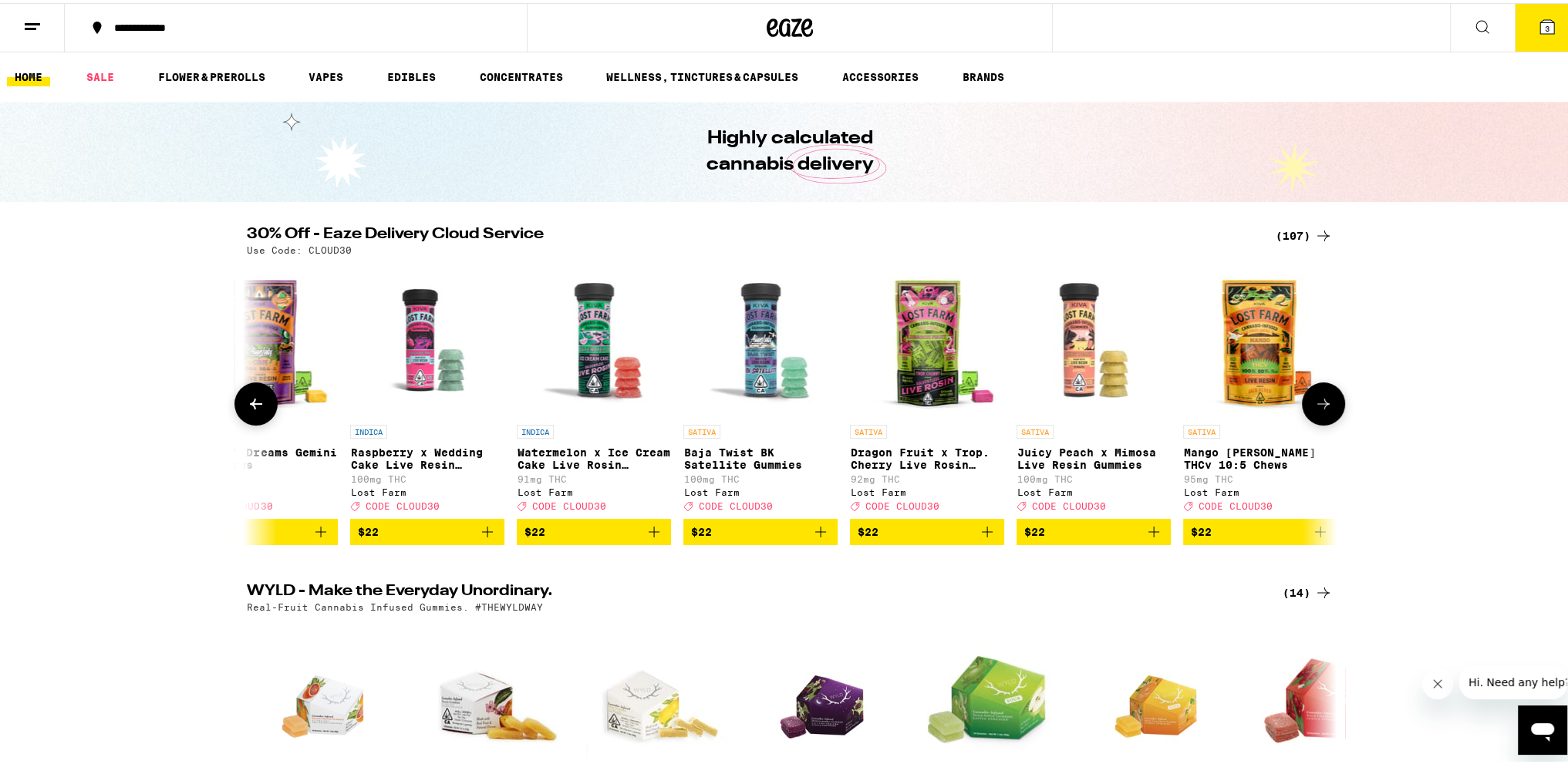
click at [252, 404] on icon at bounding box center [256, 401] width 19 height 19
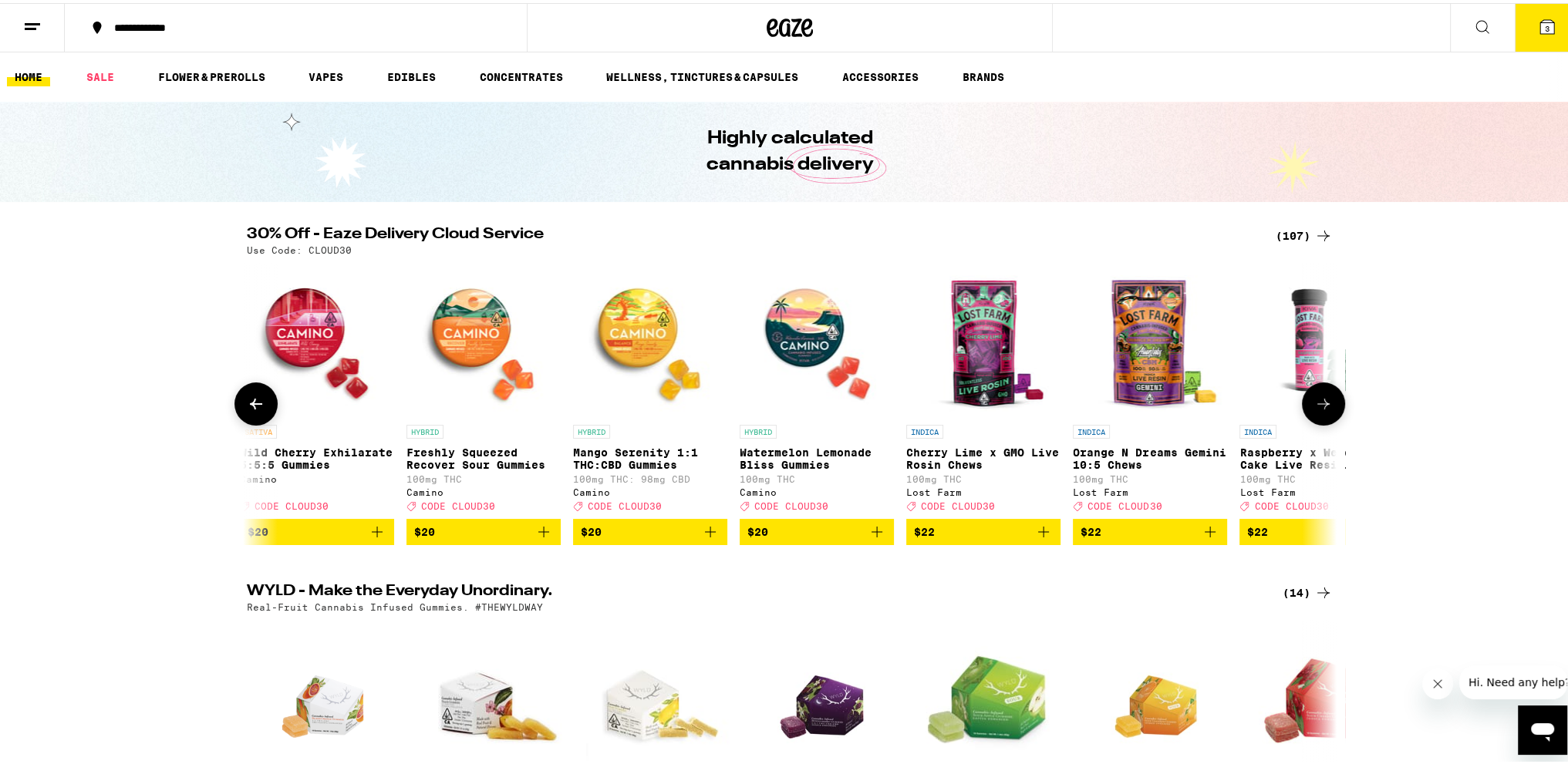
scroll to position [0, 2978]
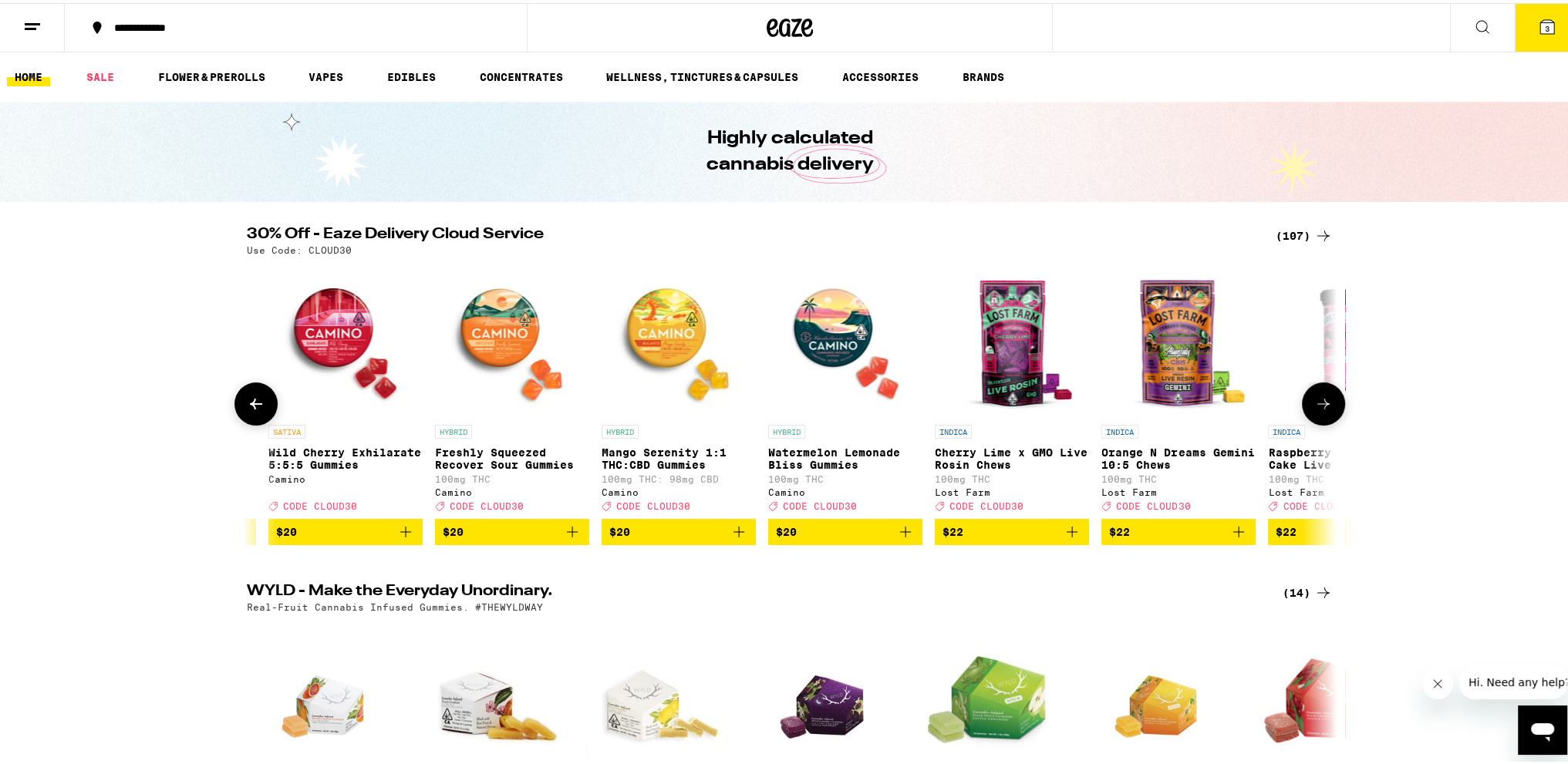
click at [252, 404] on icon at bounding box center [256, 401] width 19 height 19
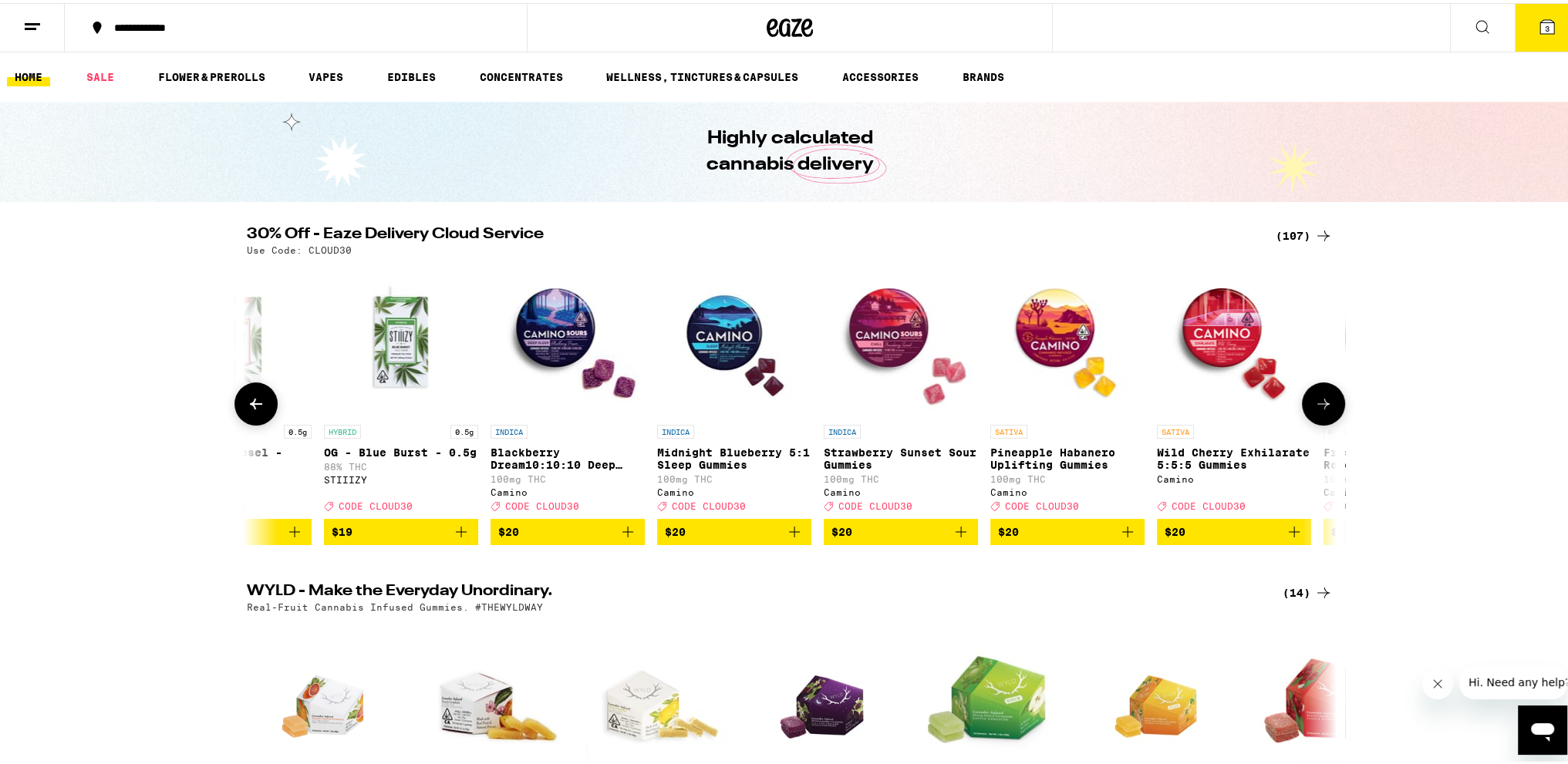
scroll to position [0, 2061]
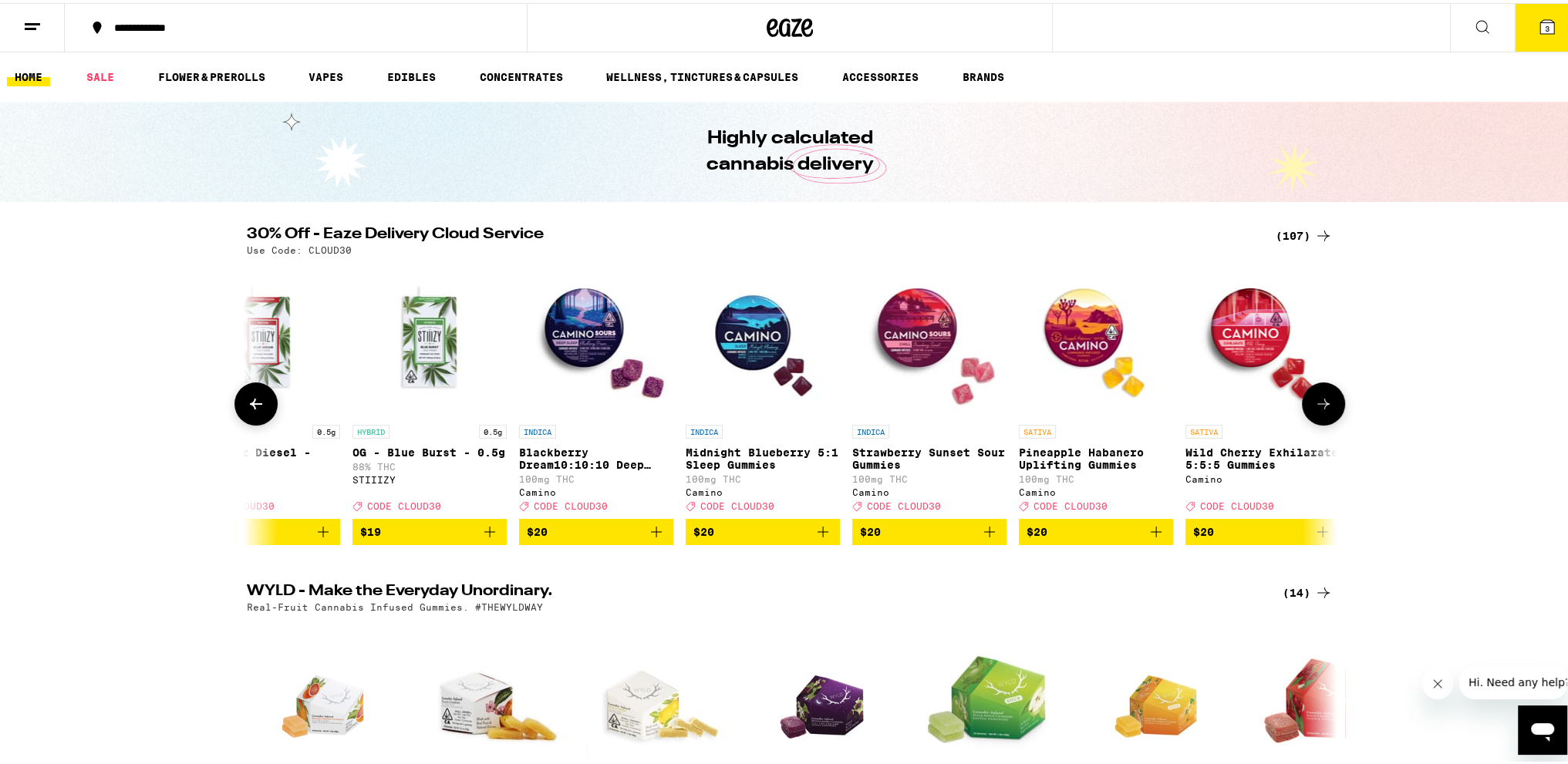
click at [252, 404] on icon at bounding box center [256, 401] width 19 height 19
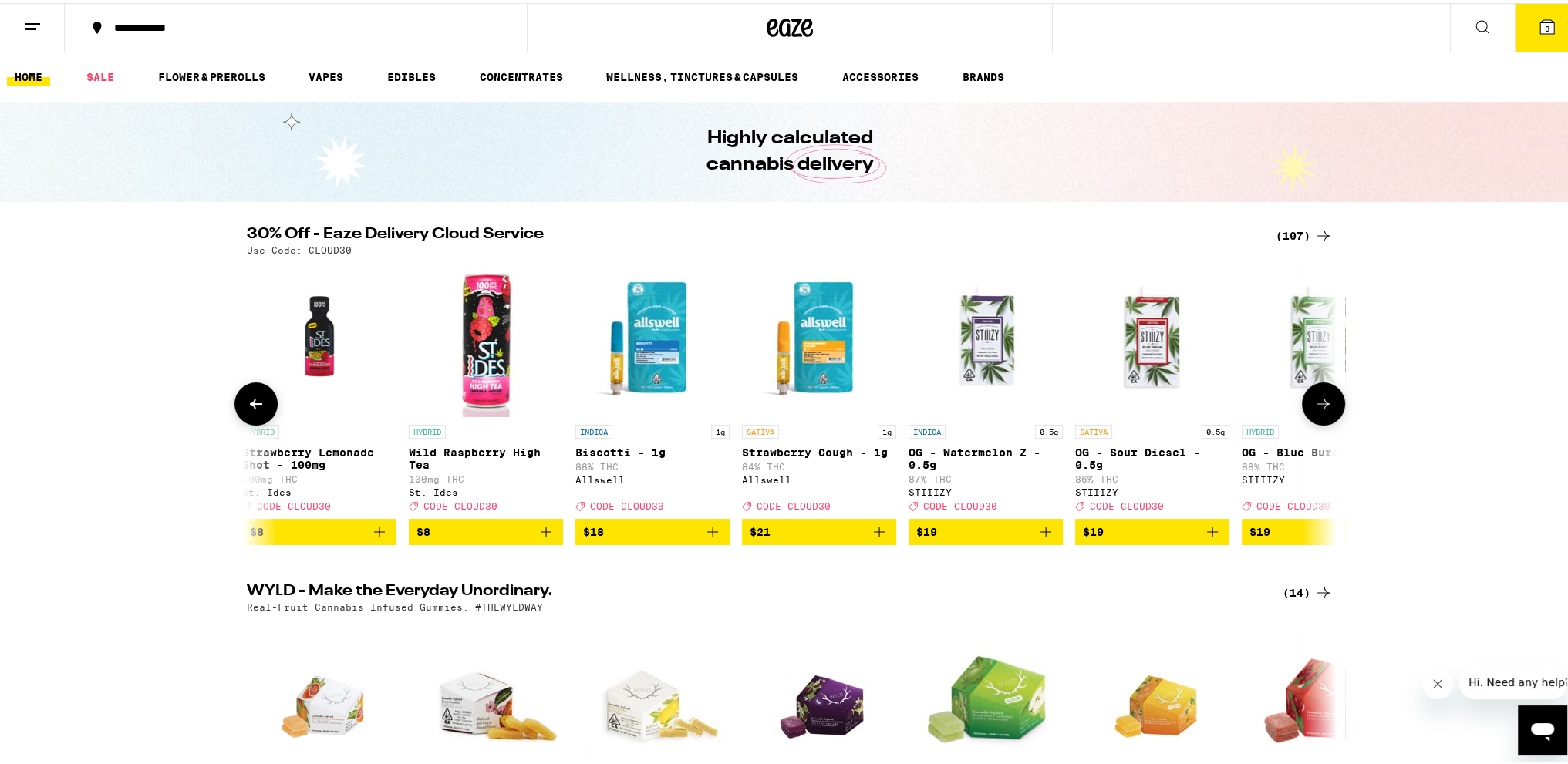
scroll to position [0, 1142]
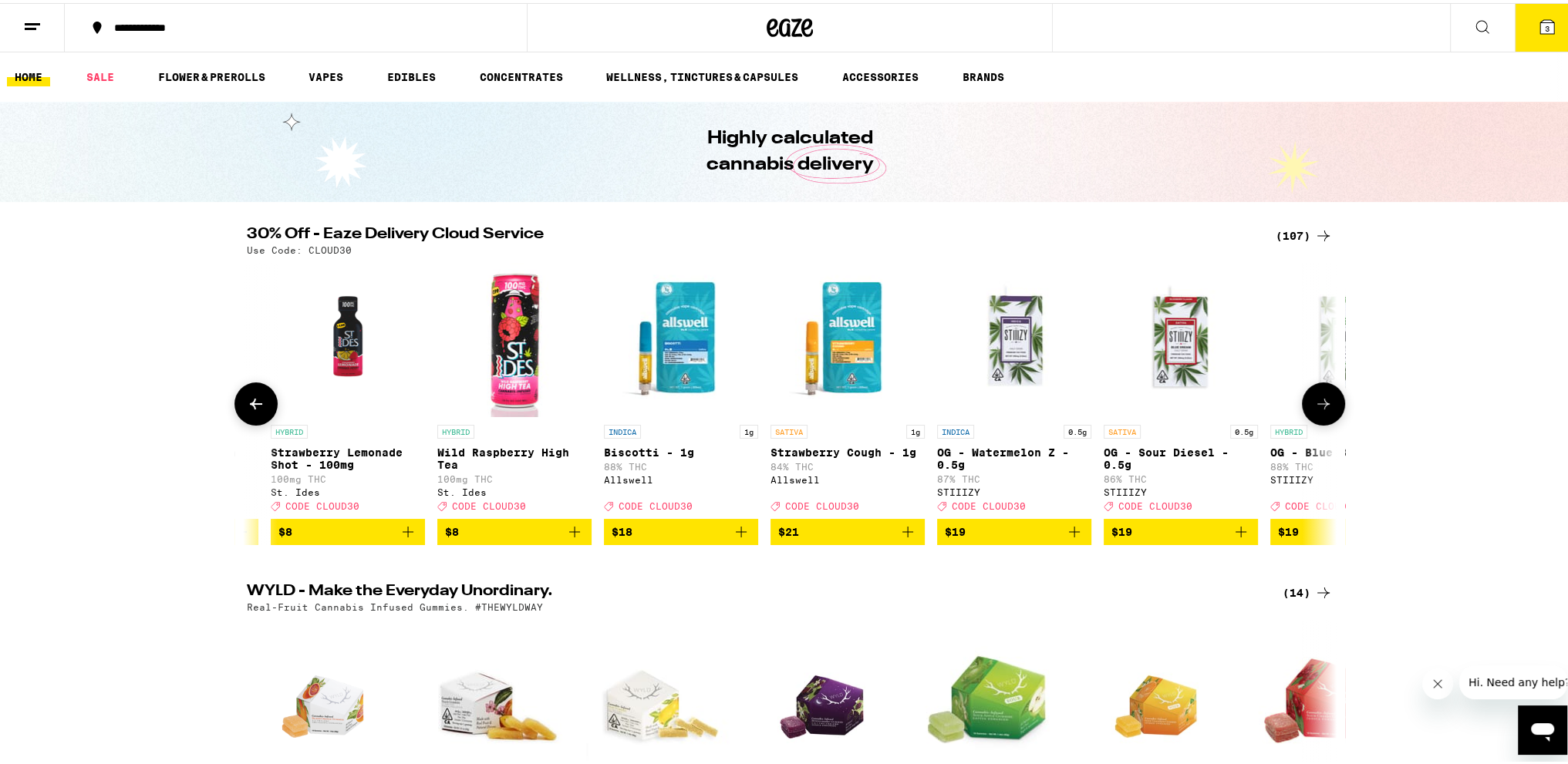
click at [252, 404] on icon at bounding box center [256, 401] width 19 height 19
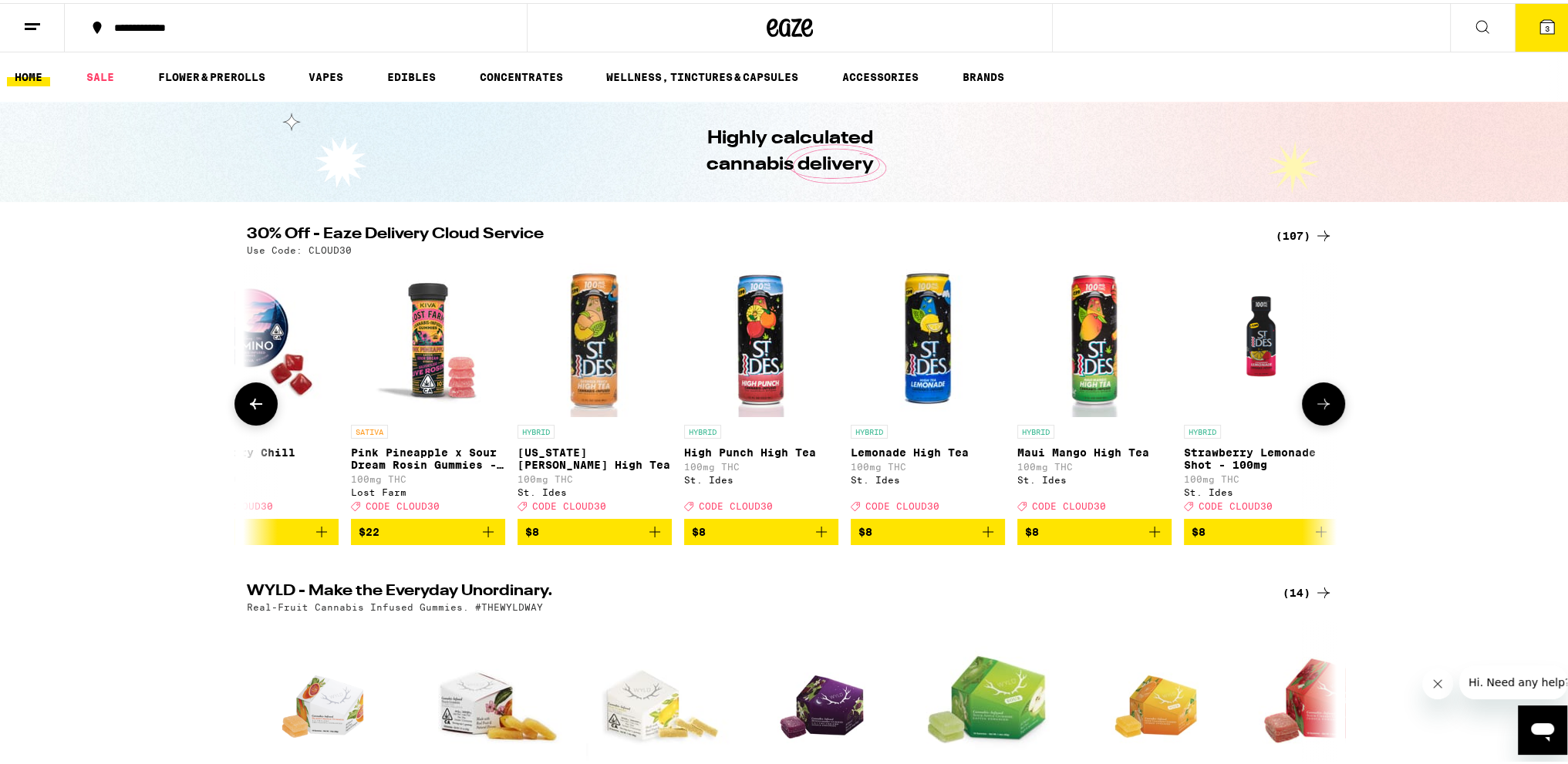
scroll to position [0, 225]
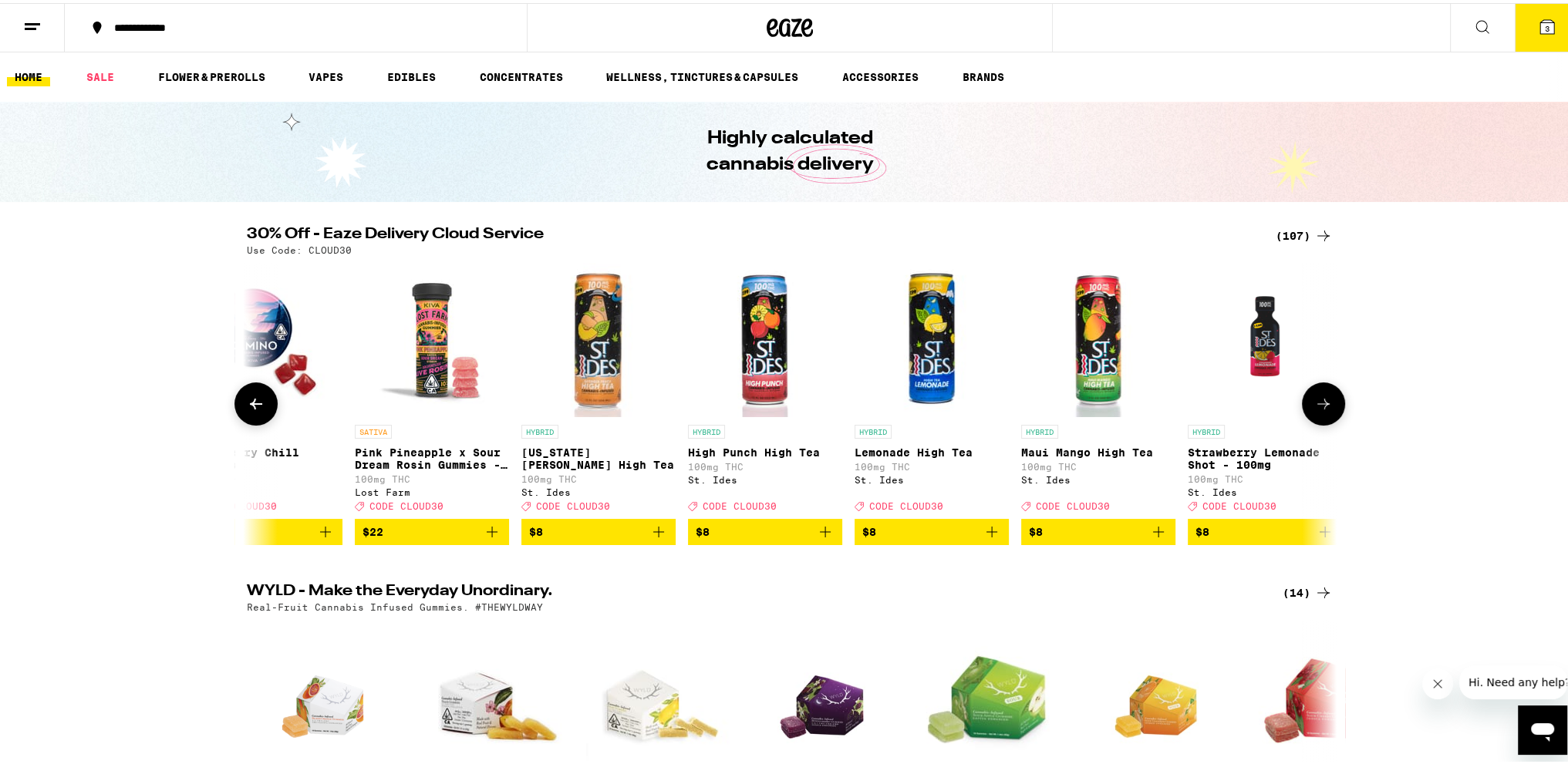
click at [252, 404] on icon at bounding box center [256, 401] width 19 height 19
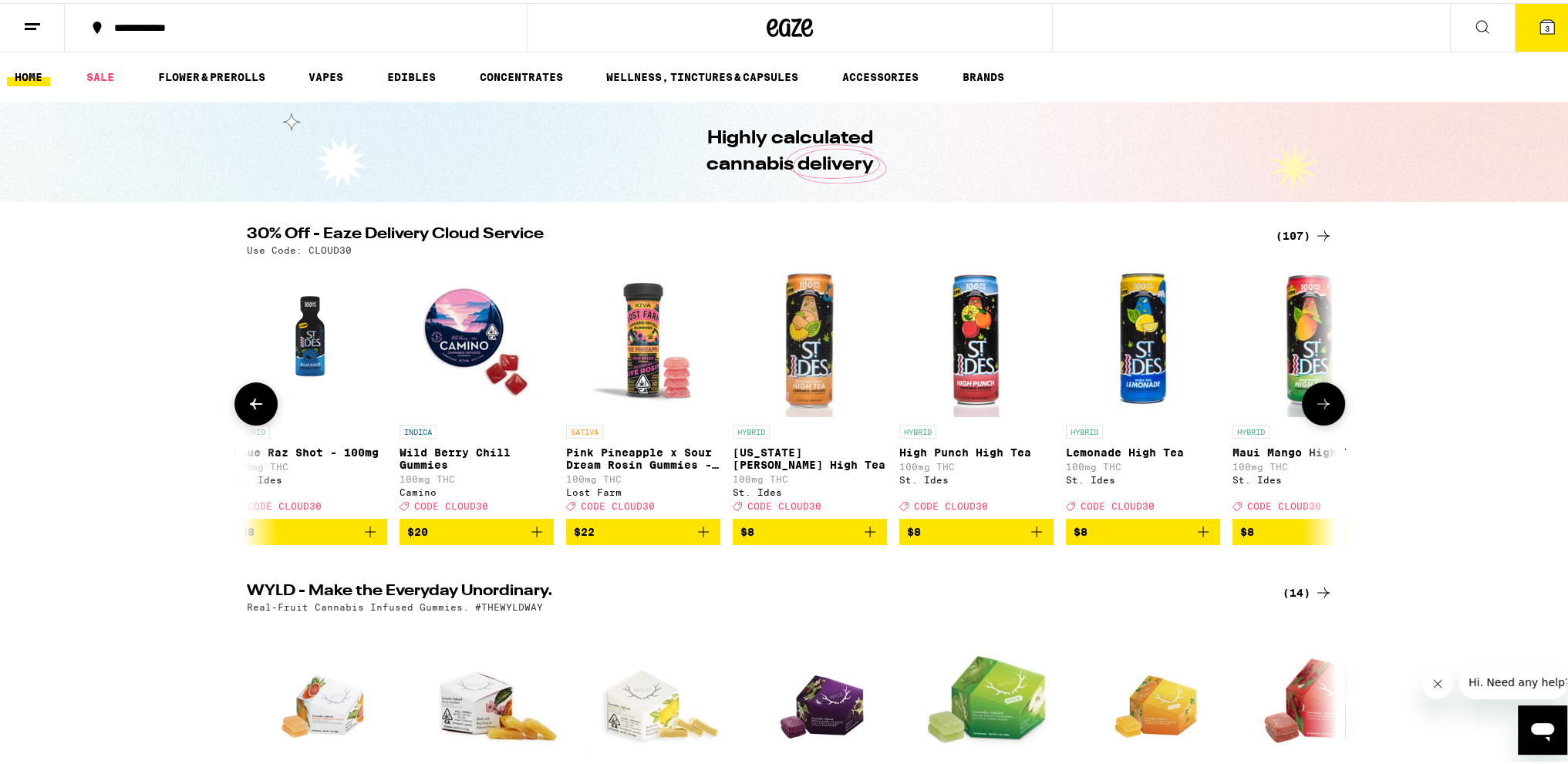
scroll to position [0, 0]
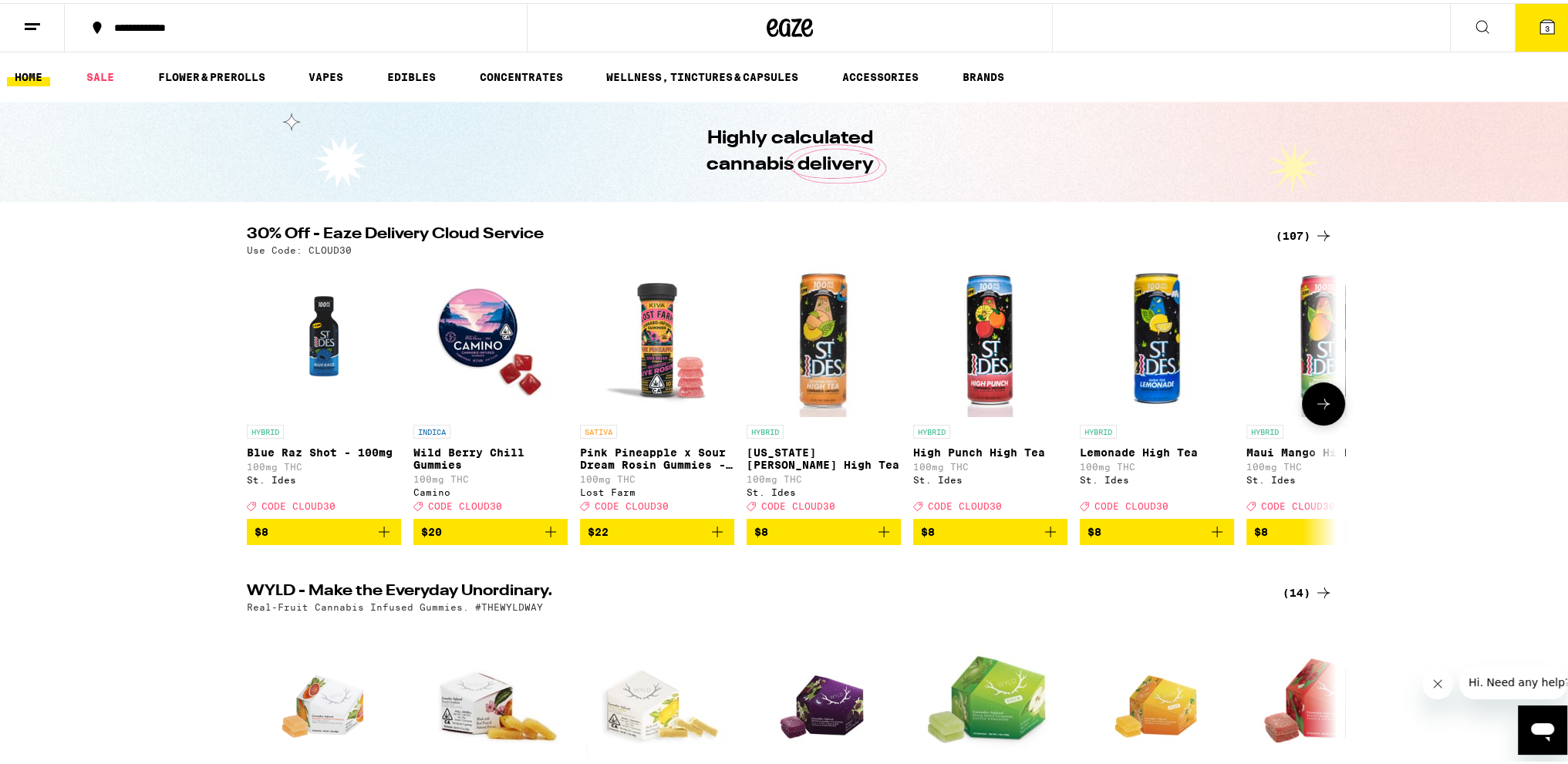
click at [550, 538] on icon "Add to bag" at bounding box center [551, 529] width 19 height 19
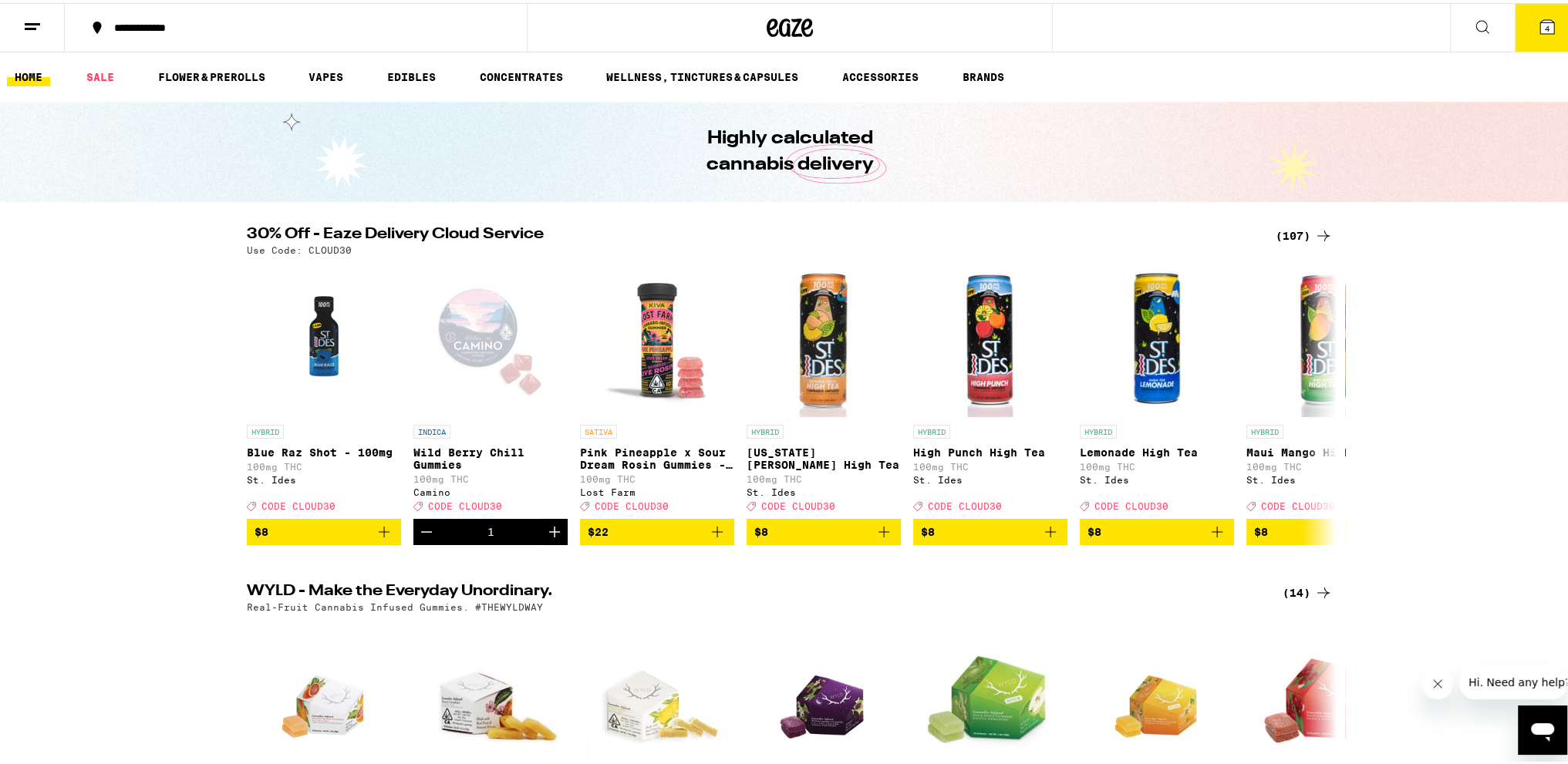
click at [1474, 27] on icon at bounding box center [1483, 24] width 19 height 19
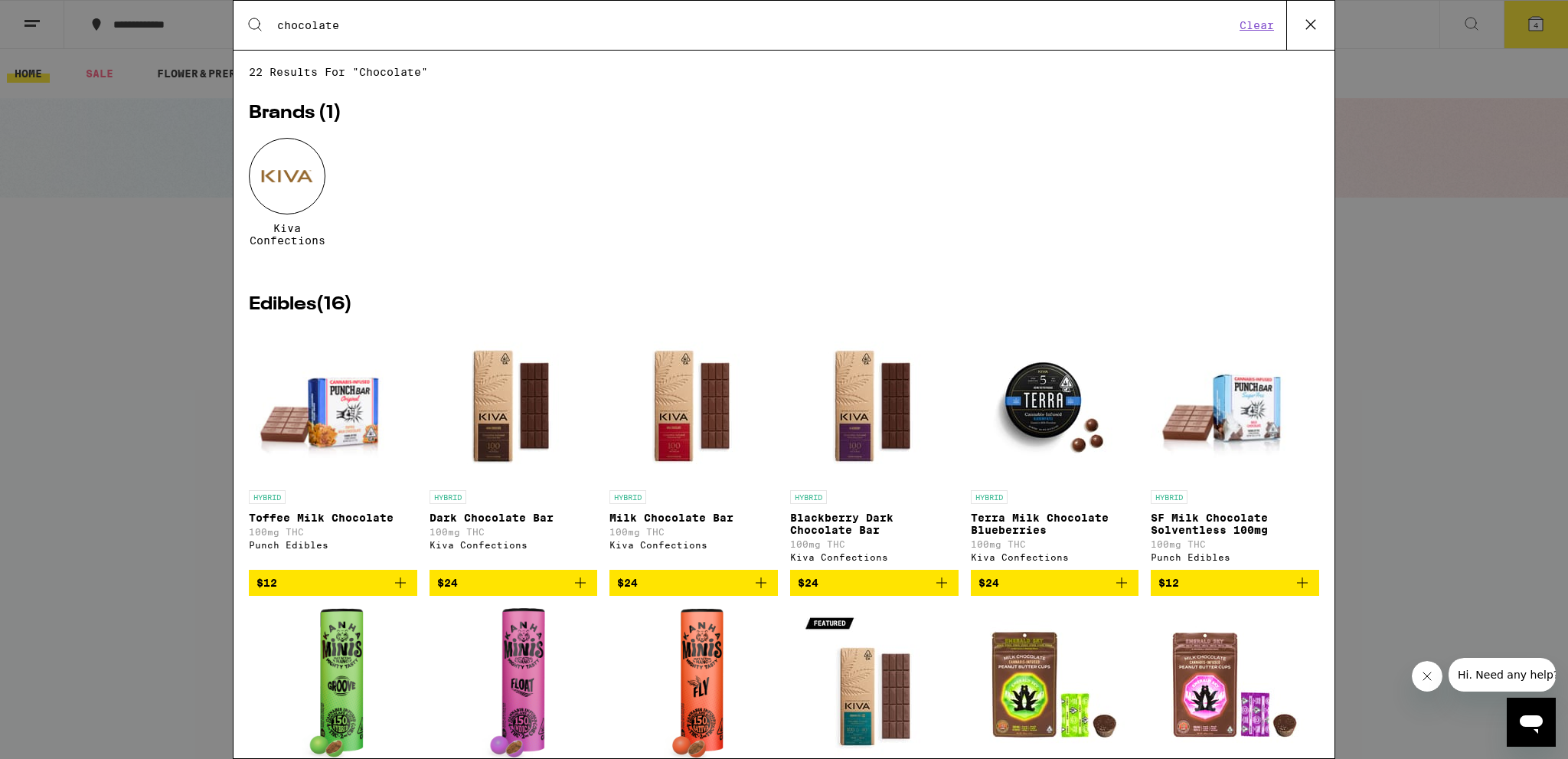
type input "chocolate"
click at [395, 592] on icon "Add to bag" at bounding box center [401, 583] width 19 height 19
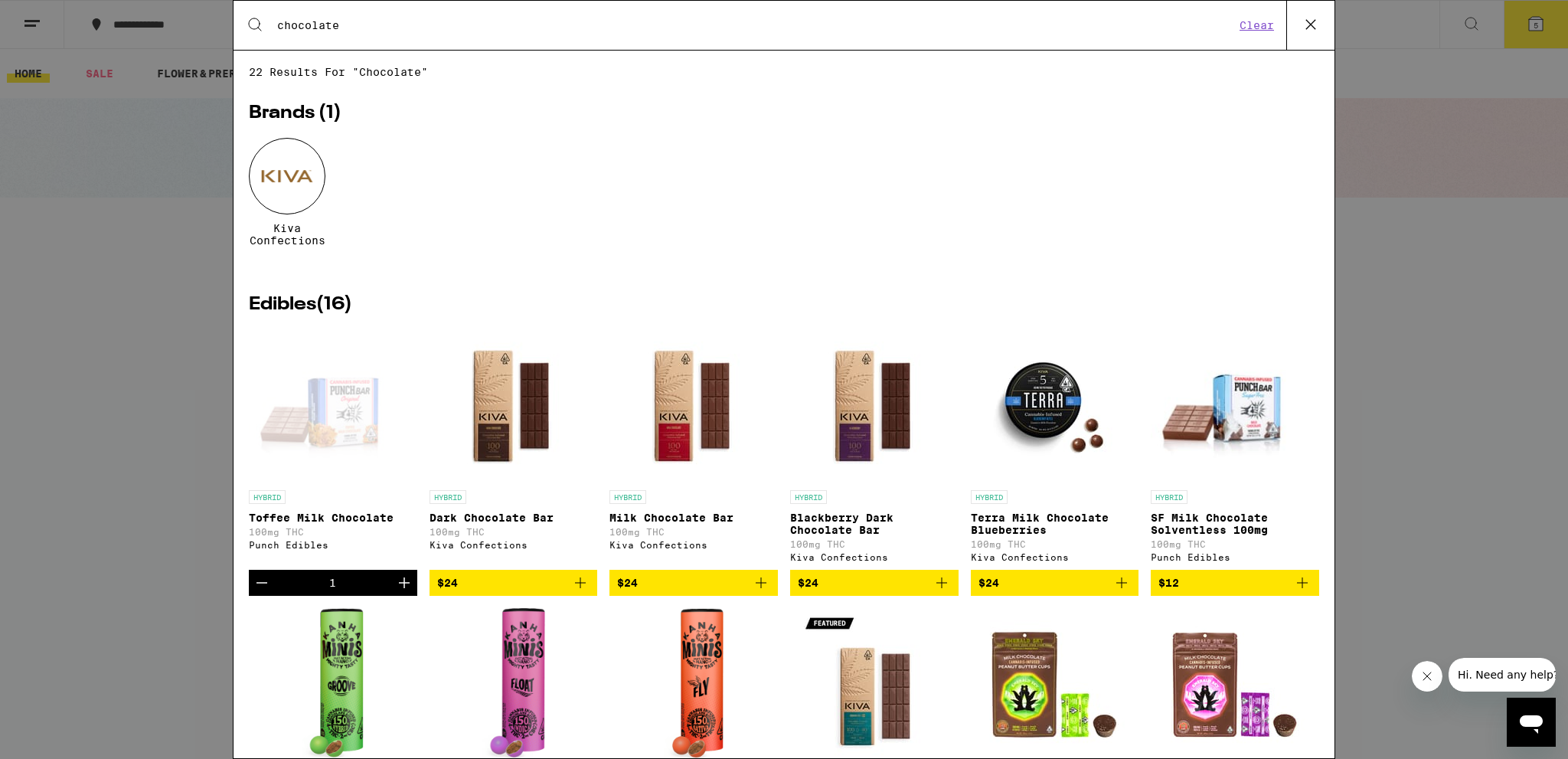
click at [1318, 28] on icon at bounding box center [1310, 24] width 23 height 23
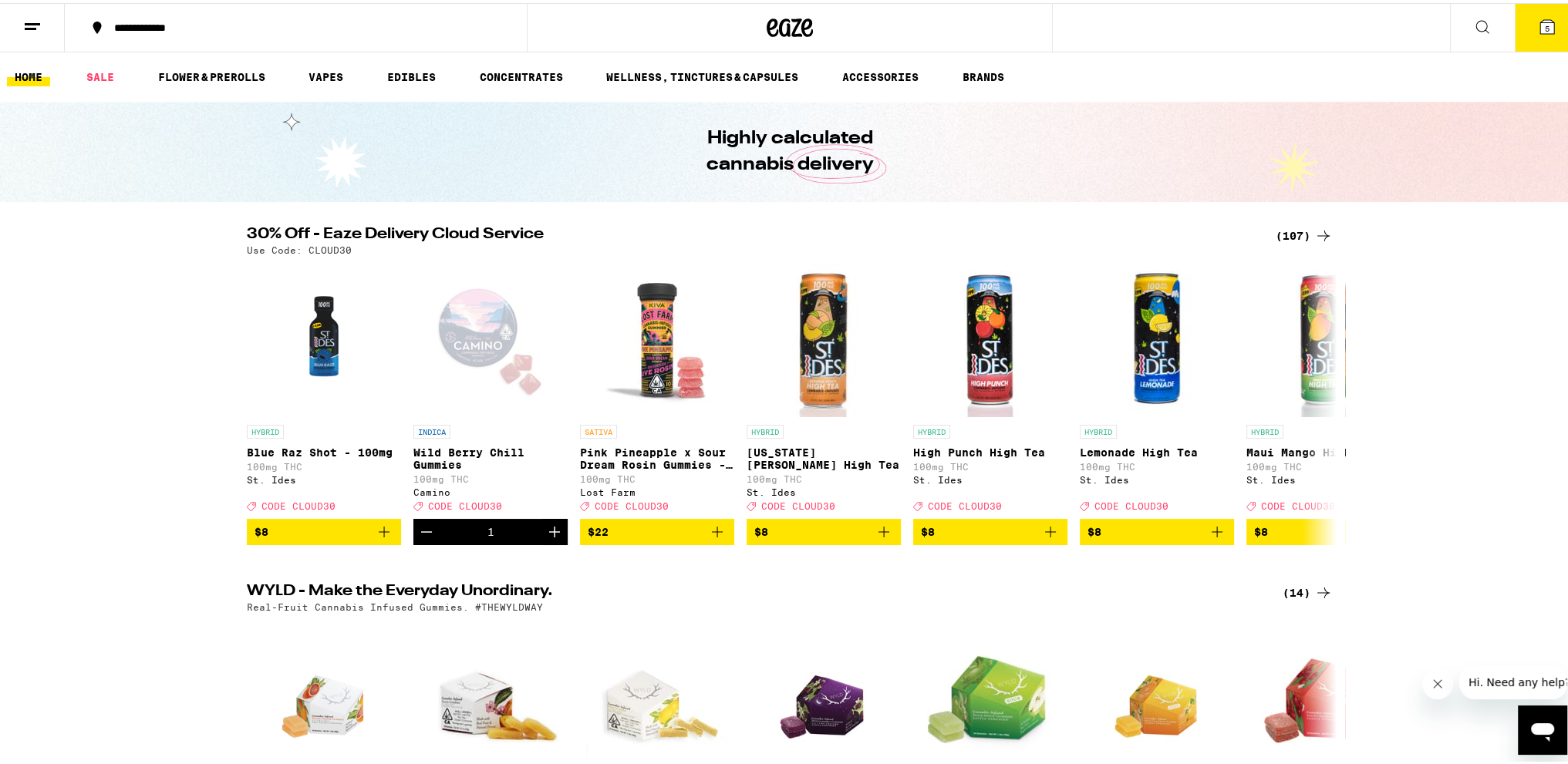
click at [1541, 22] on icon at bounding box center [1548, 24] width 14 height 14
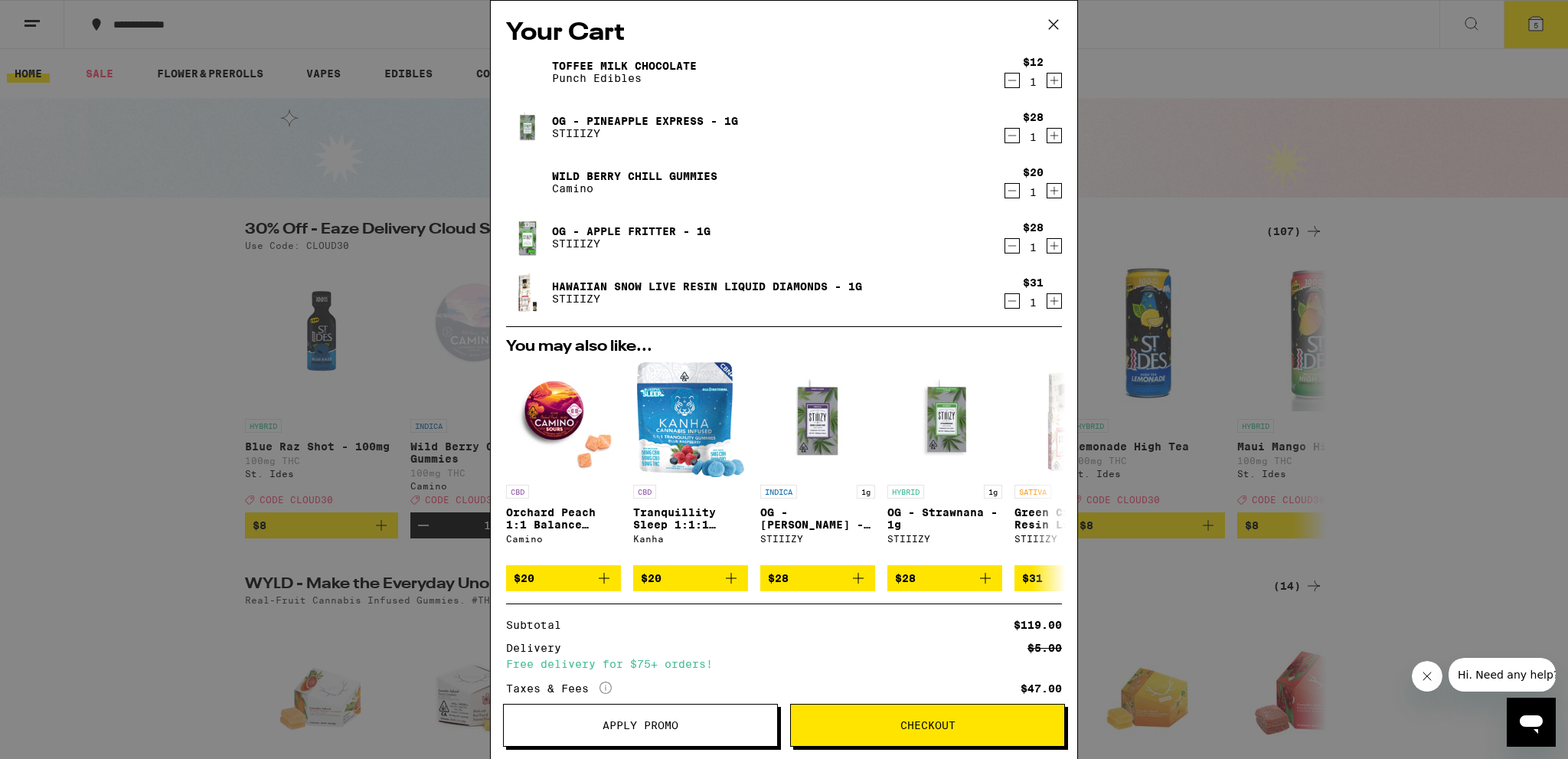
click at [631, 722] on span "Apply Promo" at bounding box center [640, 725] width 76 height 11
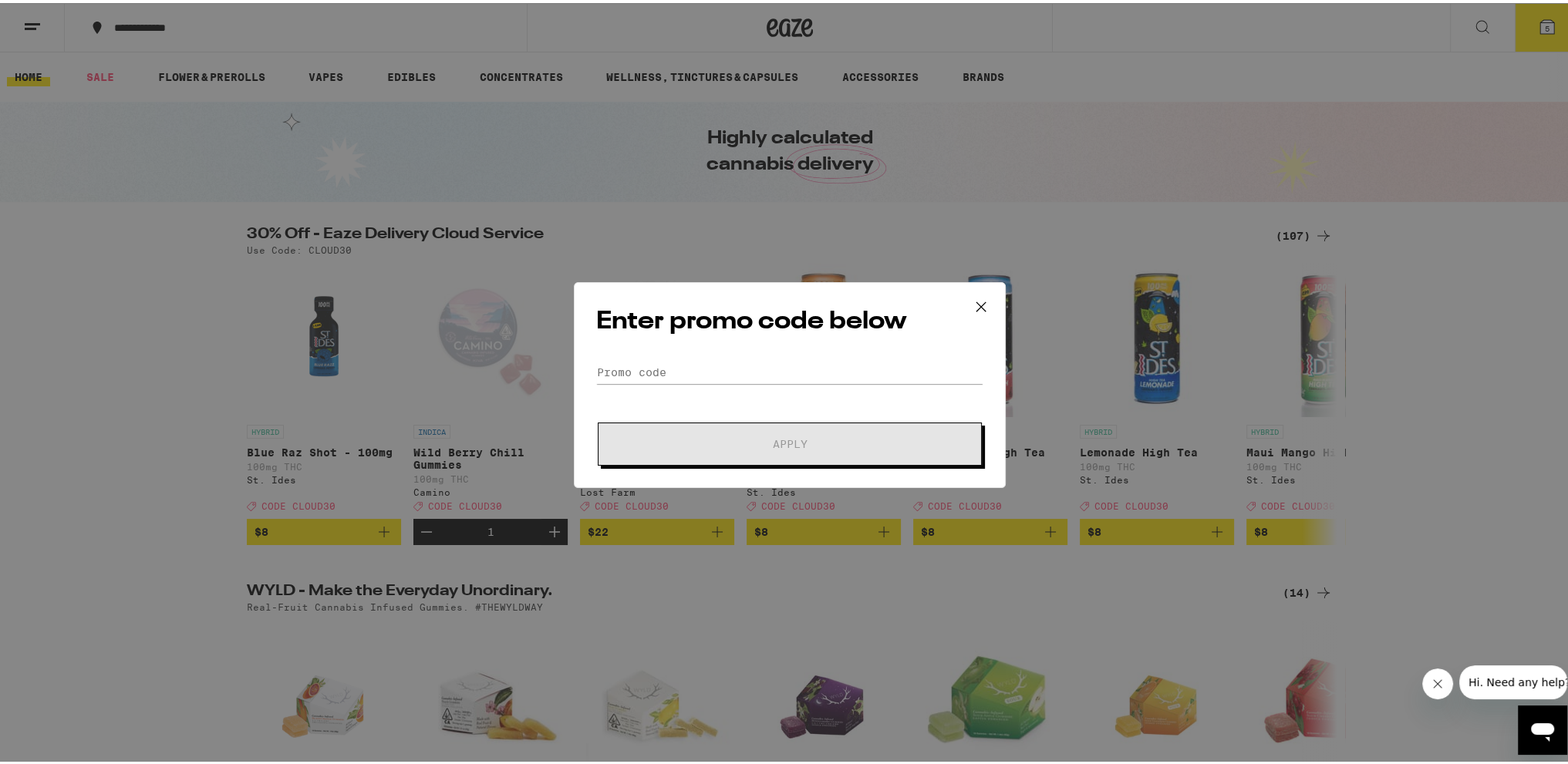
click at [611, 383] on form "Promo Code Apply" at bounding box center [789, 411] width 387 height 105
click at [614, 360] on input "Promo Code" at bounding box center [789, 369] width 387 height 23
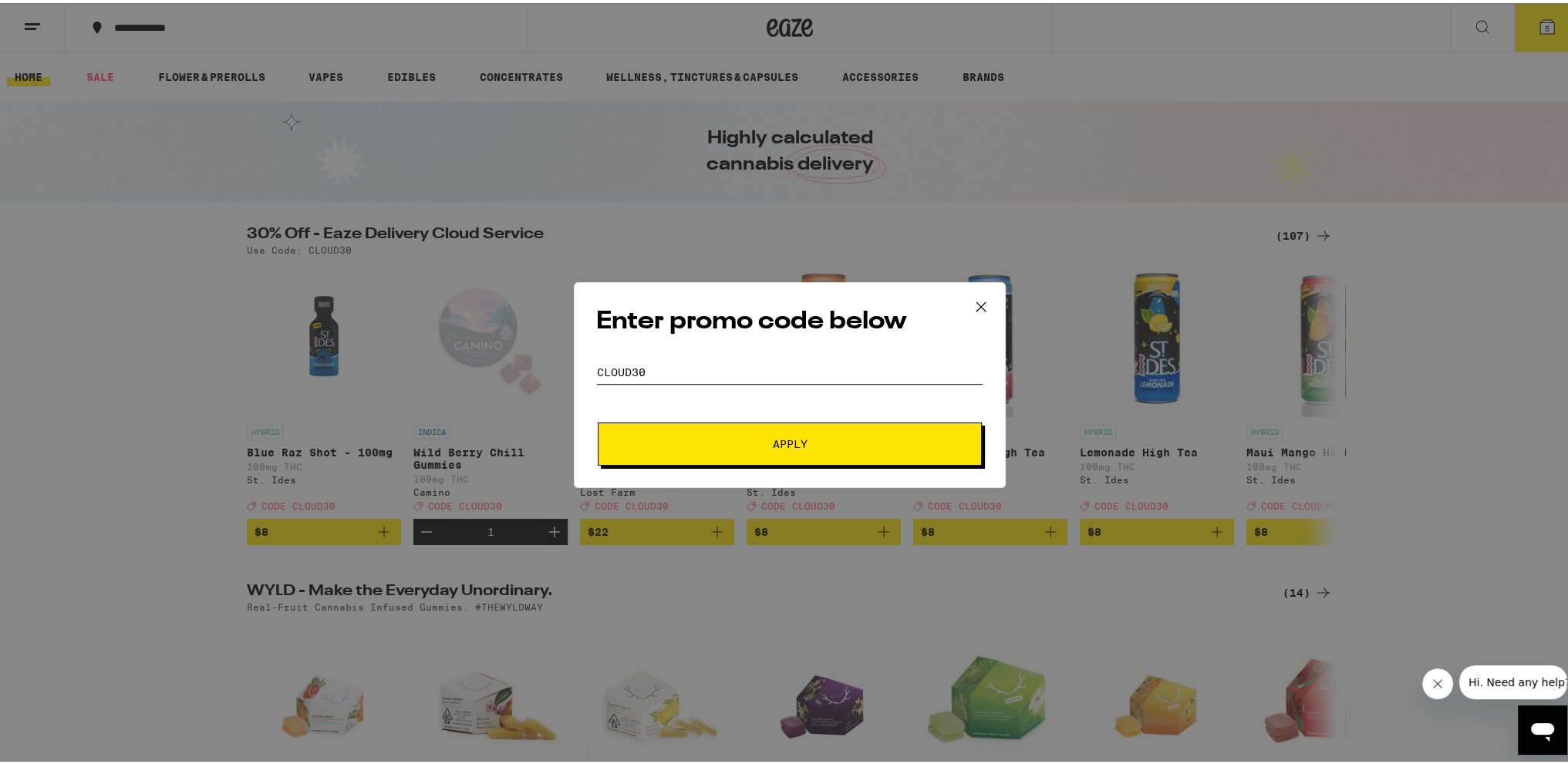
type input "cloud30"
click at [773, 444] on span "Apply" at bounding box center [790, 441] width 35 height 11
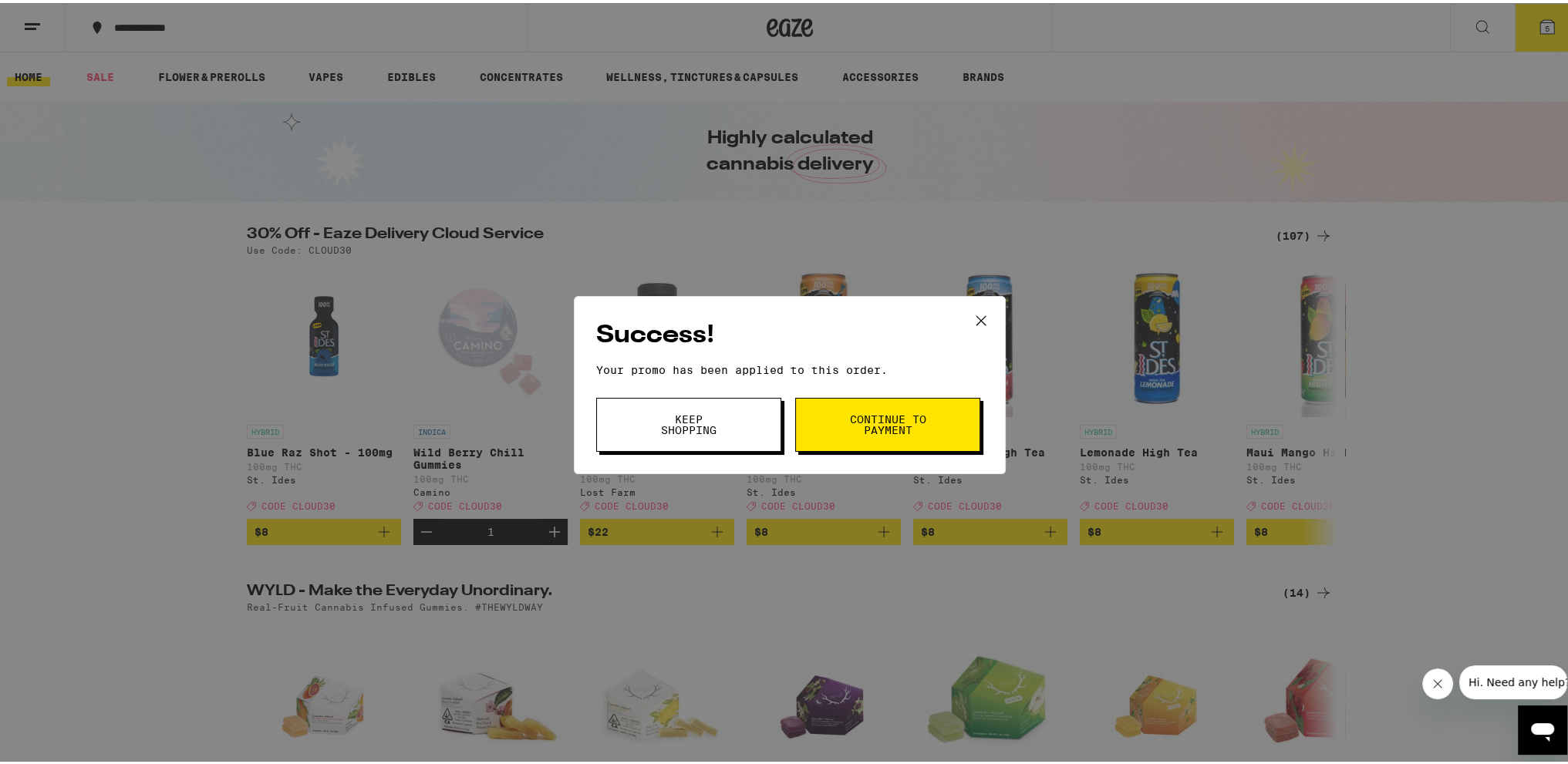
click at [859, 428] on span "Continue to payment" at bounding box center [888, 421] width 79 height 21
